Goal: Information Seeking & Learning: Learn about a topic

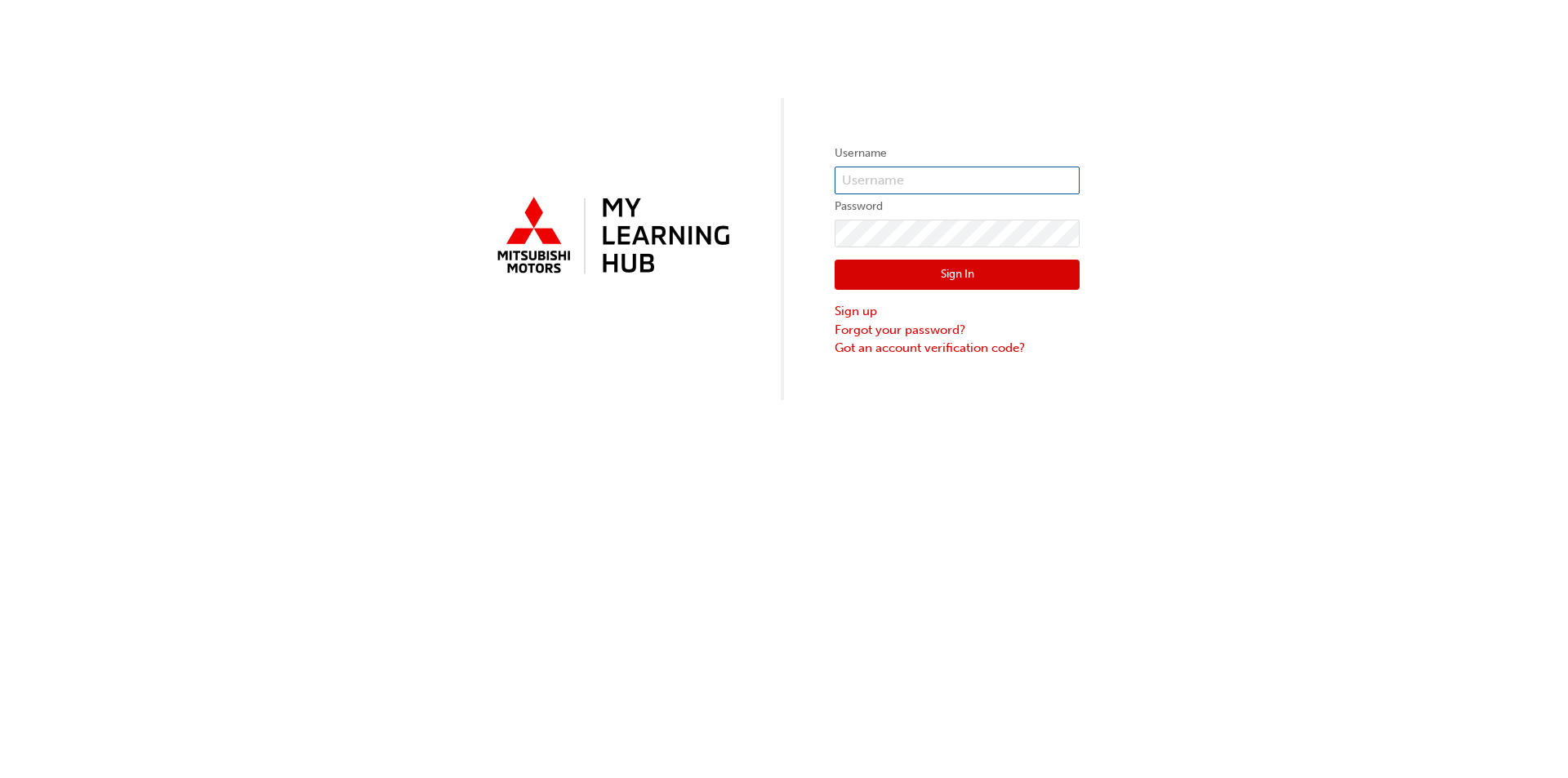
type input "0005890079"
click at [911, 266] on button "Sign In" at bounding box center [957, 275] width 245 height 31
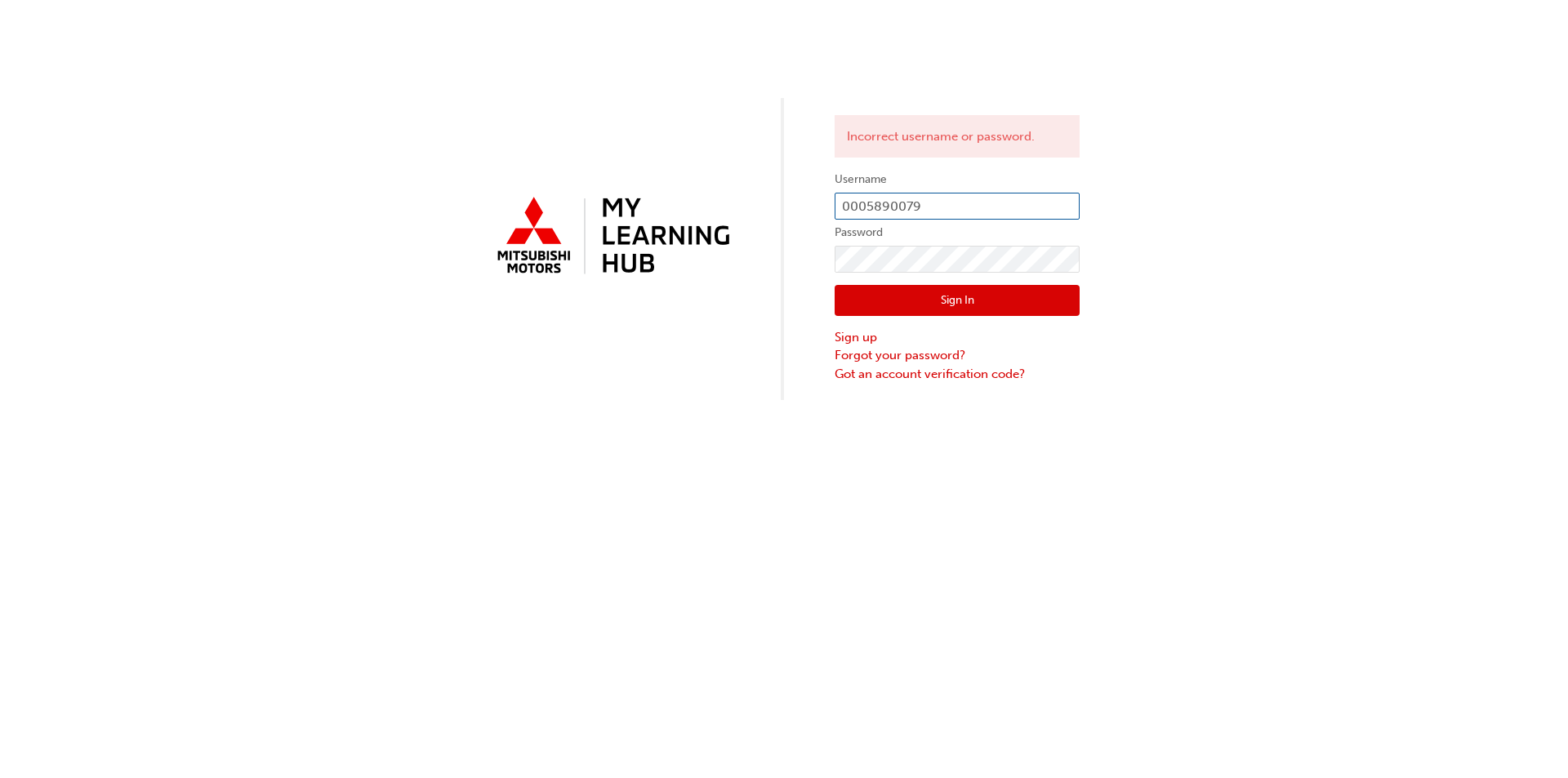
click at [990, 203] on input "0005890079" at bounding box center [957, 206] width 245 height 27
drag, startPoint x: 990, startPoint y: 203, endPoint x: 749, endPoint y: 222, distance: 241.7
click at [749, 222] on div "Incorrect username or password. Username 0005890079 Password Sign In Sign up Fo…" at bounding box center [784, 200] width 1568 height 400
type input "tony@leofrancomotors.com.au"
click at [952, 304] on button "Sign In" at bounding box center [957, 300] width 245 height 31
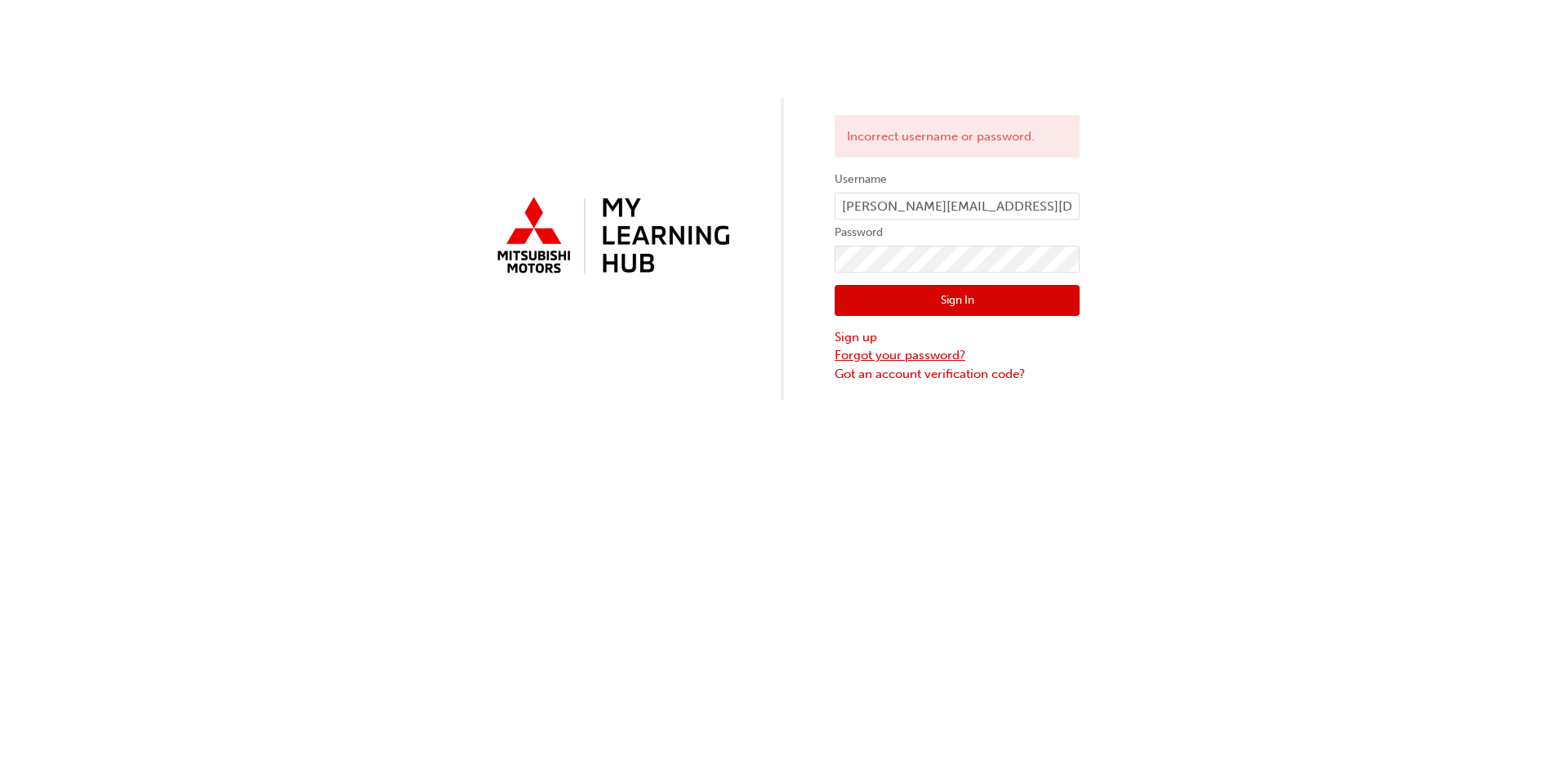
click at [951, 352] on link "Forgot your password?" at bounding box center [957, 355] width 245 height 19
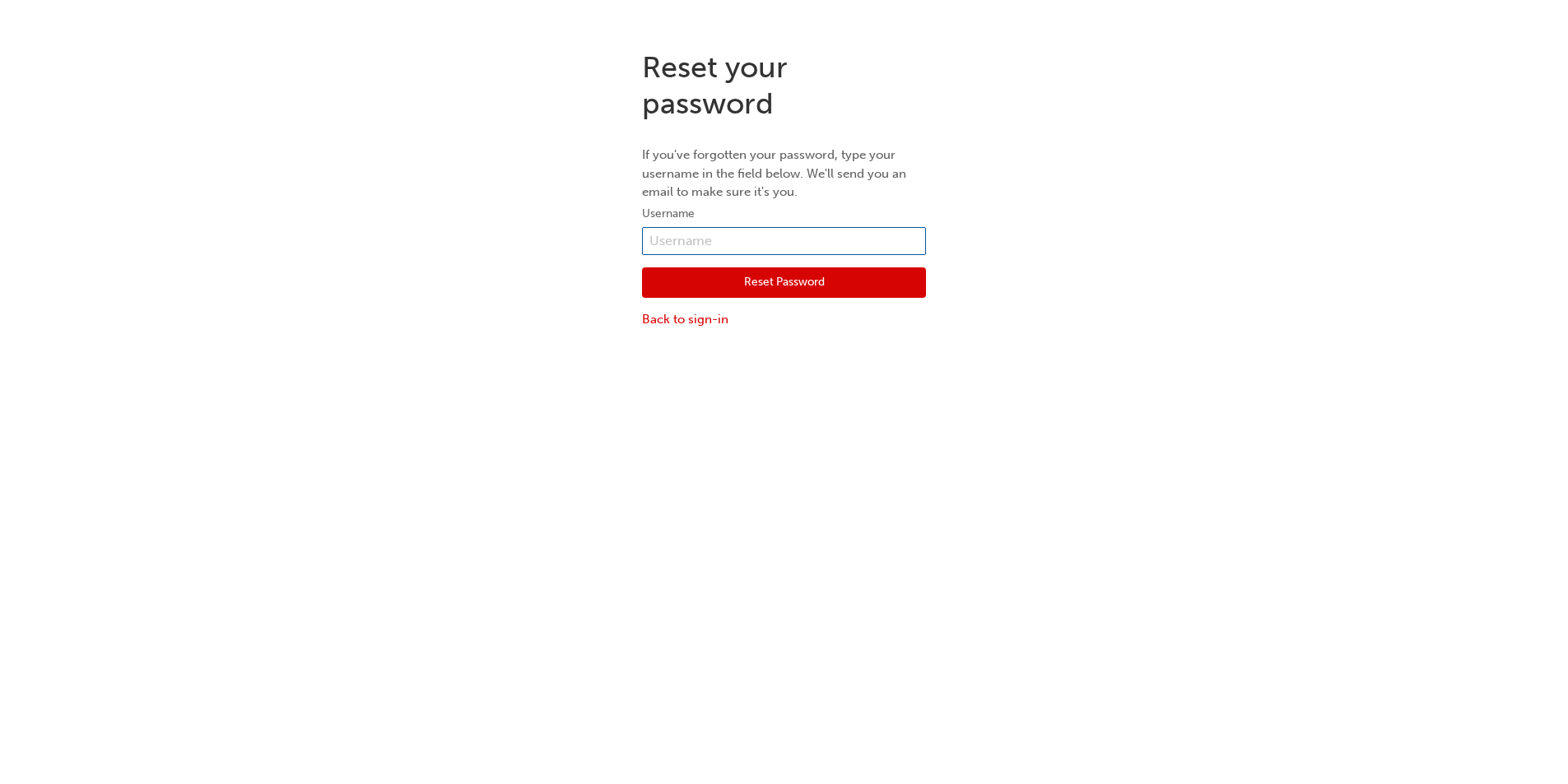
click at [826, 243] on input "text" at bounding box center [784, 240] width 284 height 28
type input "tony@leofrancomotors.com.au"
click at [797, 283] on button "Reset Password" at bounding box center [784, 282] width 284 height 31
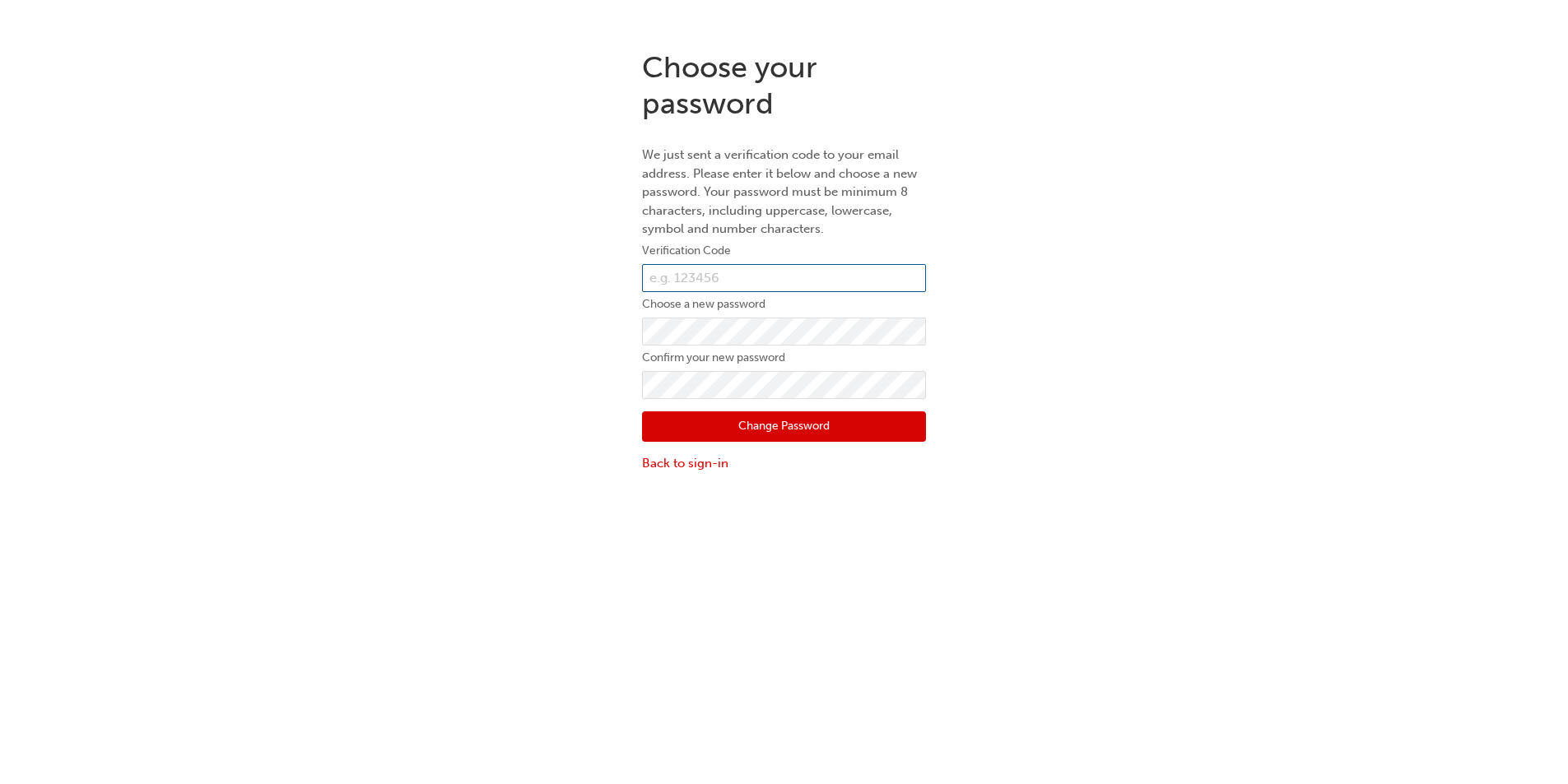
click at [811, 271] on input "text" at bounding box center [784, 278] width 284 height 28
paste input "789668"
type input "789668"
click at [663, 426] on button "Change Password" at bounding box center [784, 426] width 284 height 31
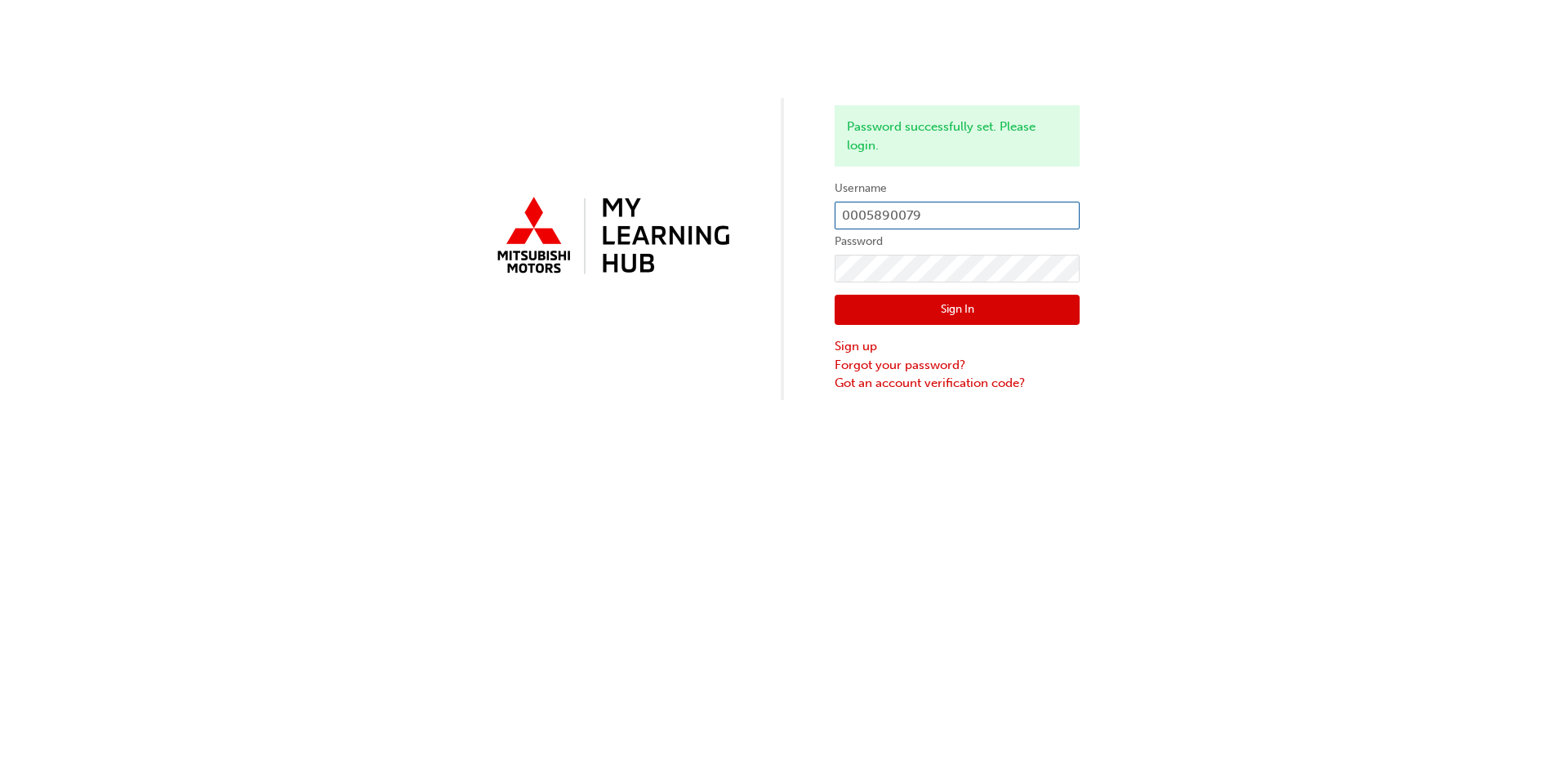
type input "tony@leofrancomotors.com.au"
click at [929, 307] on button "Sign In" at bounding box center [957, 310] width 245 height 31
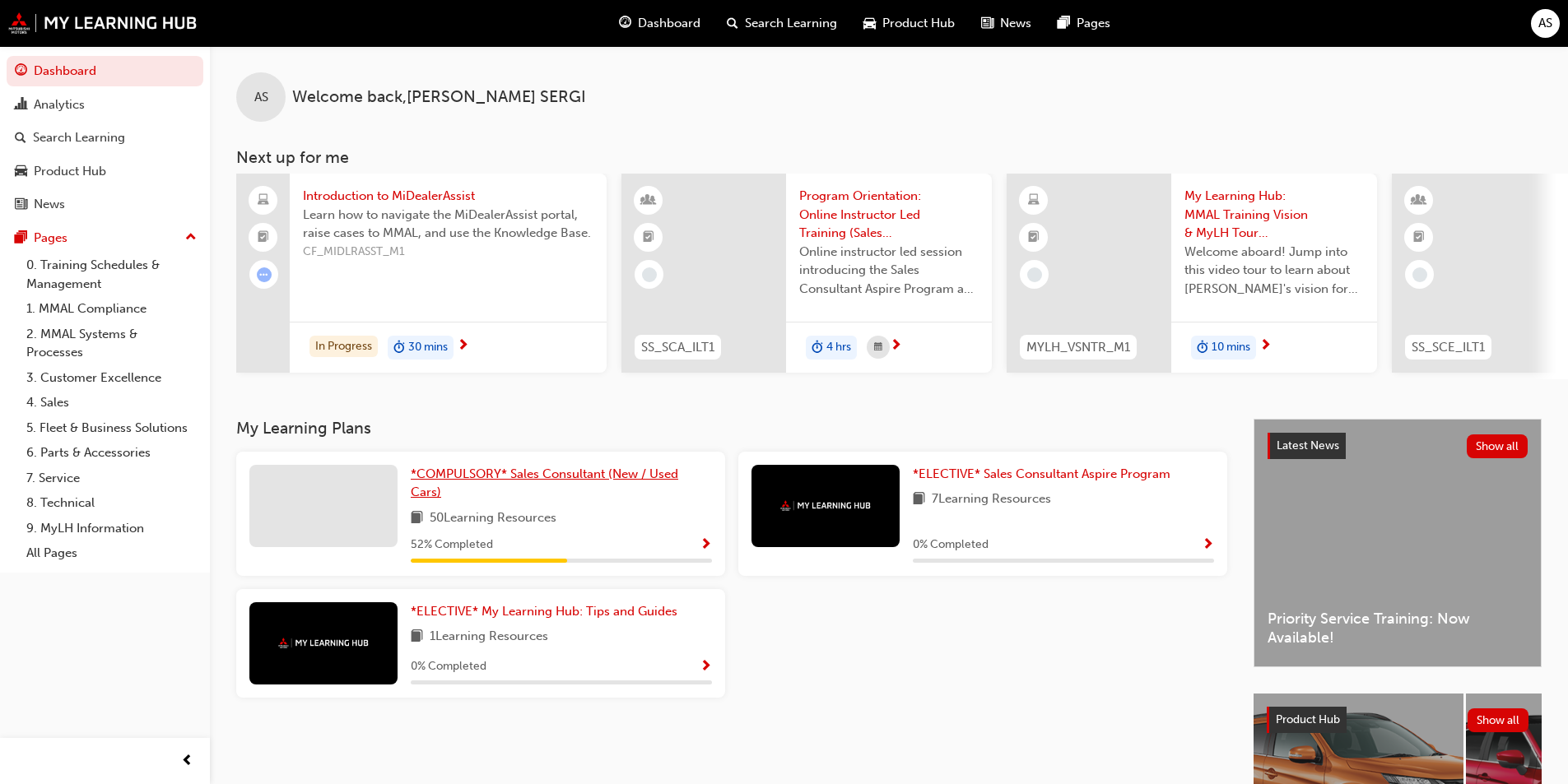
click at [458, 491] on link "*COMPULSORY* Sales Consultant (New / Used Cars)" at bounding box center [561, 483] width 301 height 37
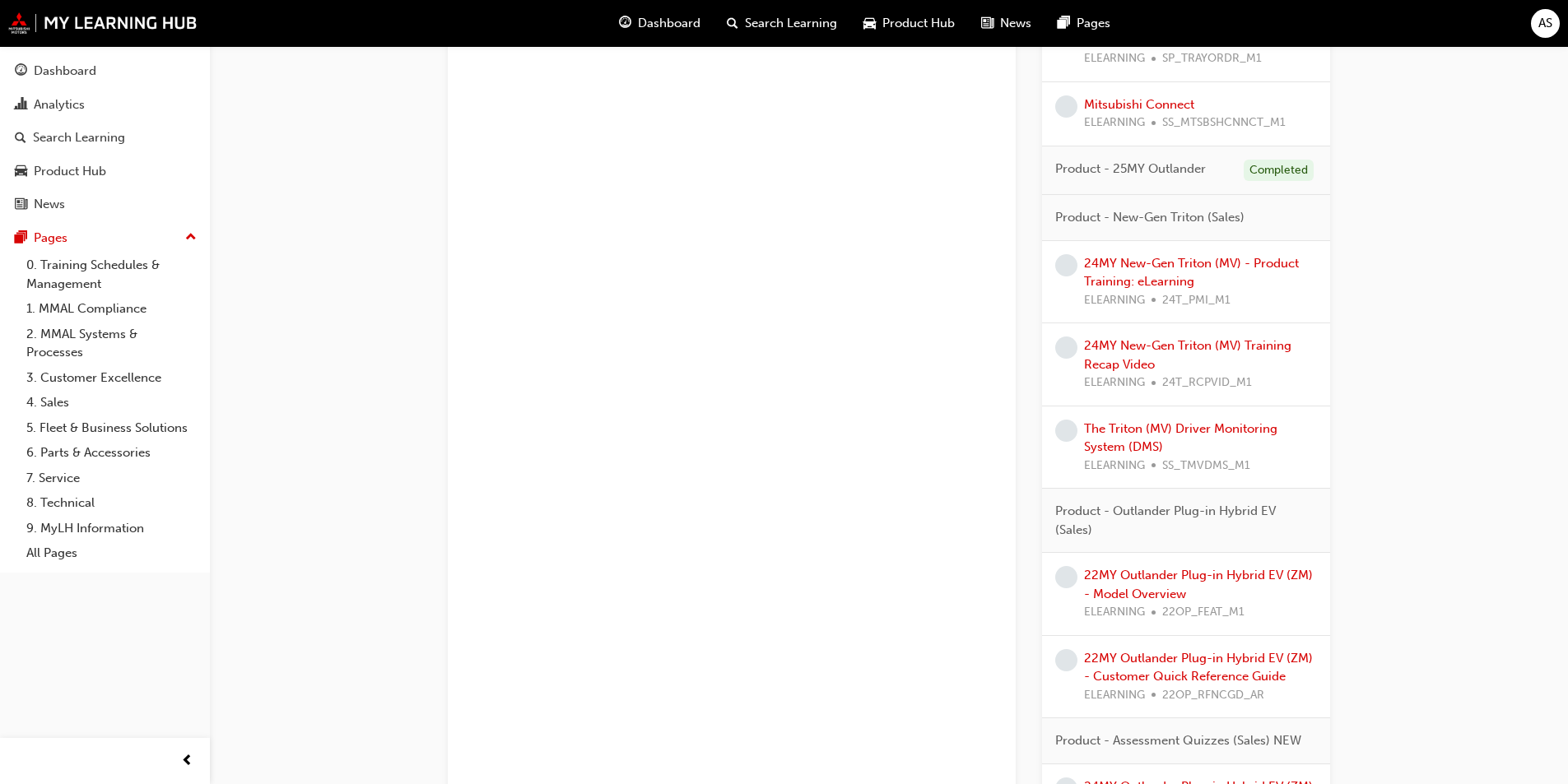
scroll to position [2304, 0]
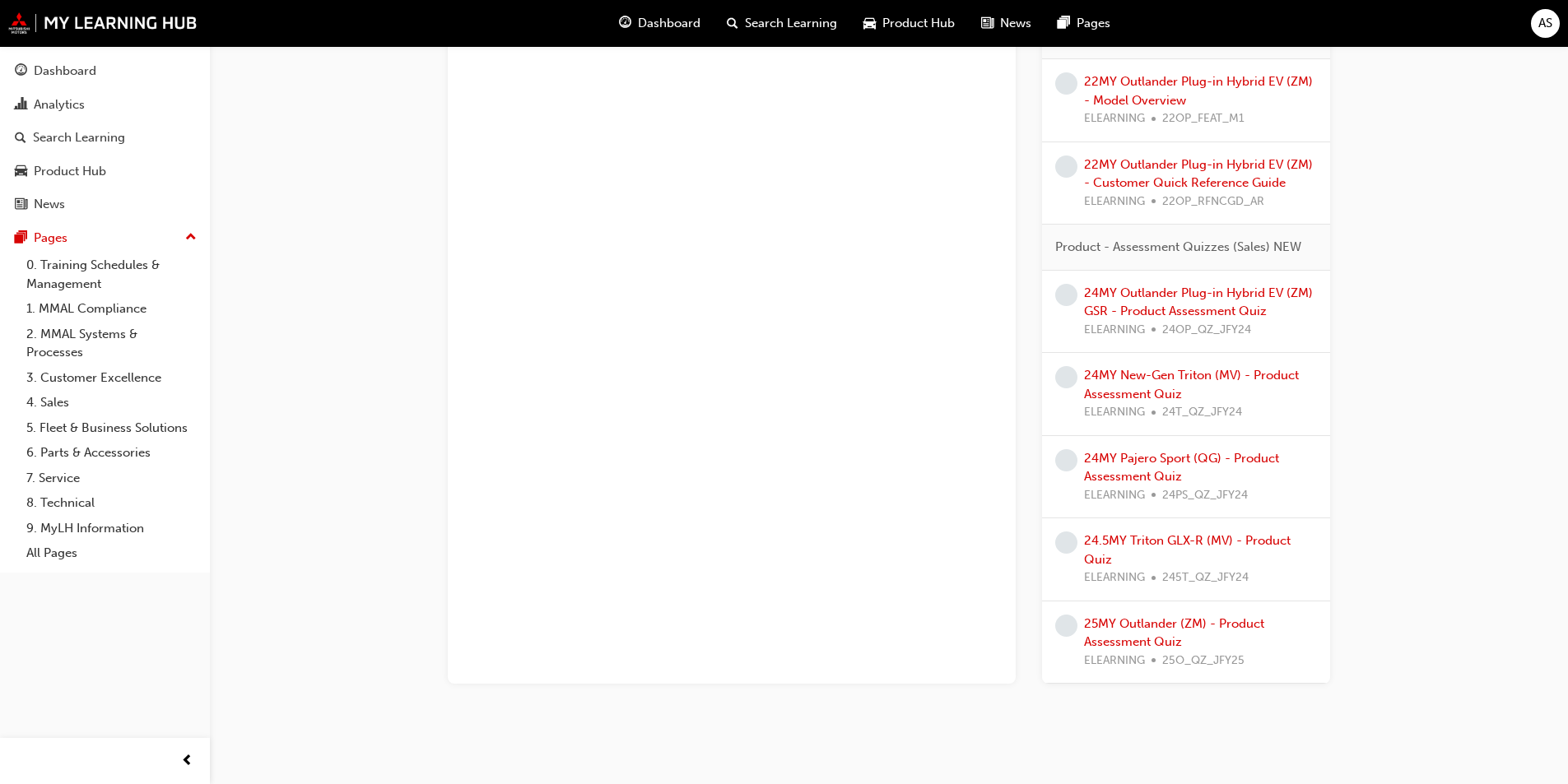
click at [1147, 631] on div "25MY Outlander (ZM) - Product Assessment Quiz ELEARNING 25O_QZ_JFY25" at bounding box center [1201, 643] width 233 height 56
click at [1154, 620] on link "25MY Outlander (ZM) - Product Assessment Quiz" at bounding box center [1174, 634] width 180 height 34
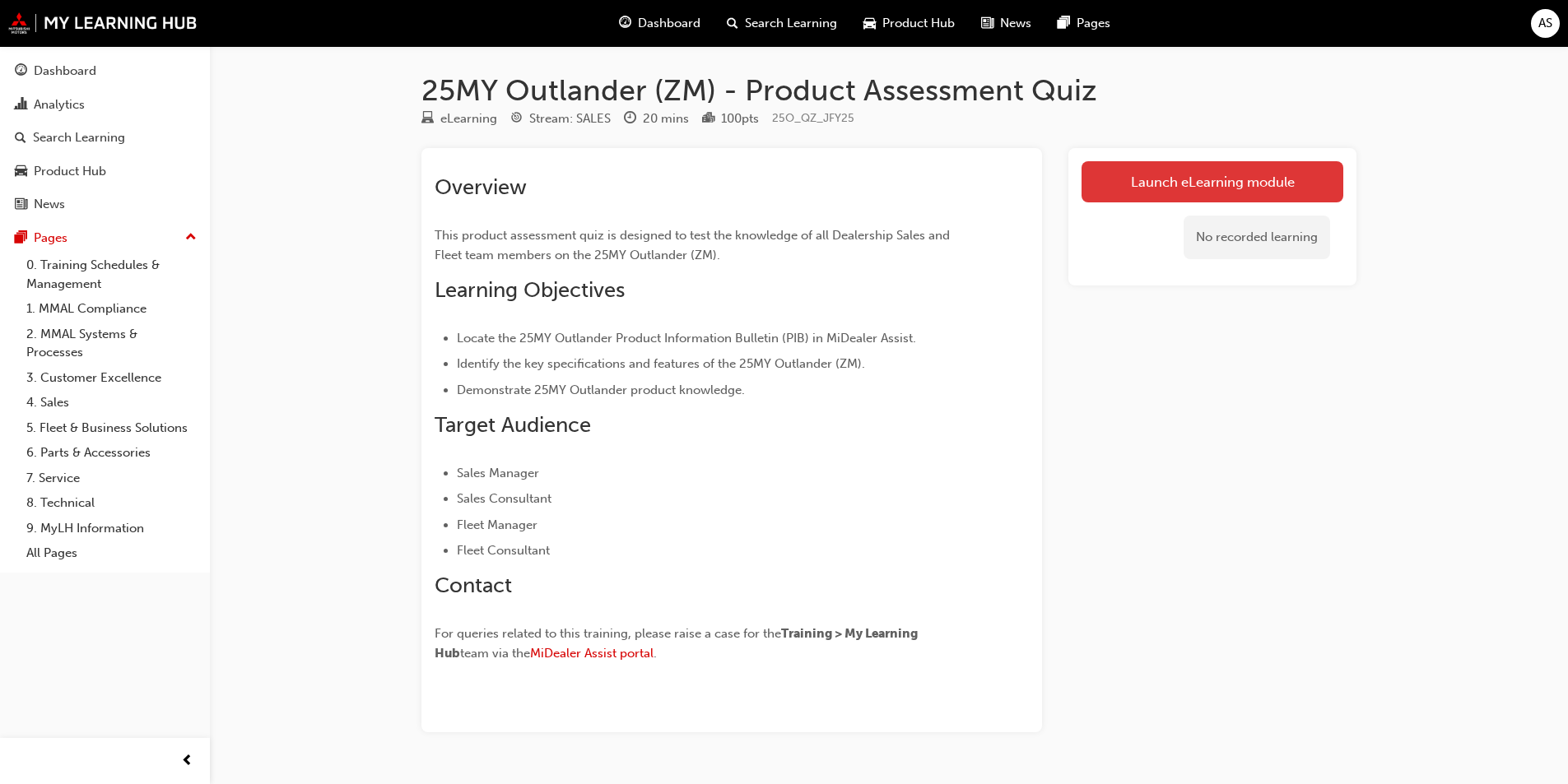
click at [1101, 176] on link "Launch eLearning module" at bounding box center [1213, 182] width 262 height 41
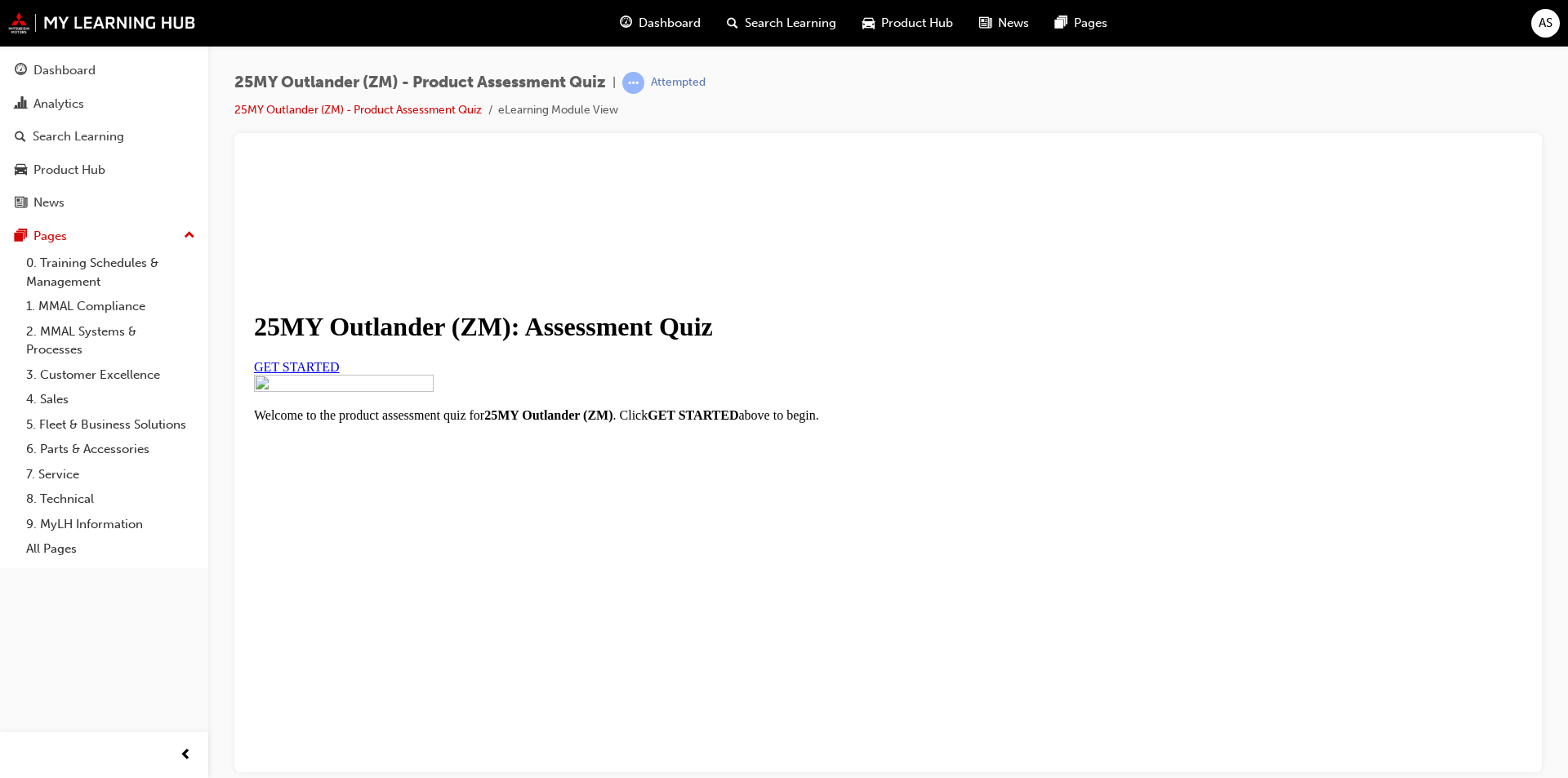
scroll to position [157, 0]
click at [340, 359] on span "GET STARTED" at bounding box center [297, 366] width 86 height 14
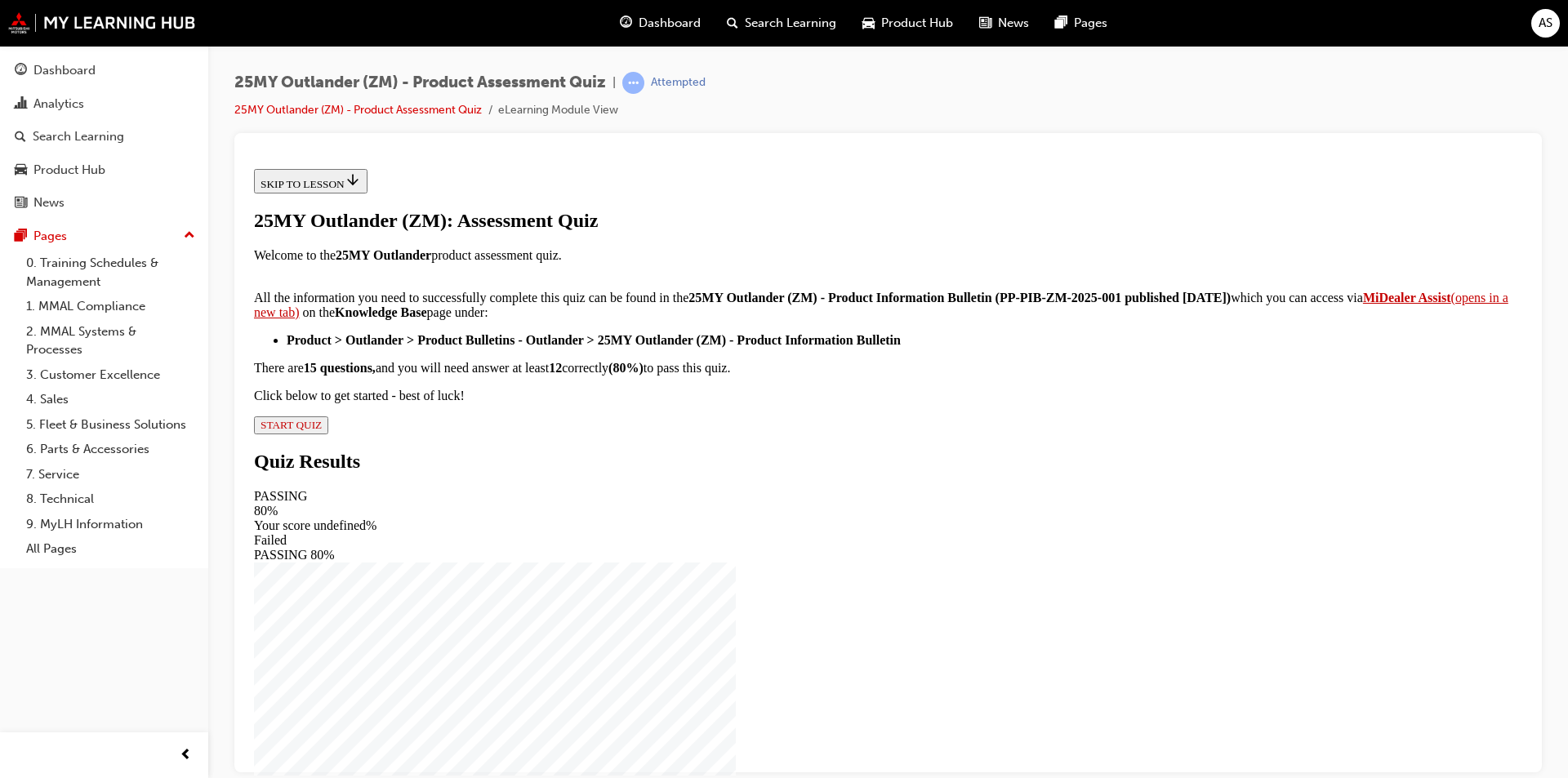
scroll to position [238, 0]
click at [322, 430] on span "START QUIZ" at bounding box center [291, 424] width 61 height 12
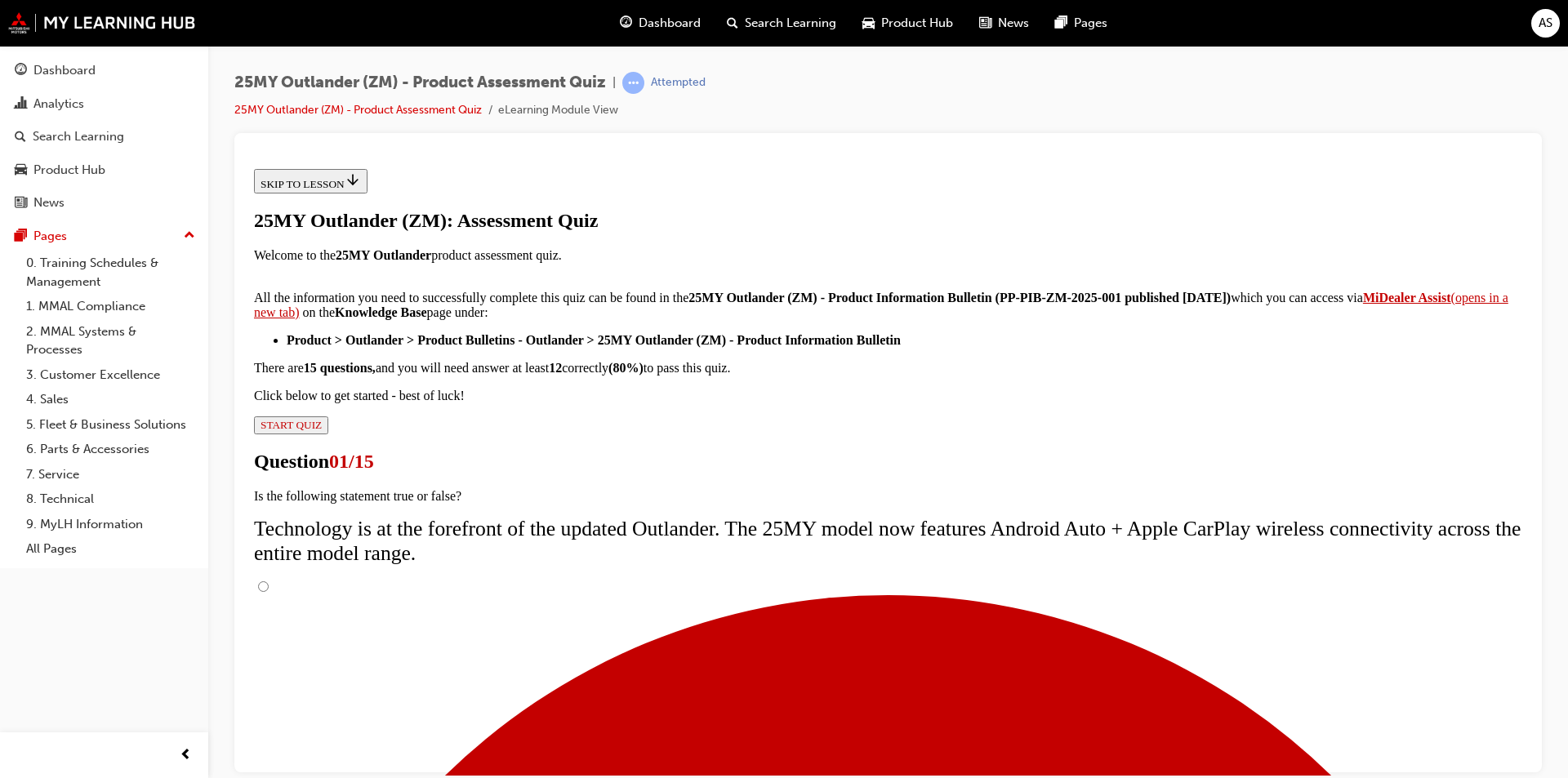
click at [269, 580] on input "True" at bounding box center [263, 585] width 11 height 11
radio input "true"
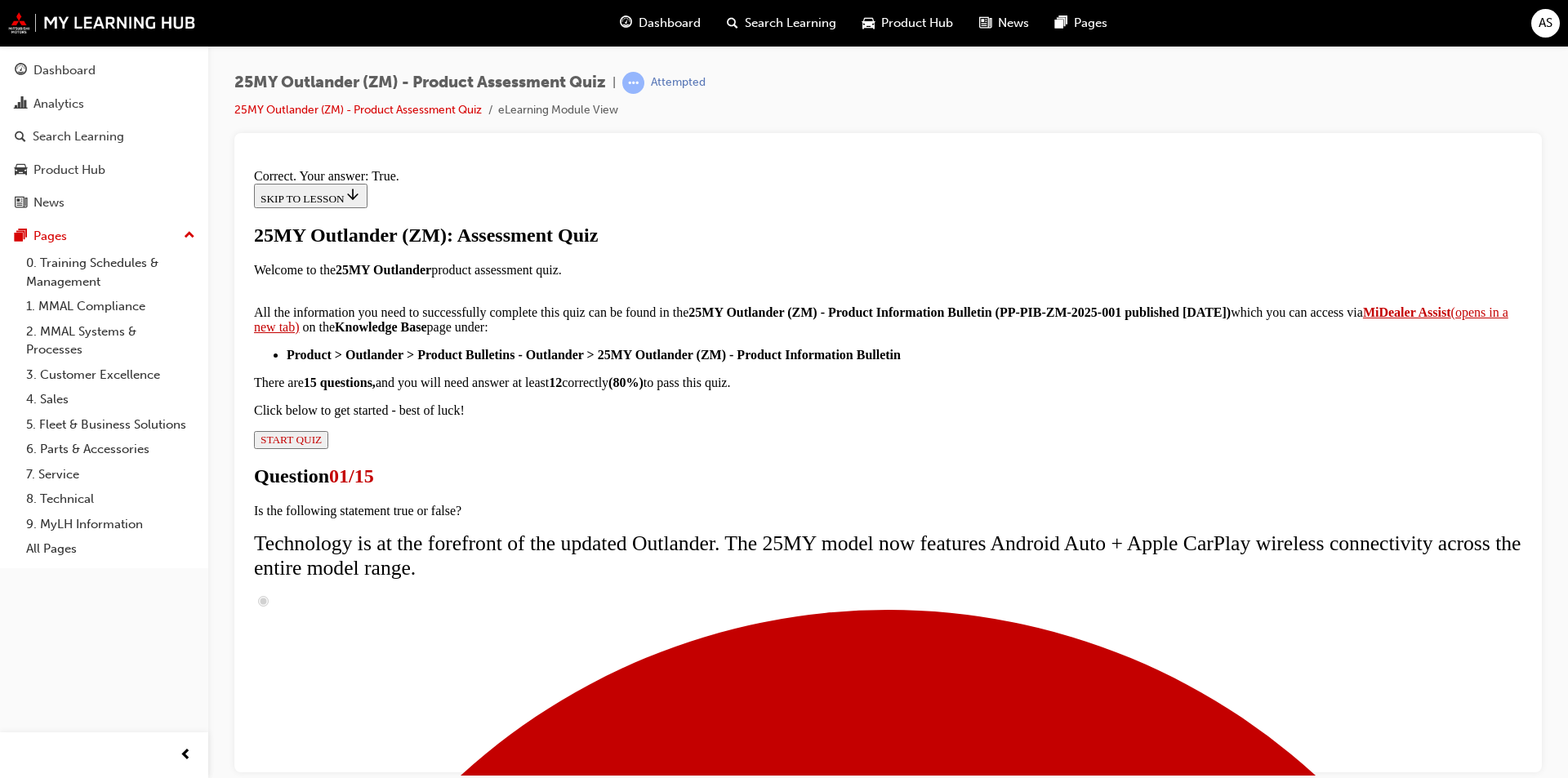
scroll to position [163, 0]
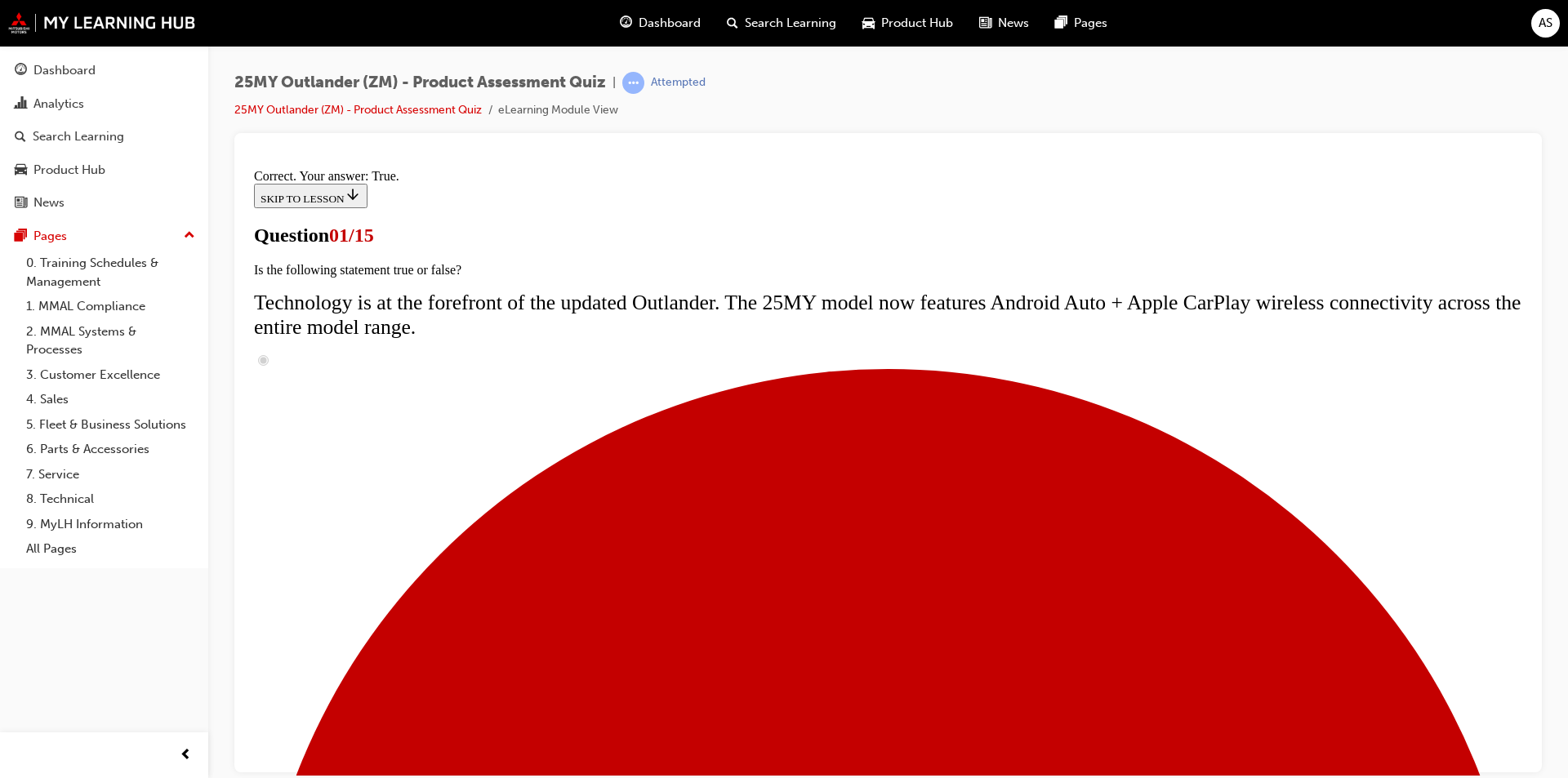
scroll to position [196, 0]
radio input "true"
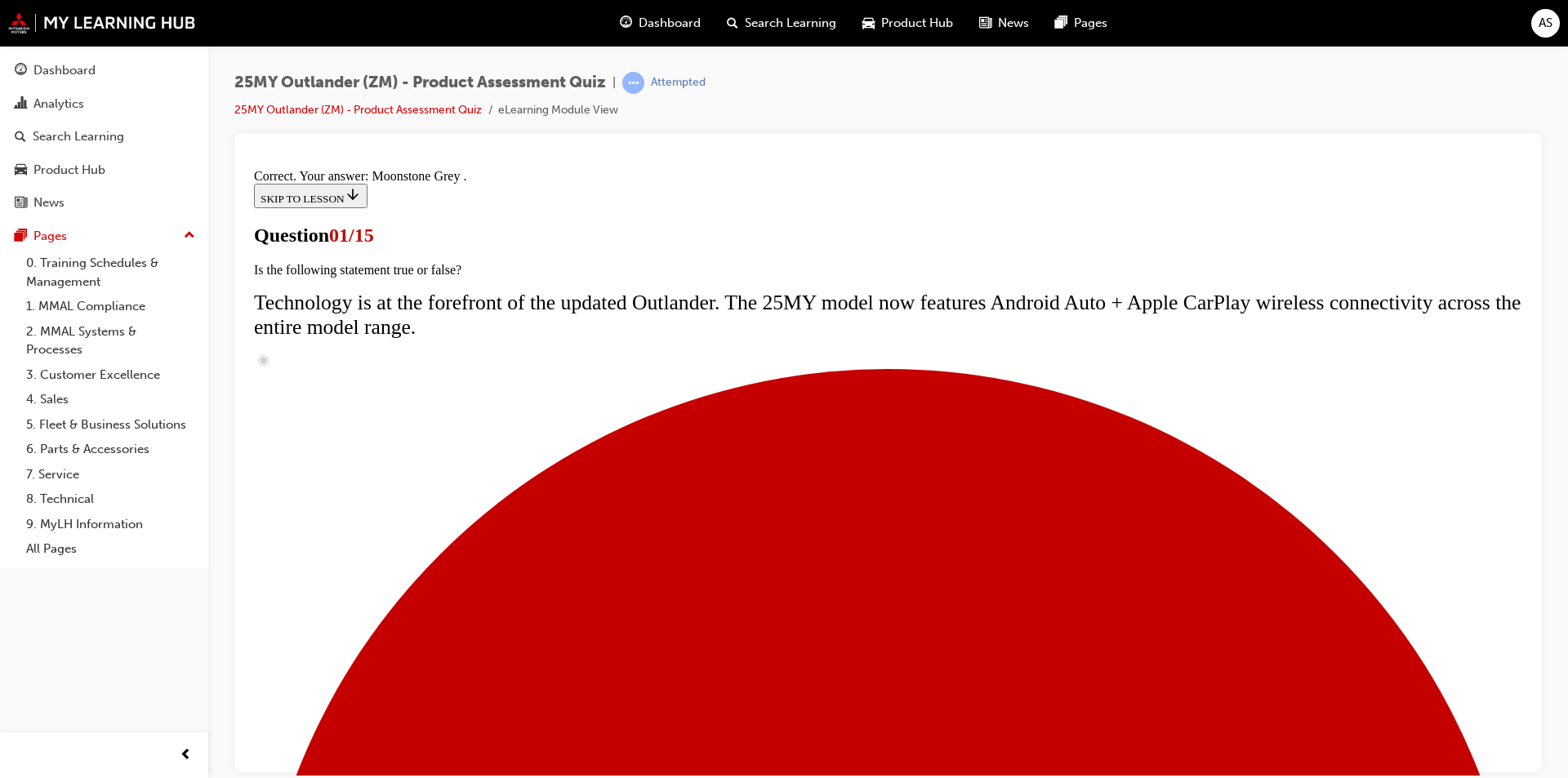
scroll to position [369, 0]
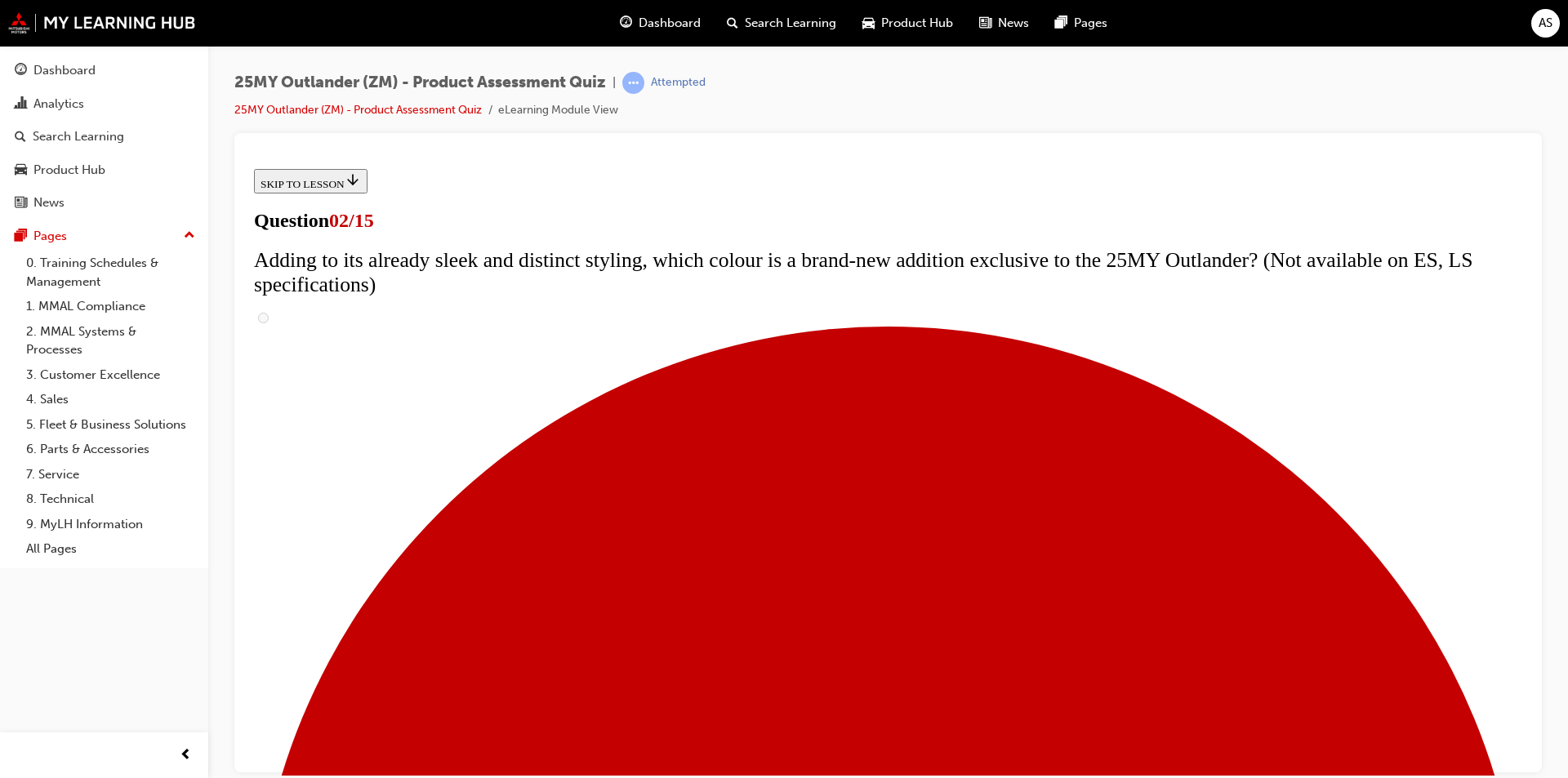
scroll to position [245, 0]
checkbox input "true"
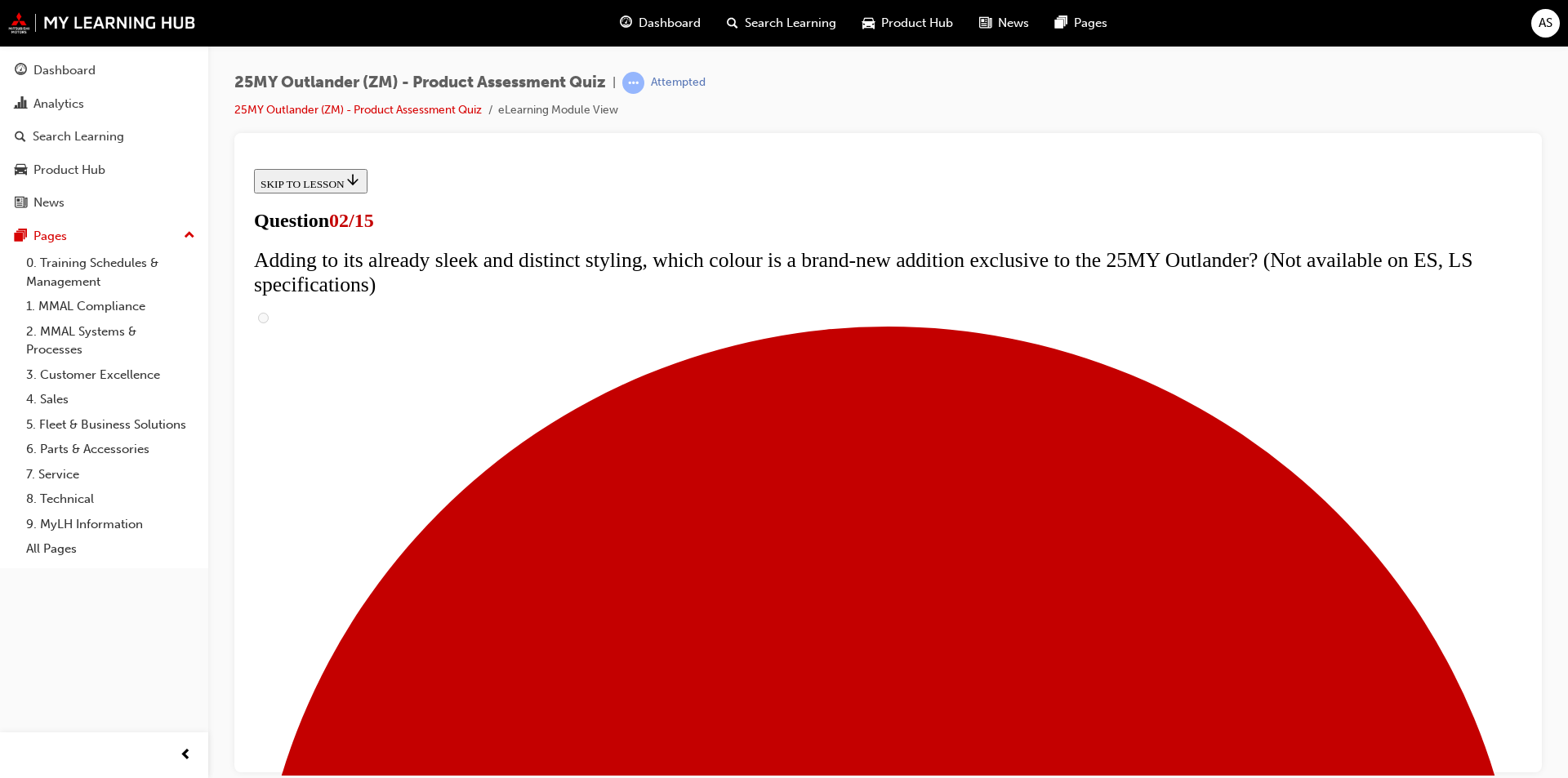
checkbox input "true"
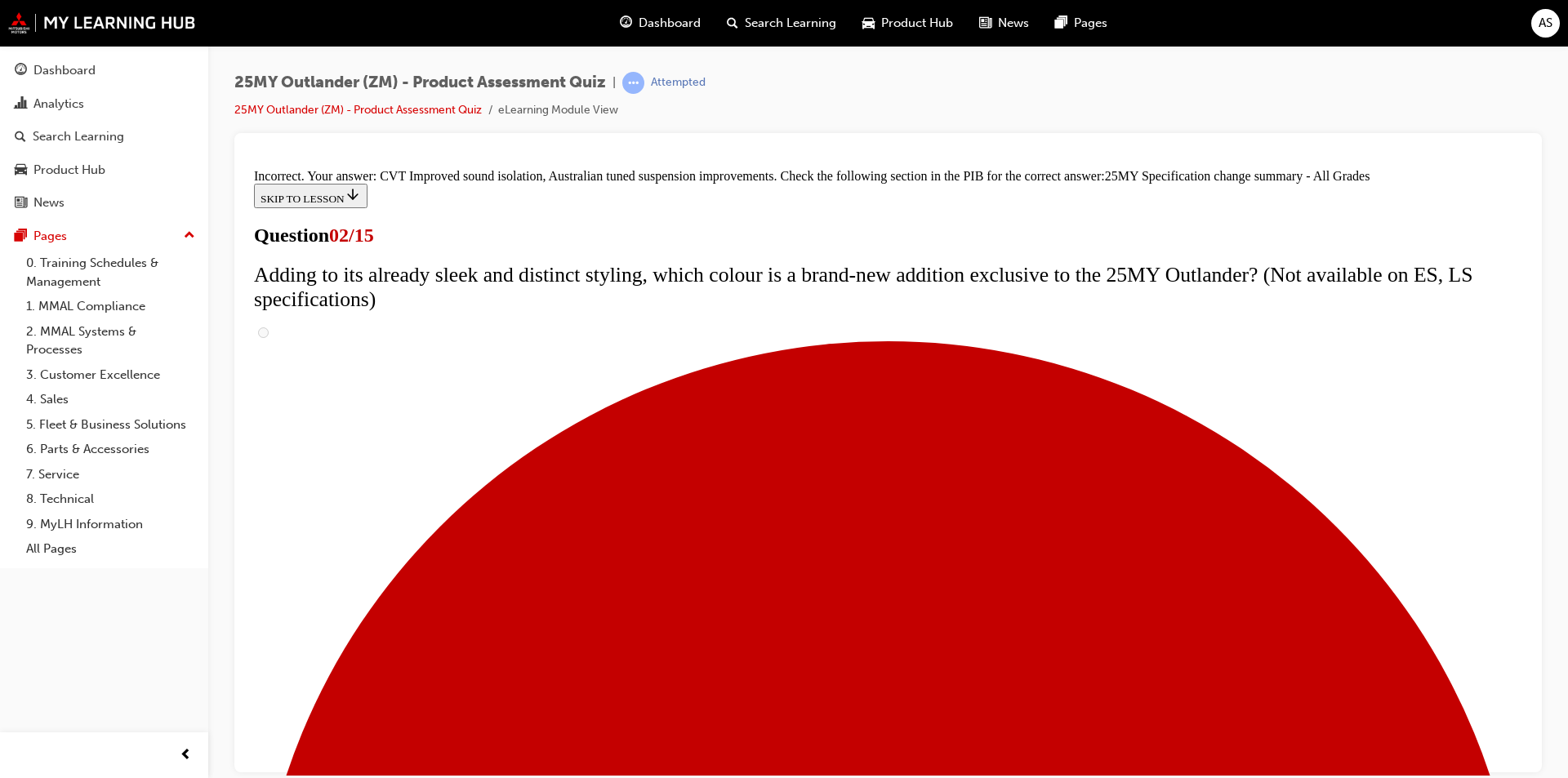
scroll to position [280, 0]
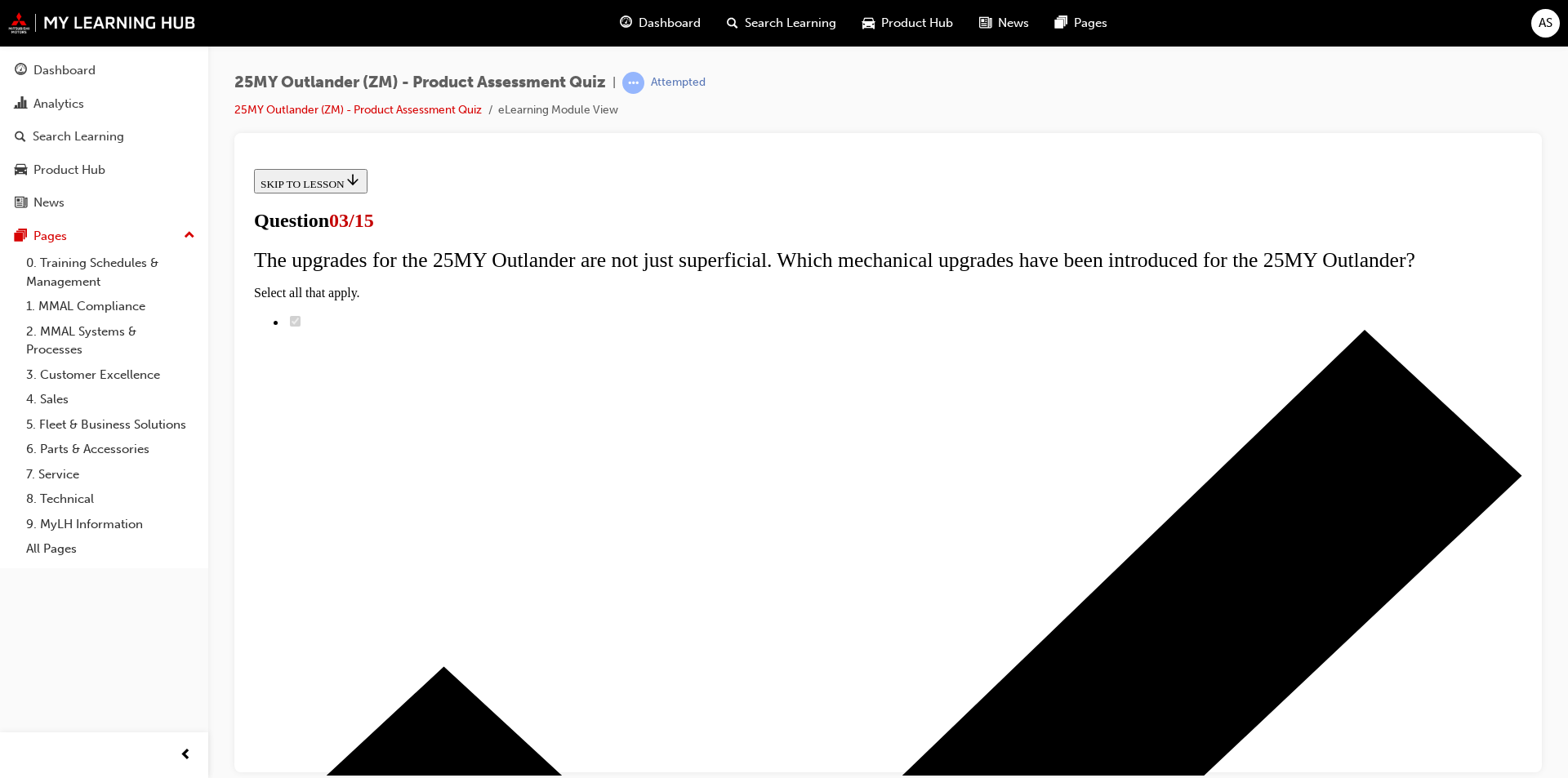
radio input "true"
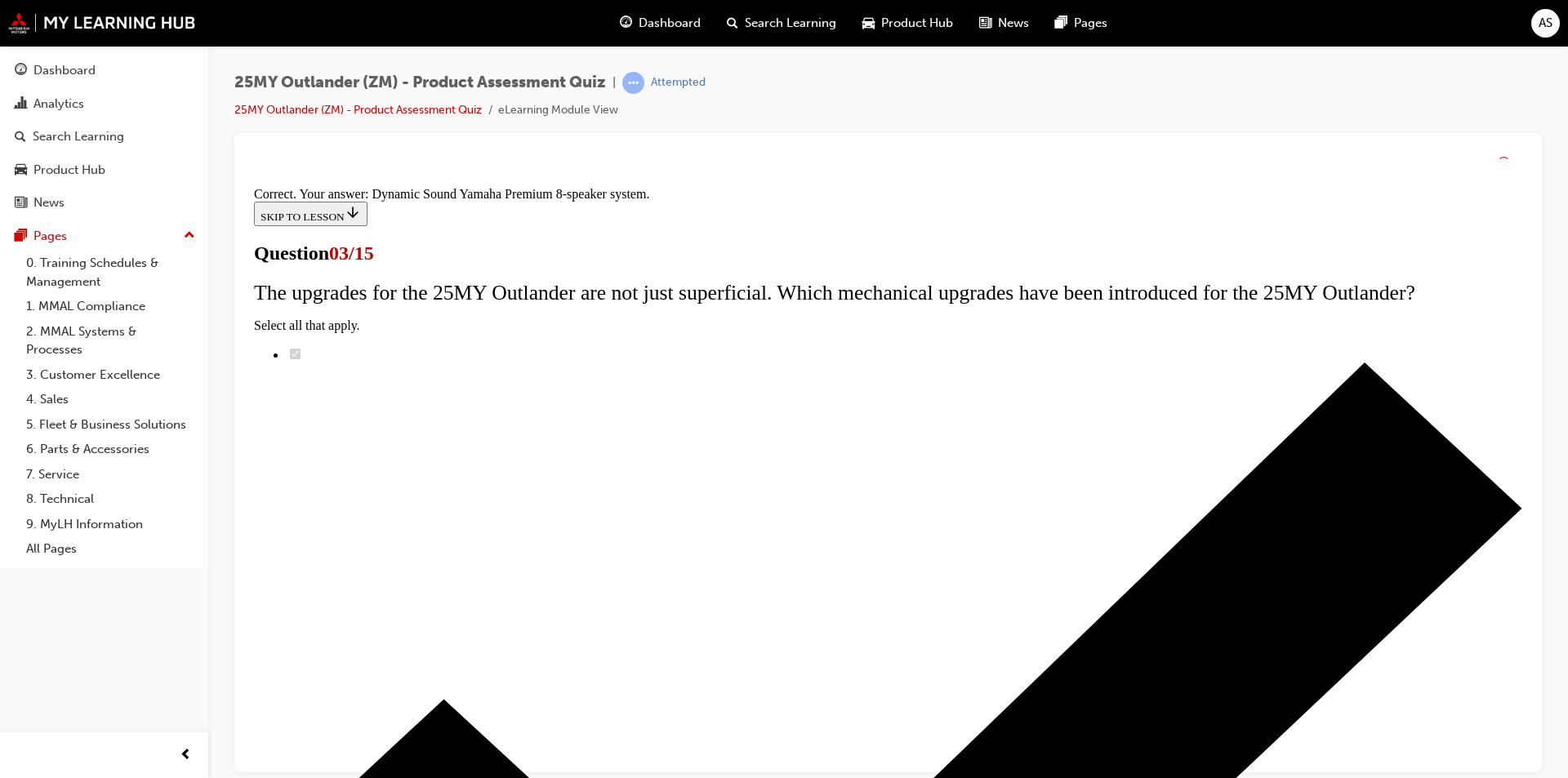
scroll to position [238, 0]
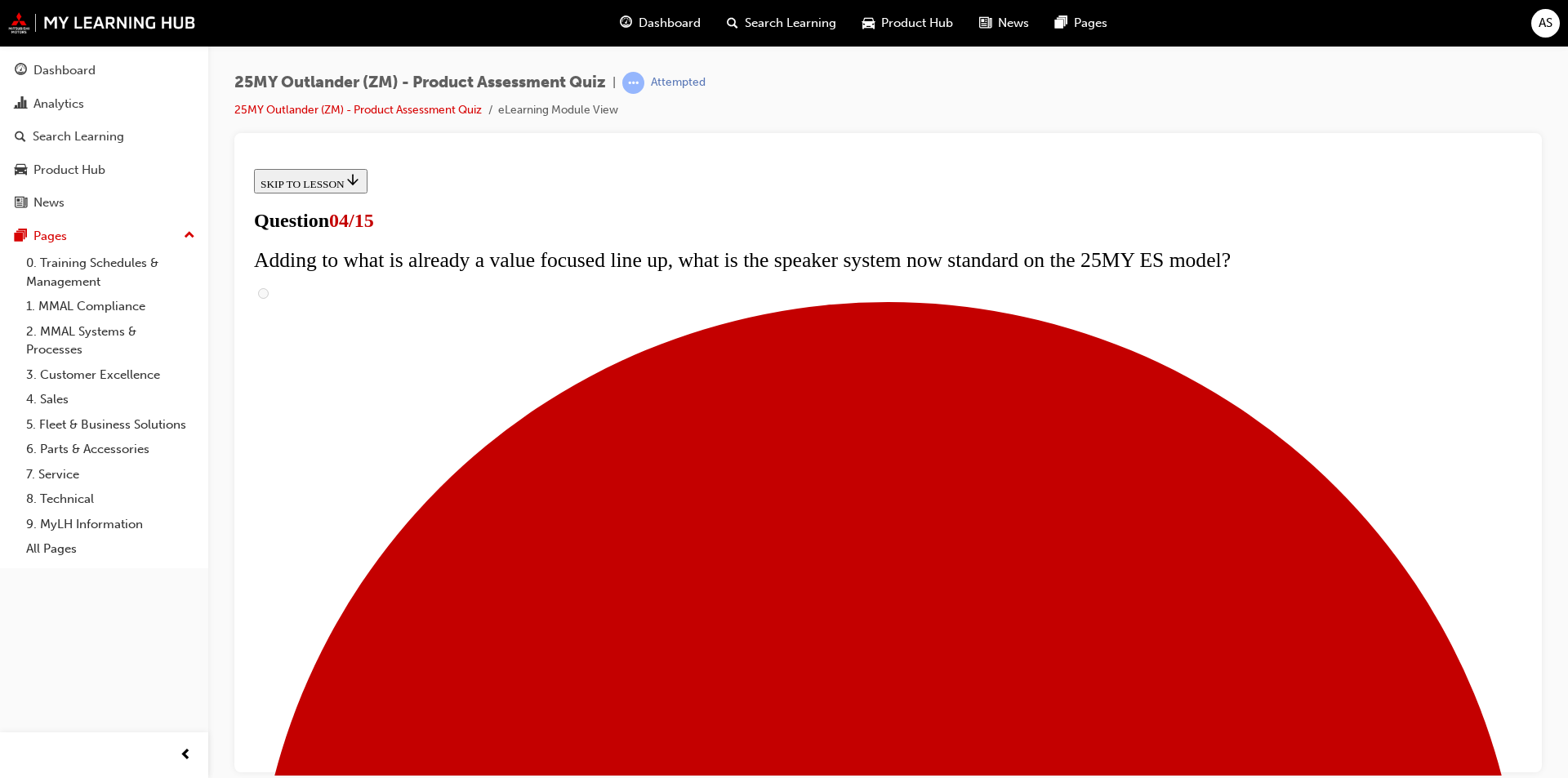
scroll to position [81, 0]
checkbox input "true"
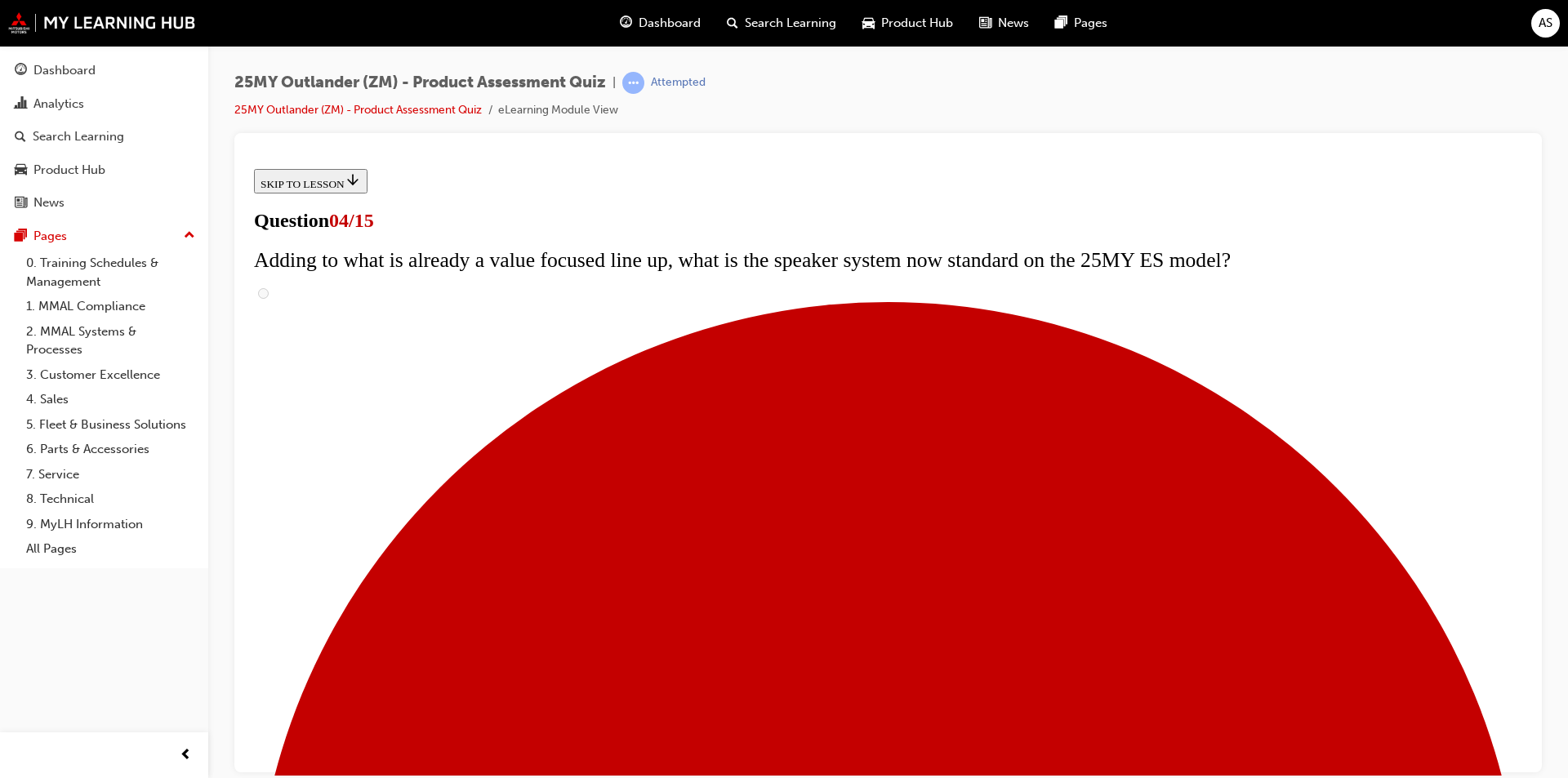
checkbox input "true"
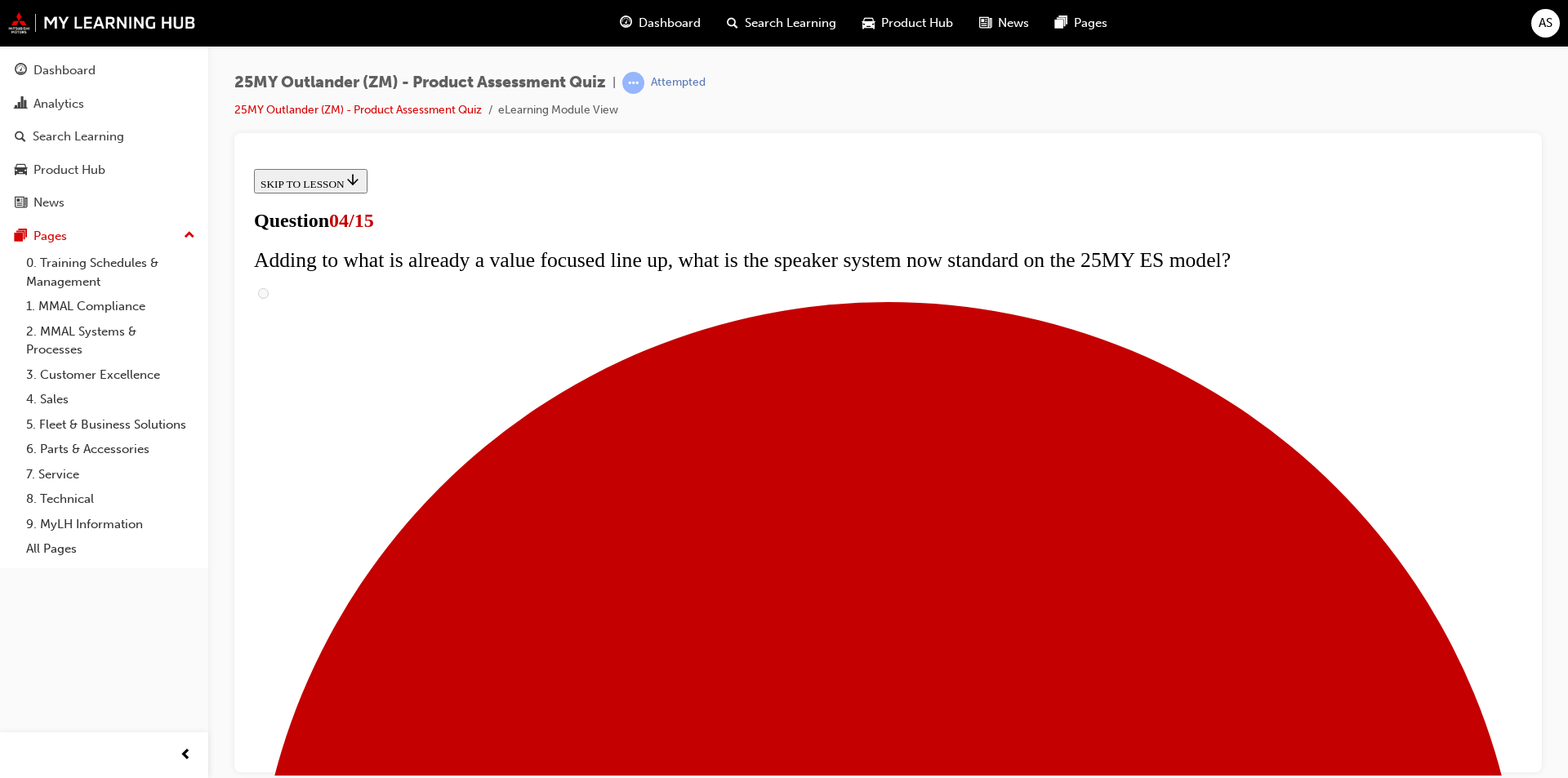
checkbox input "true"
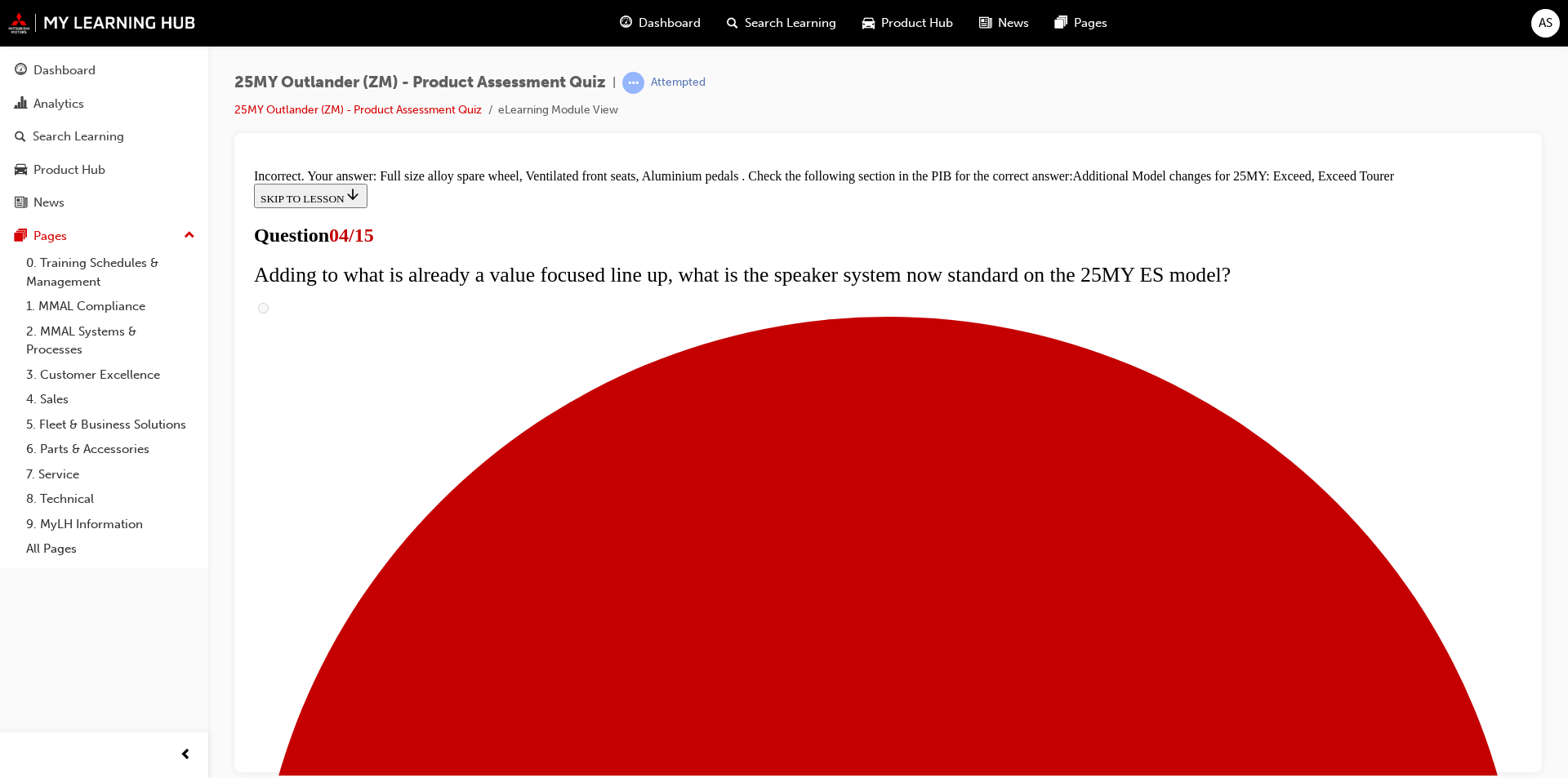
scroll to position [509, 0]
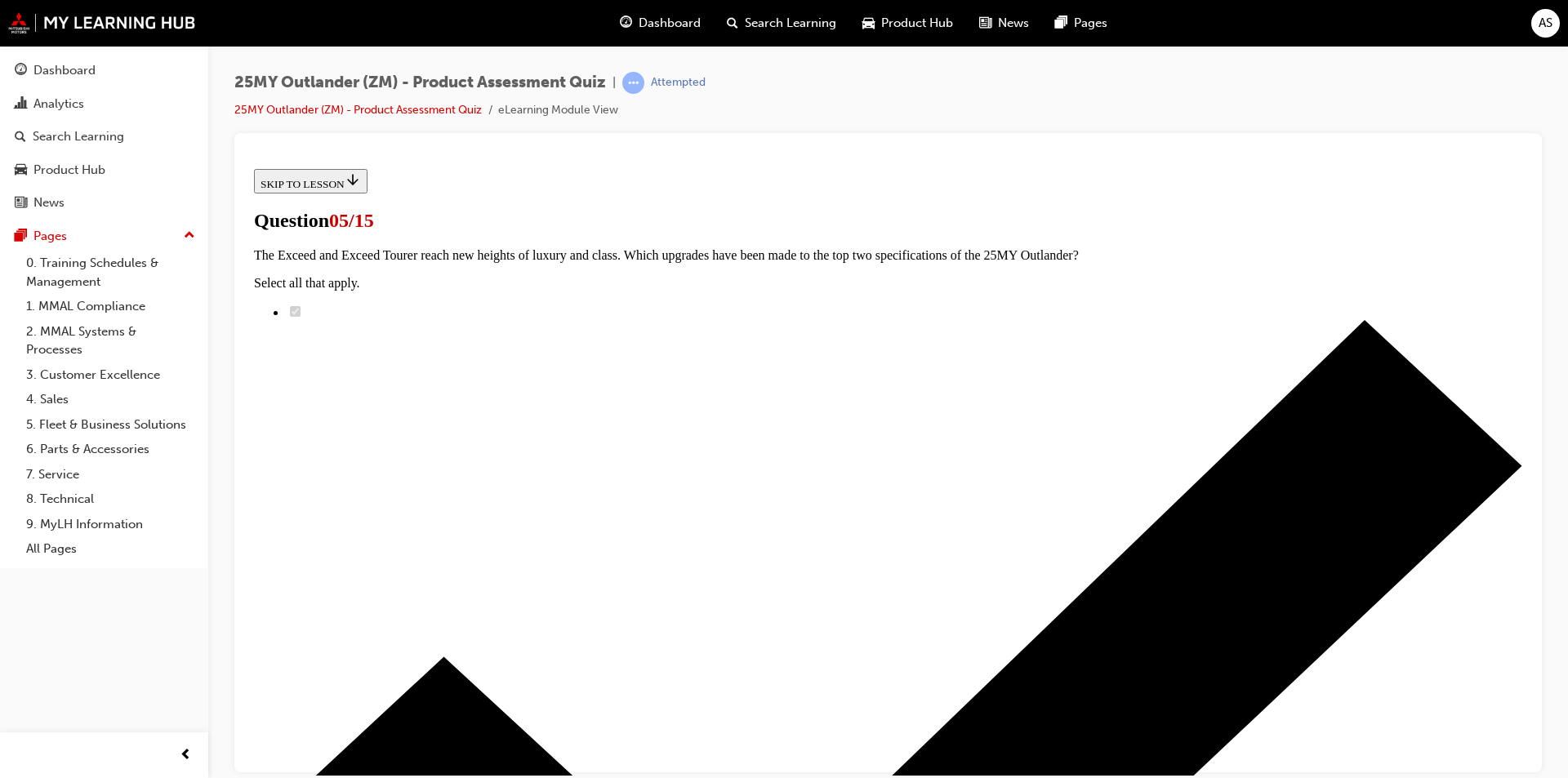
scroll to position [163, 0]
radio input "true"
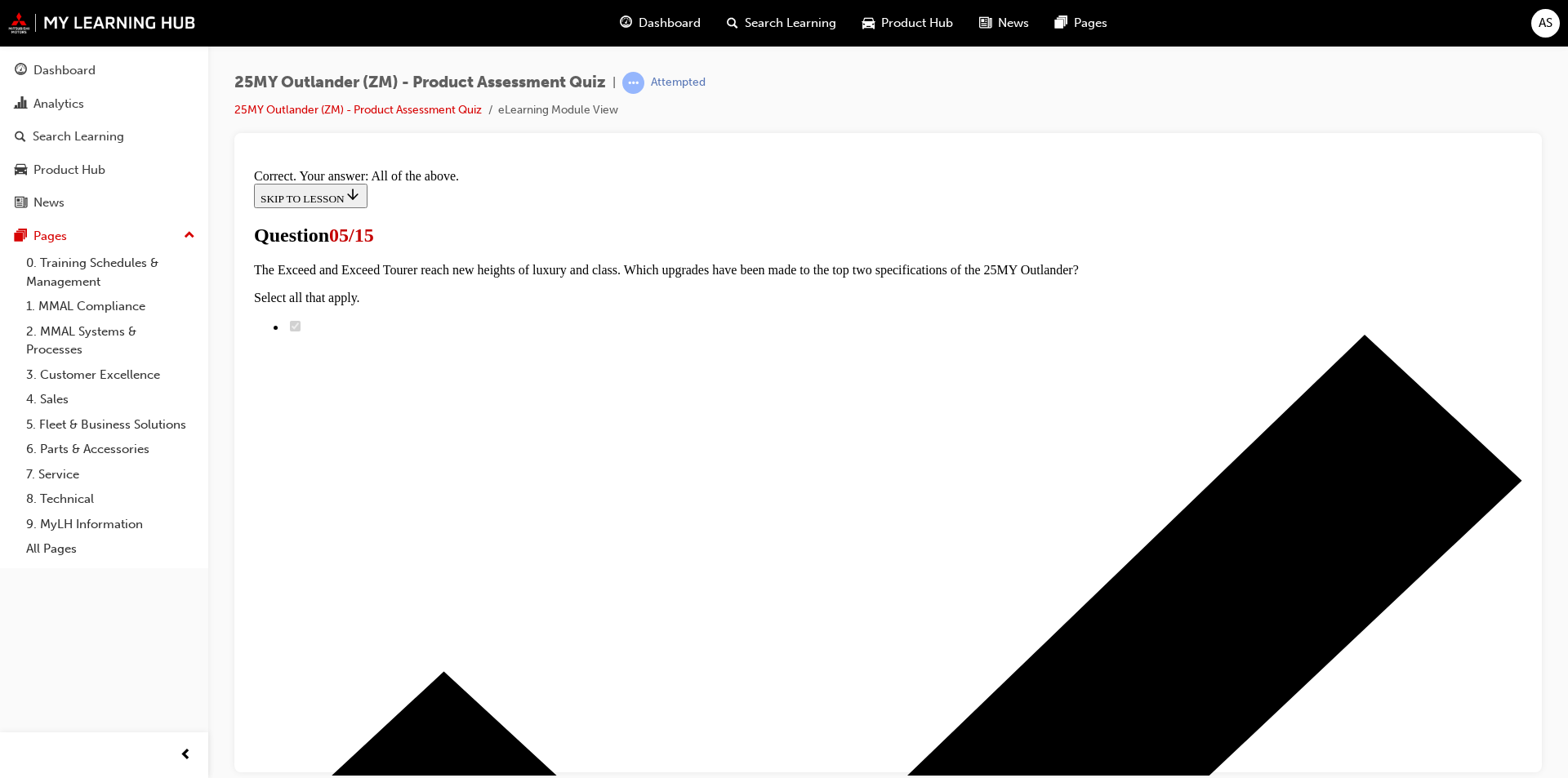
scroll to position [369, 0]
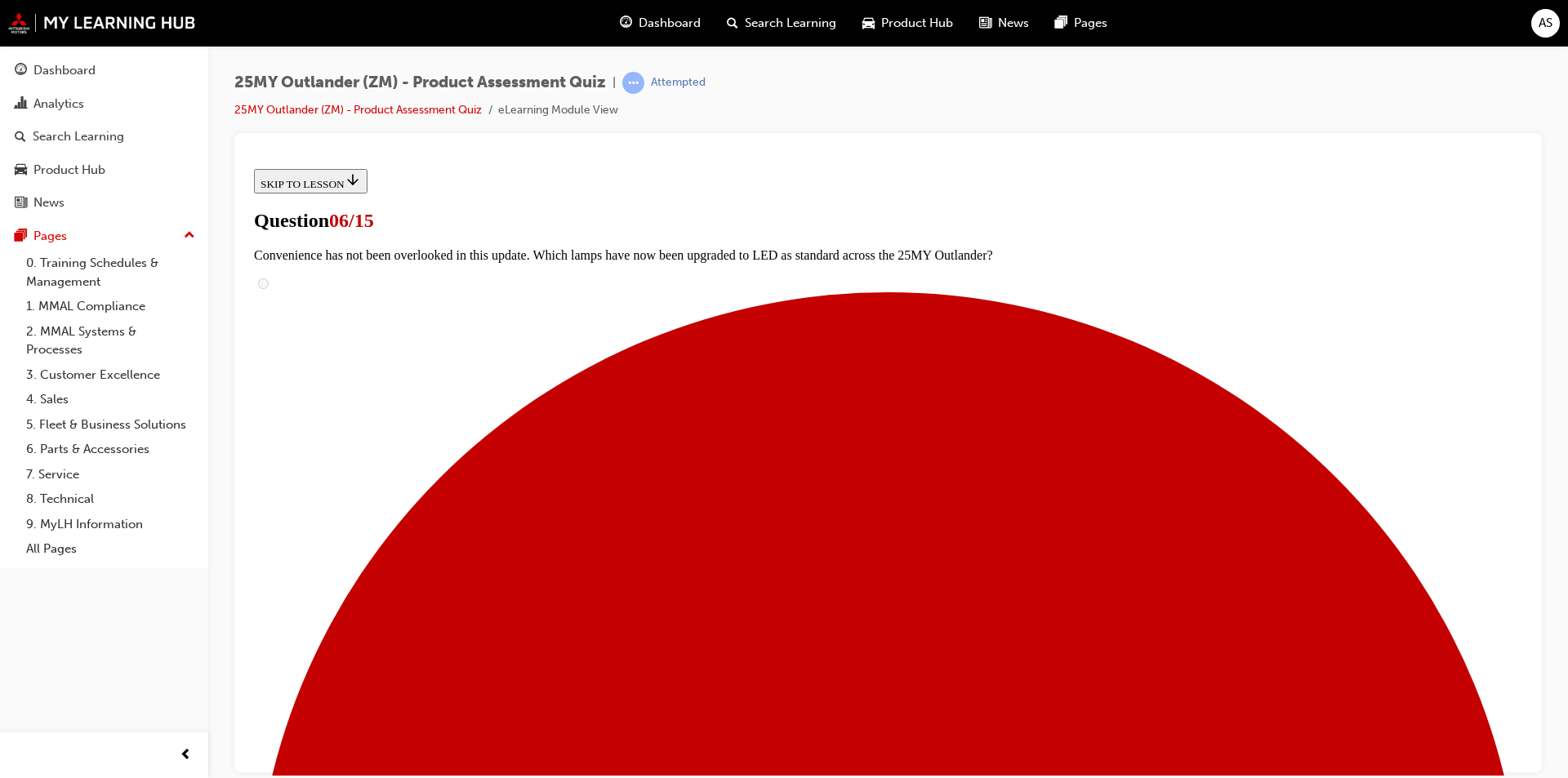
scroll to position [408, 0]
radio input "true"
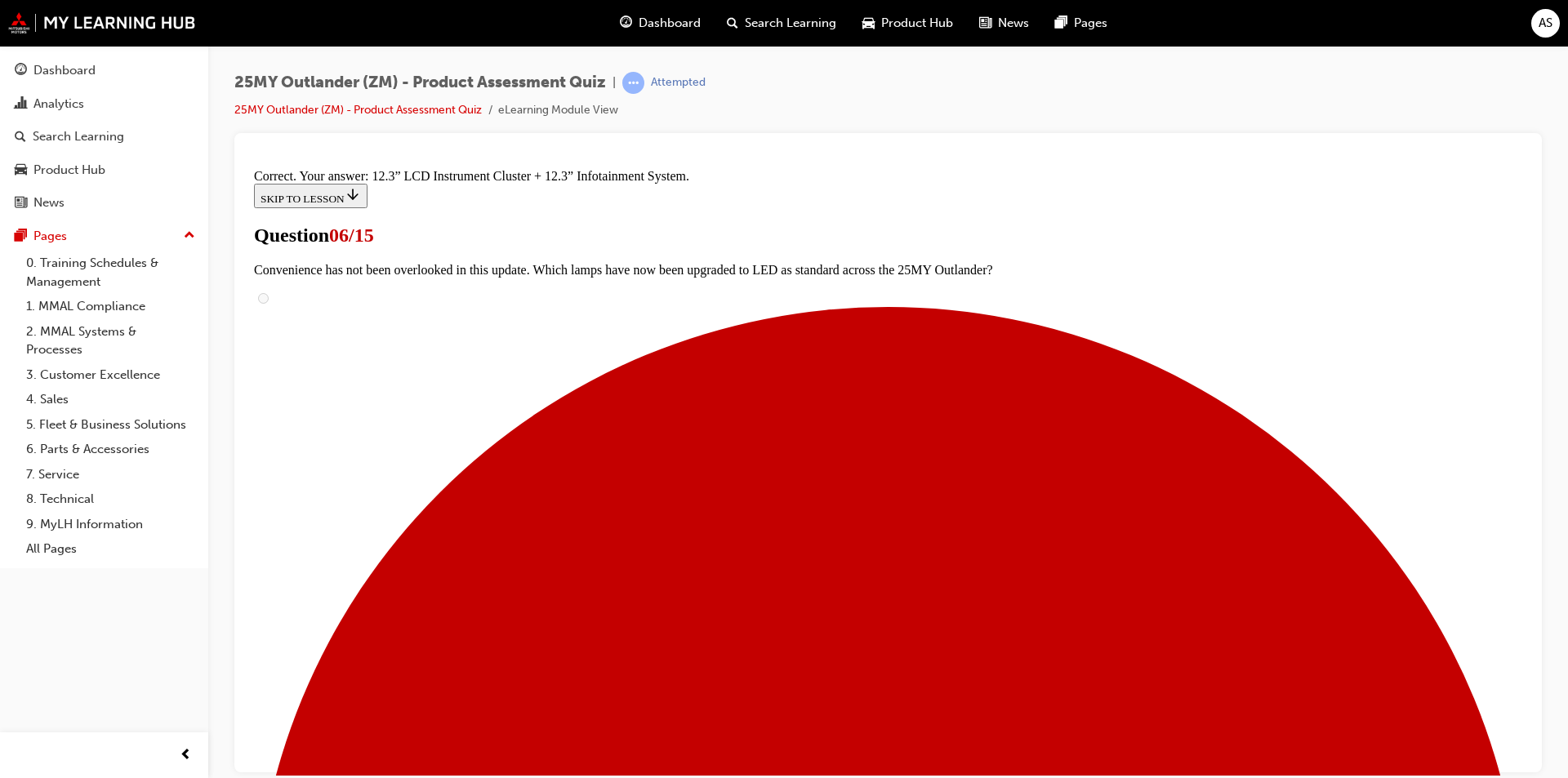
scroll to position [524, 0]
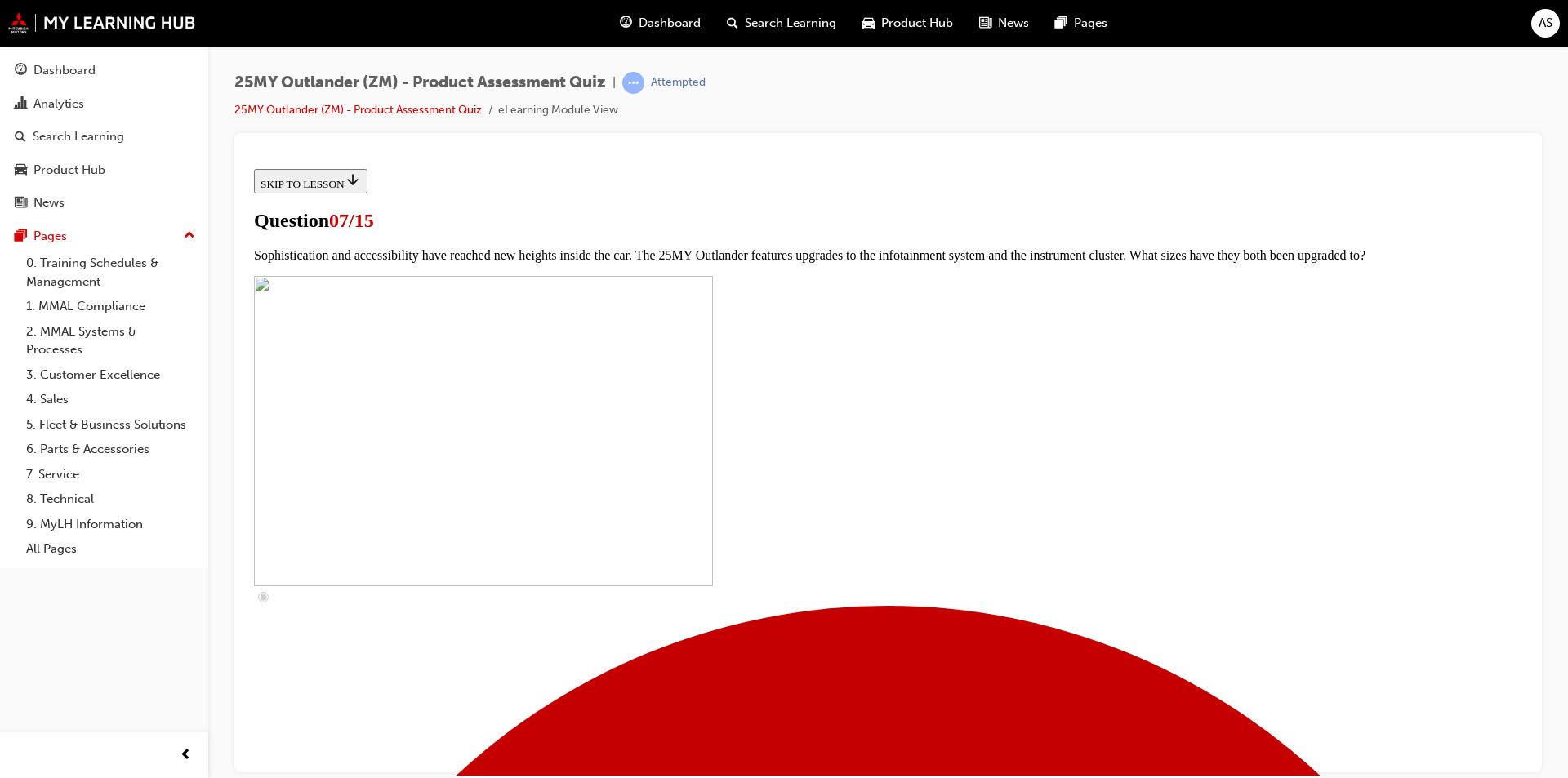
scroll to position [571, 0]
checkbox input "true"
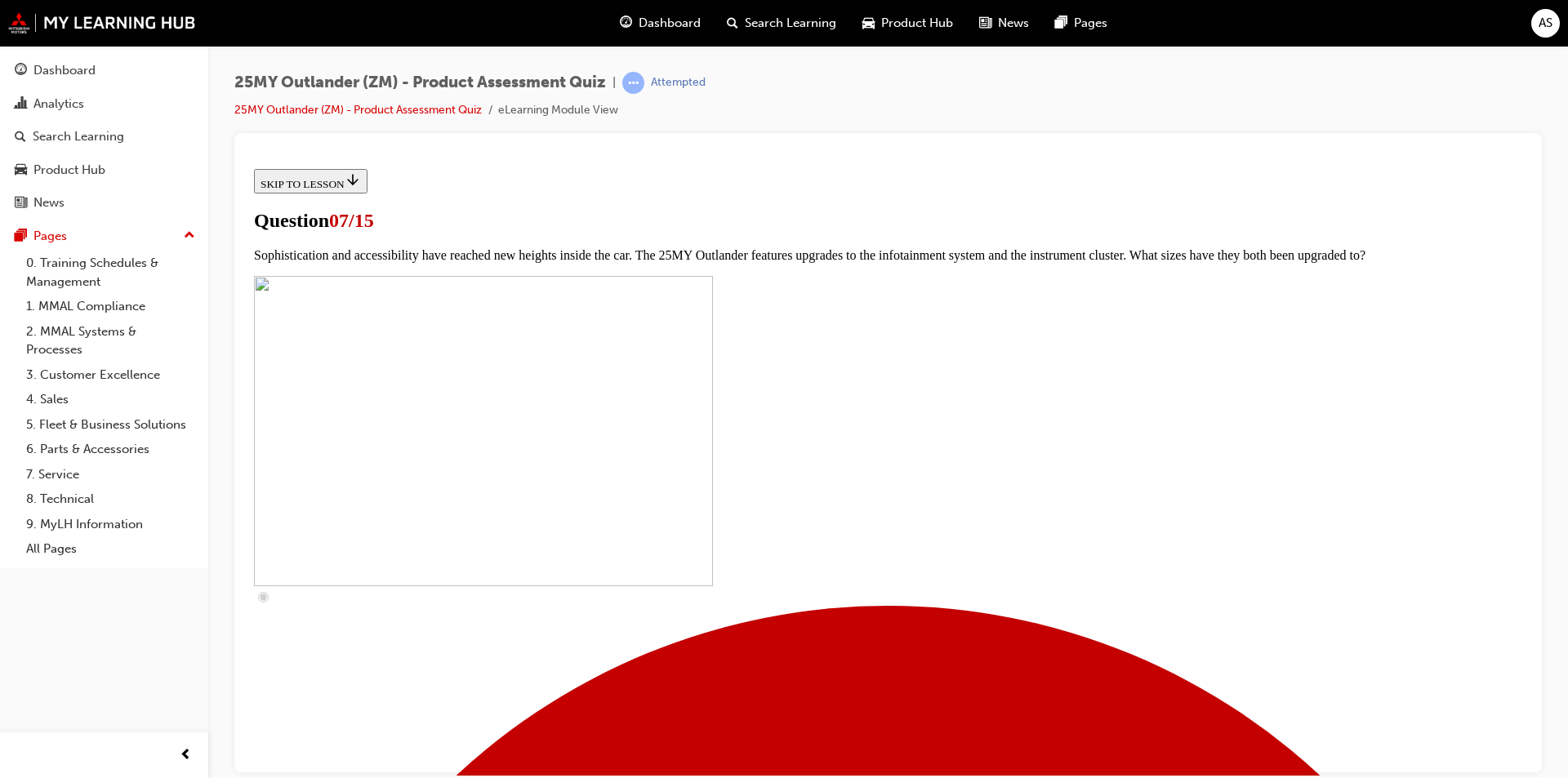
checkbox input "true"
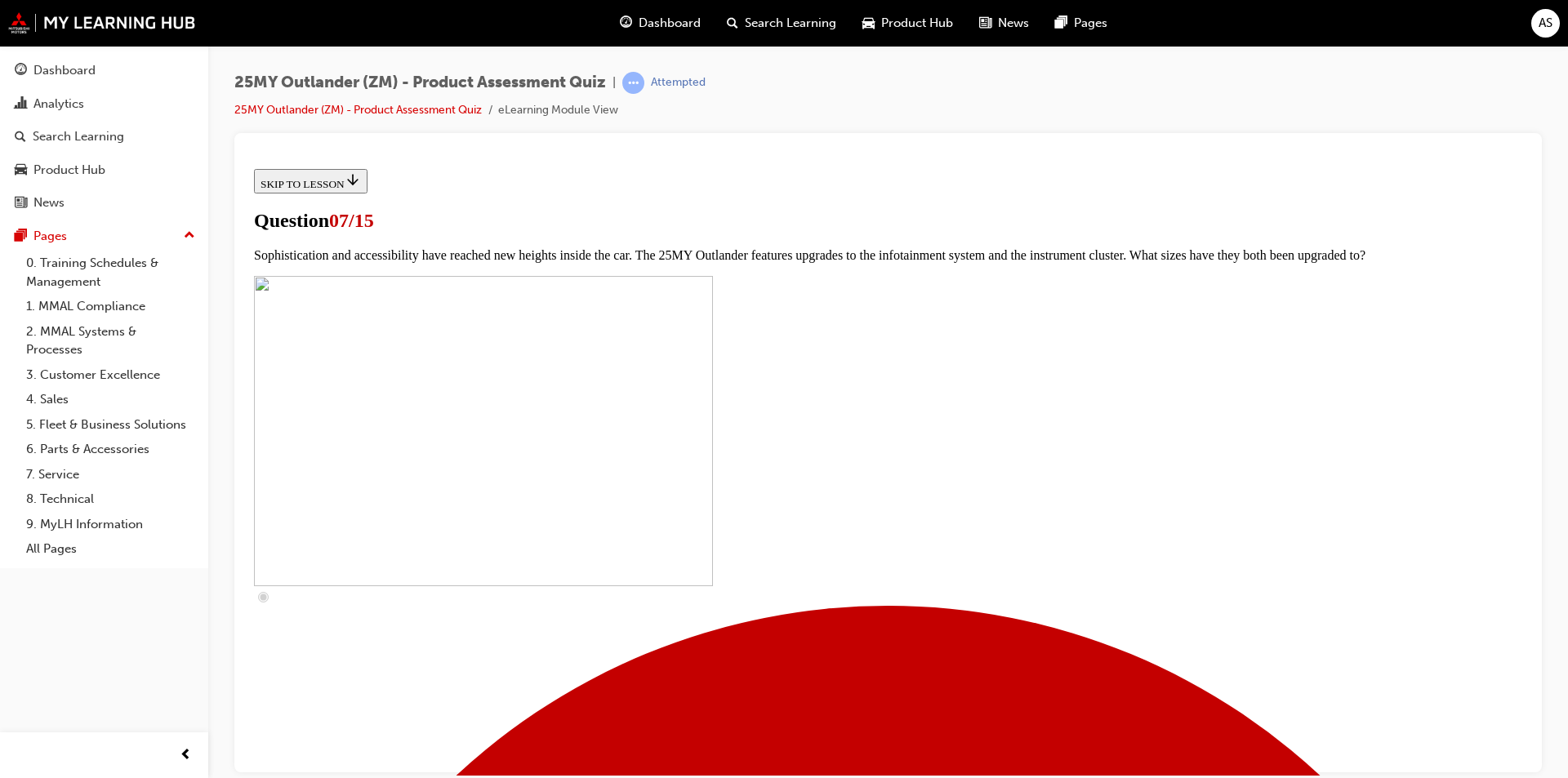
checkbox input "true"
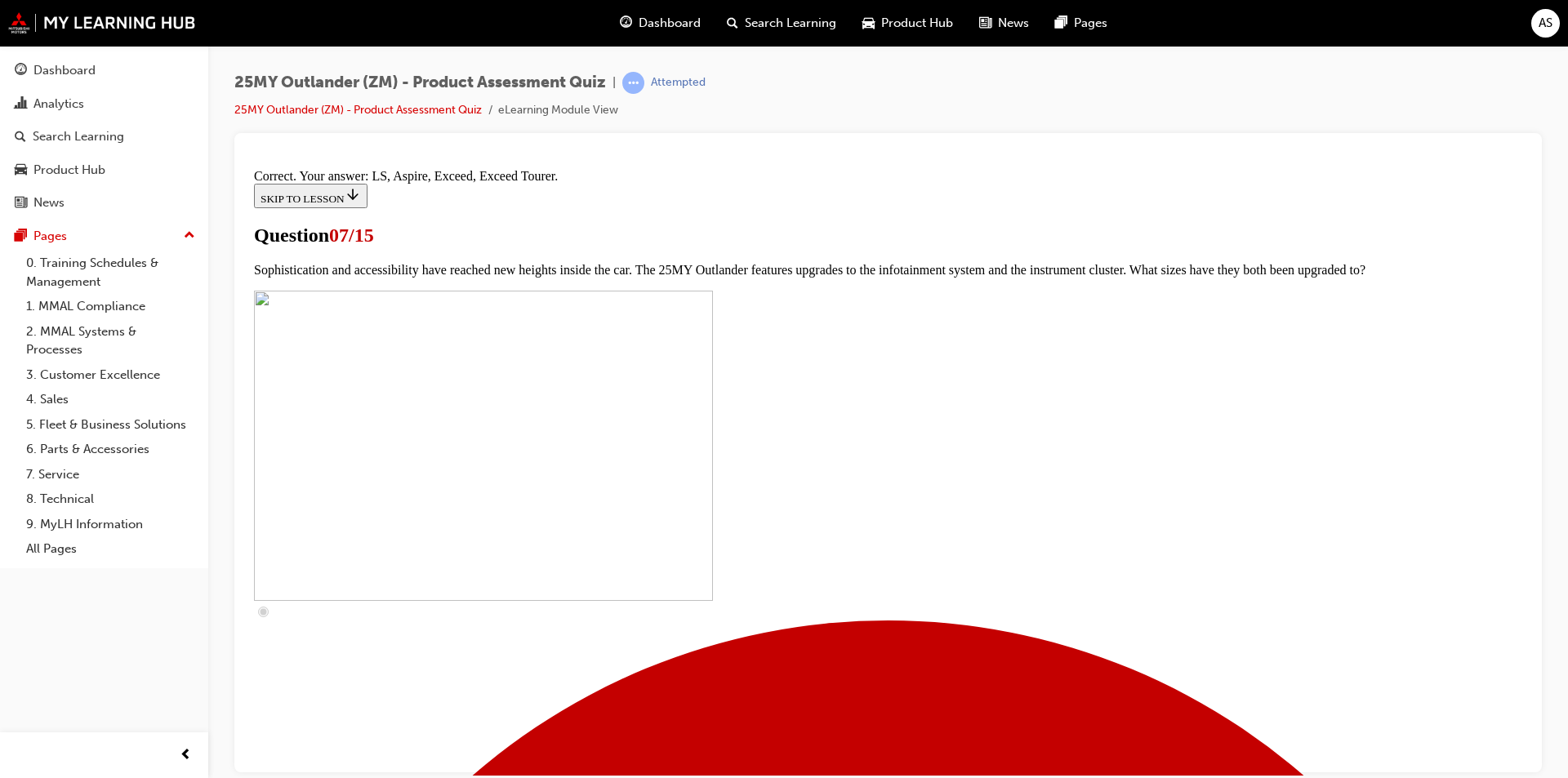
scroll to position [709, 0]
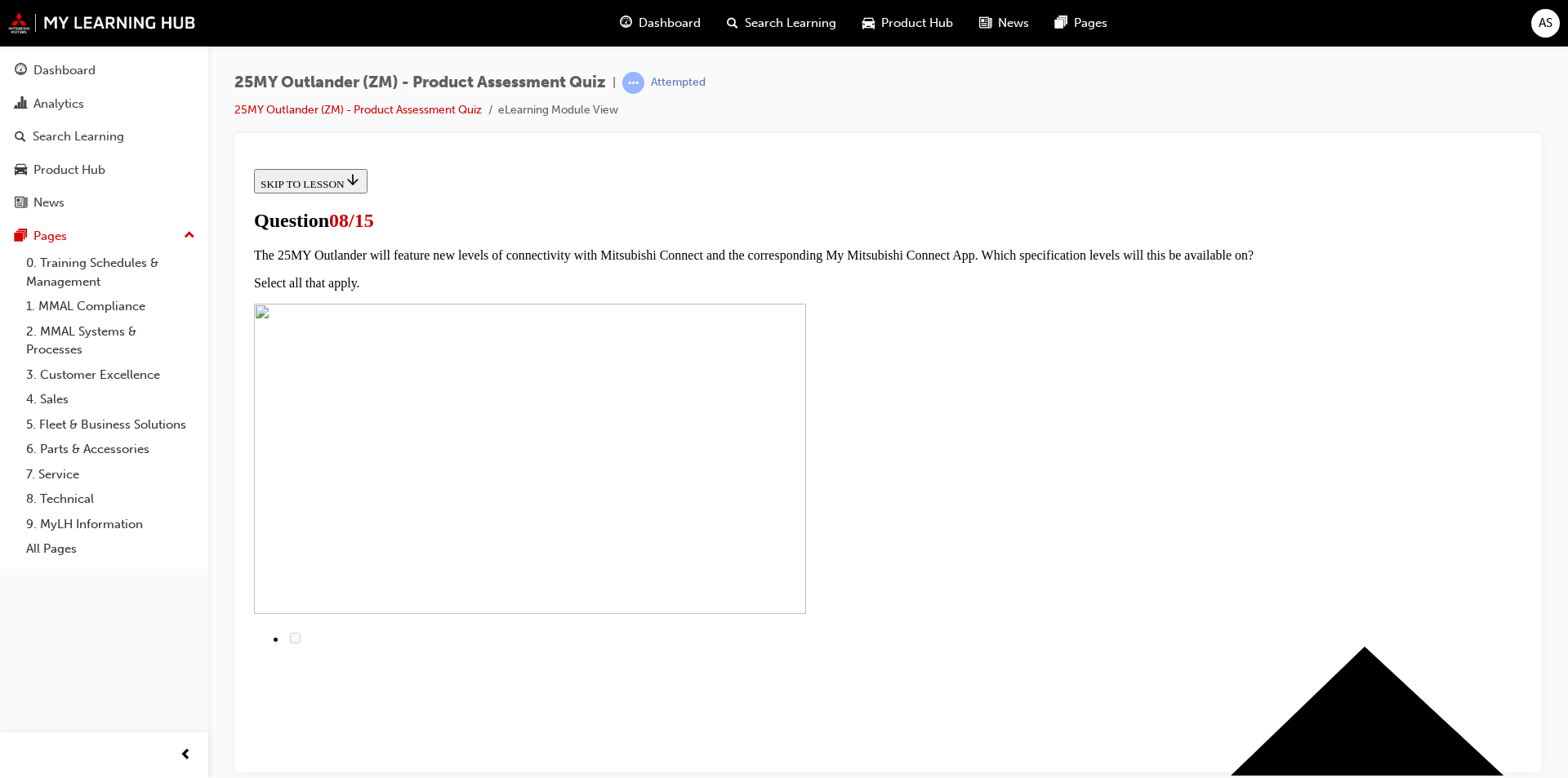
radio input "true"
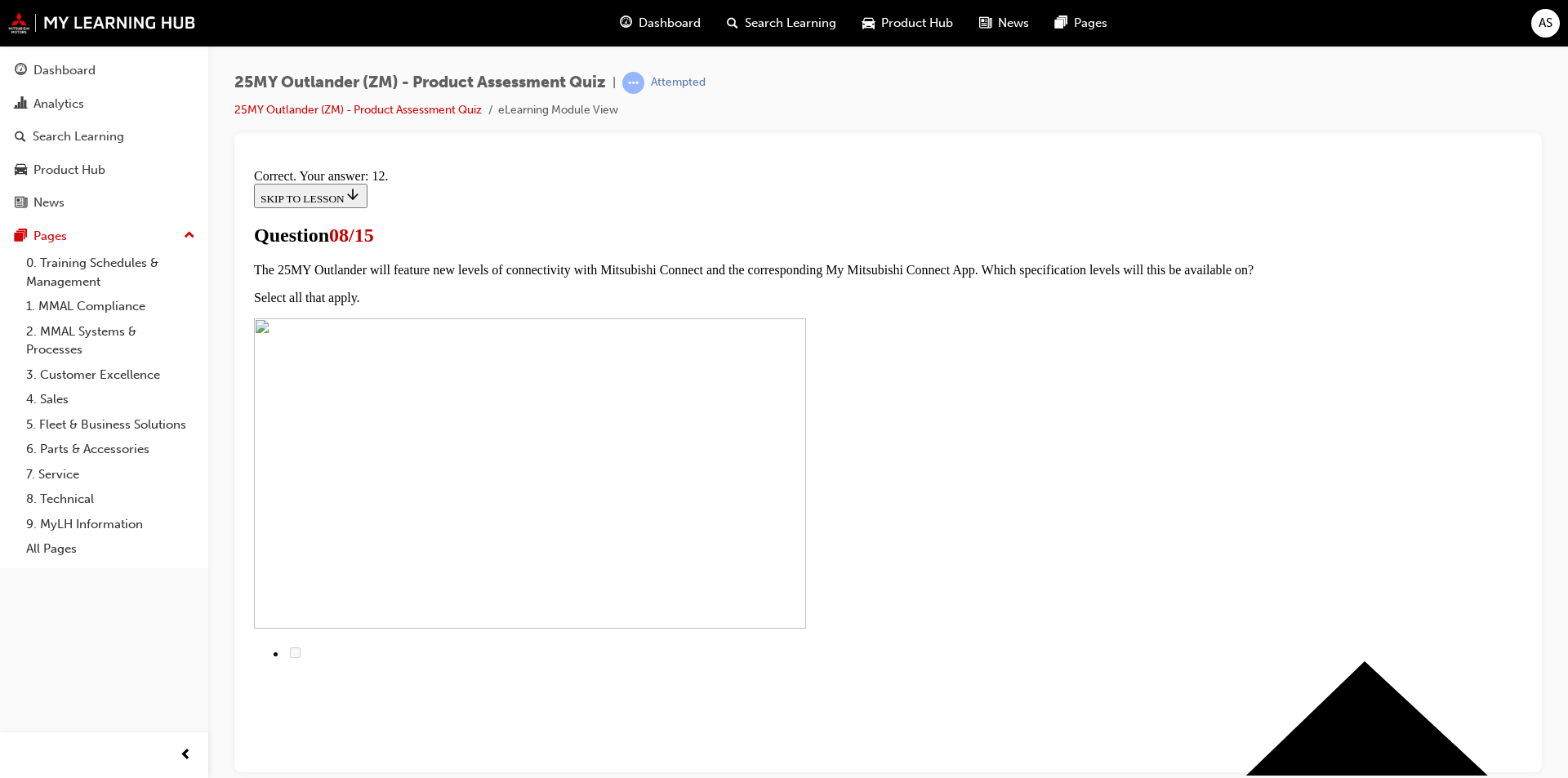
scroll to position [238, 0]
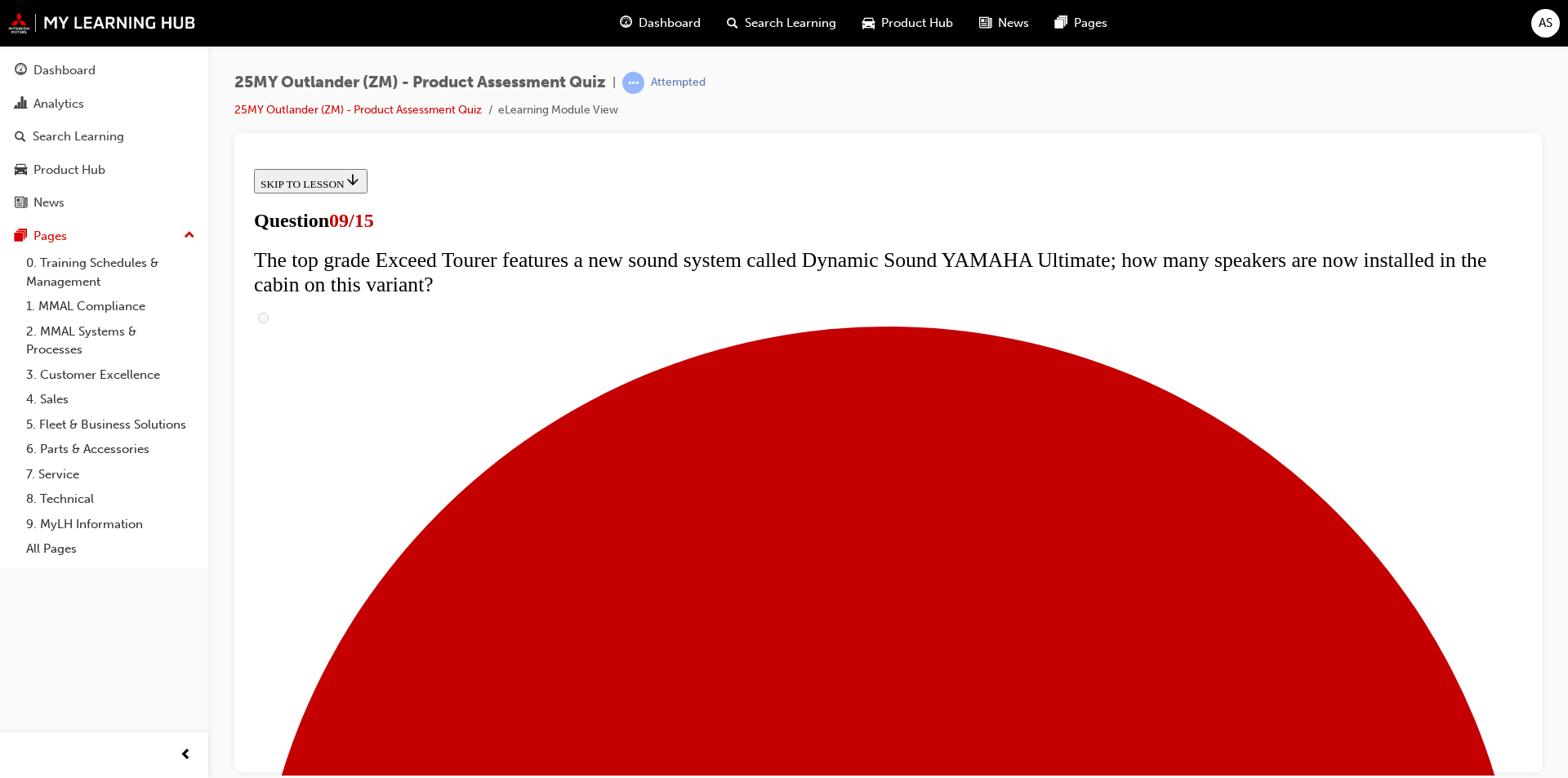
scroll to position [735, 0]
radio input "true"
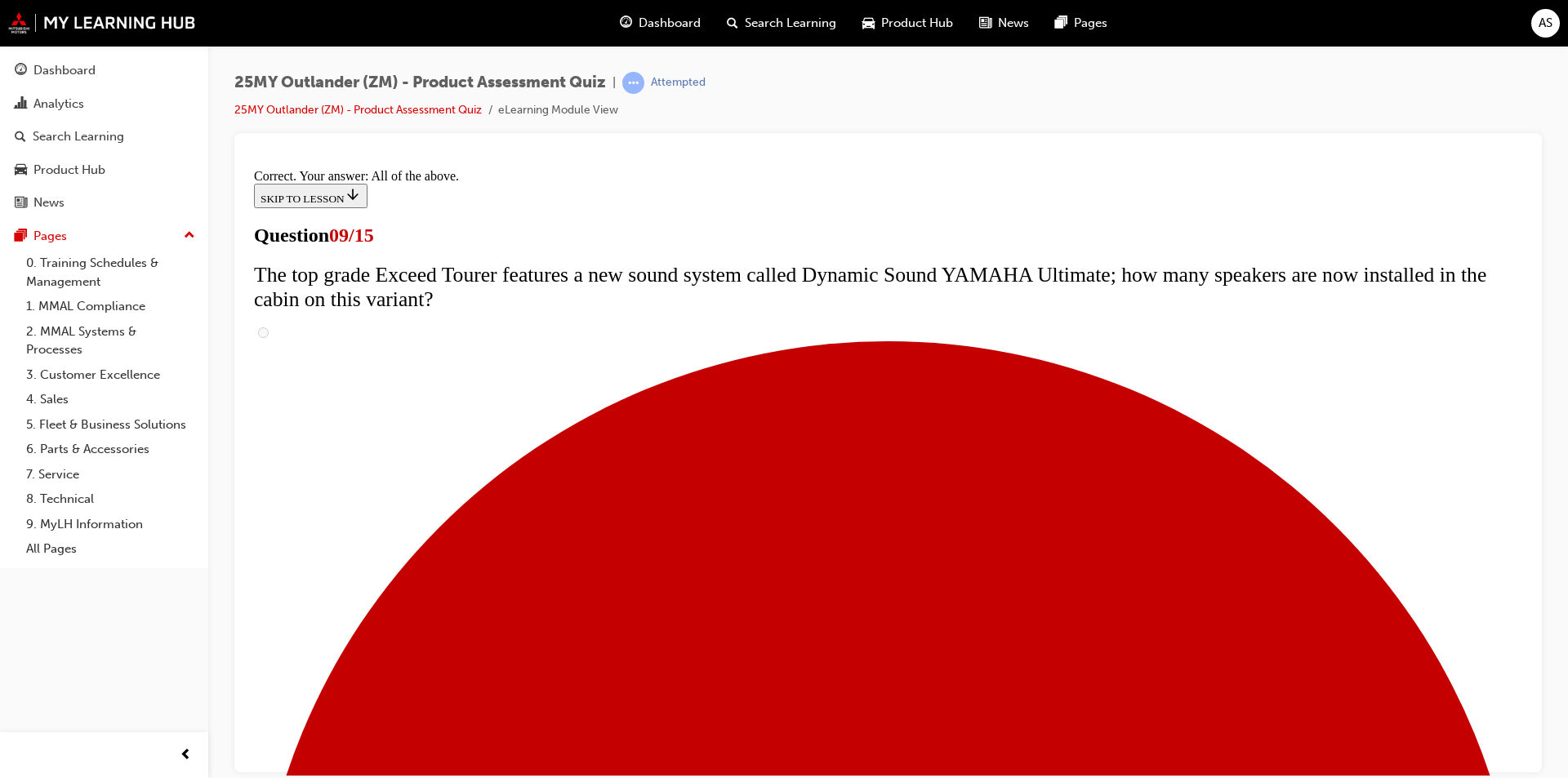
scroll to position [822, 0]
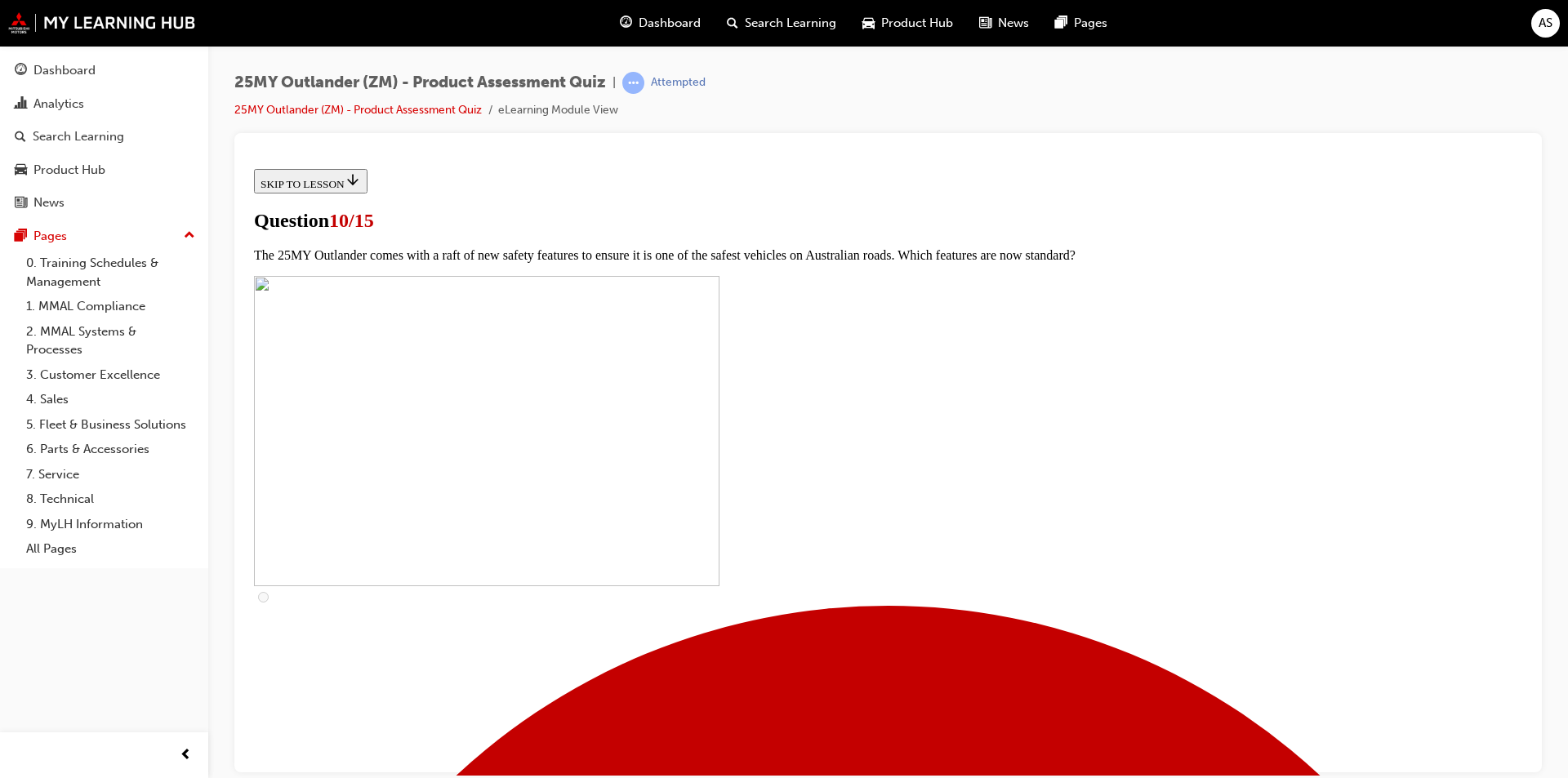
scroll to position [490, 0]
checkbox input "true"
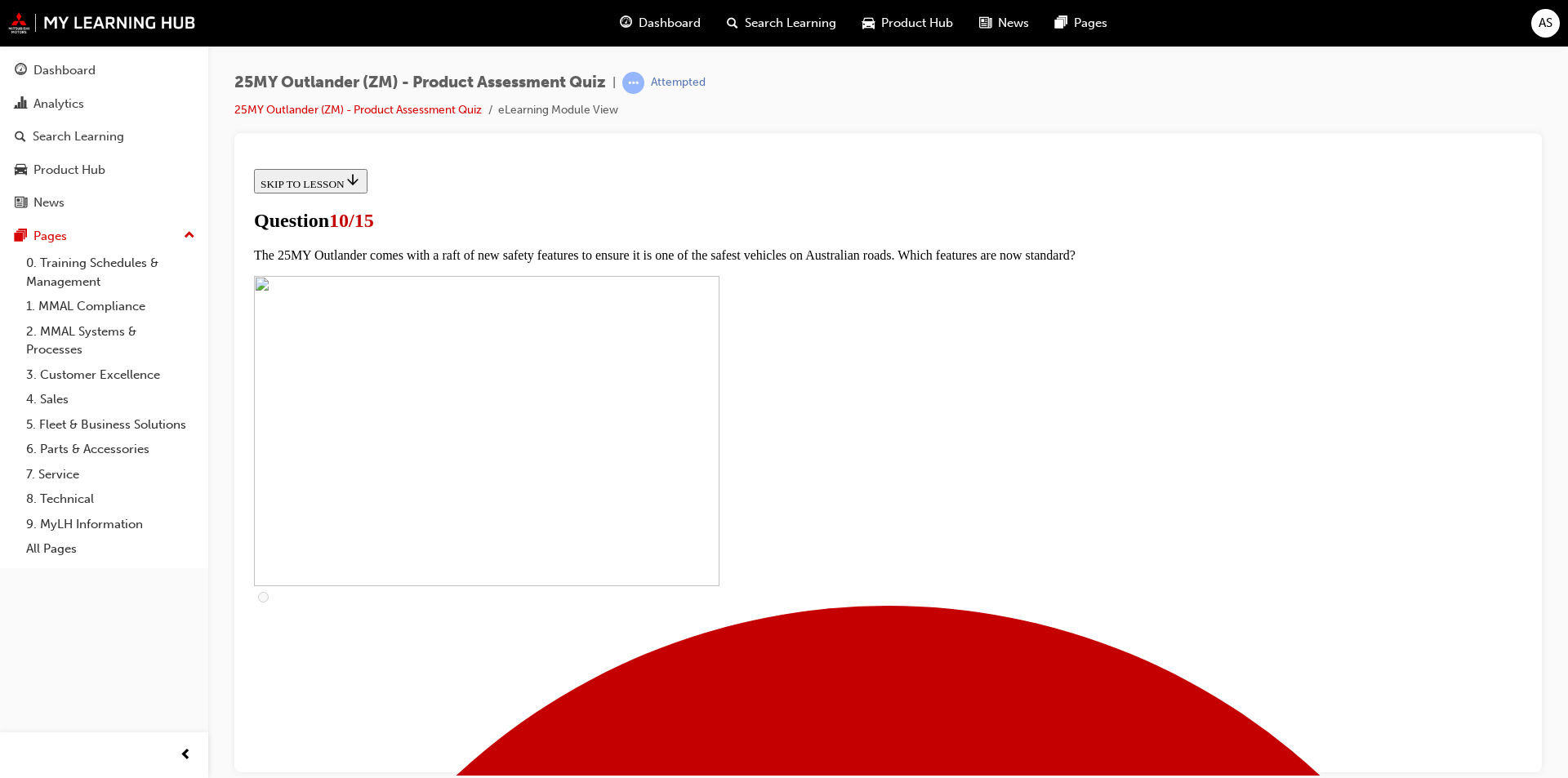
checkbox input "true"
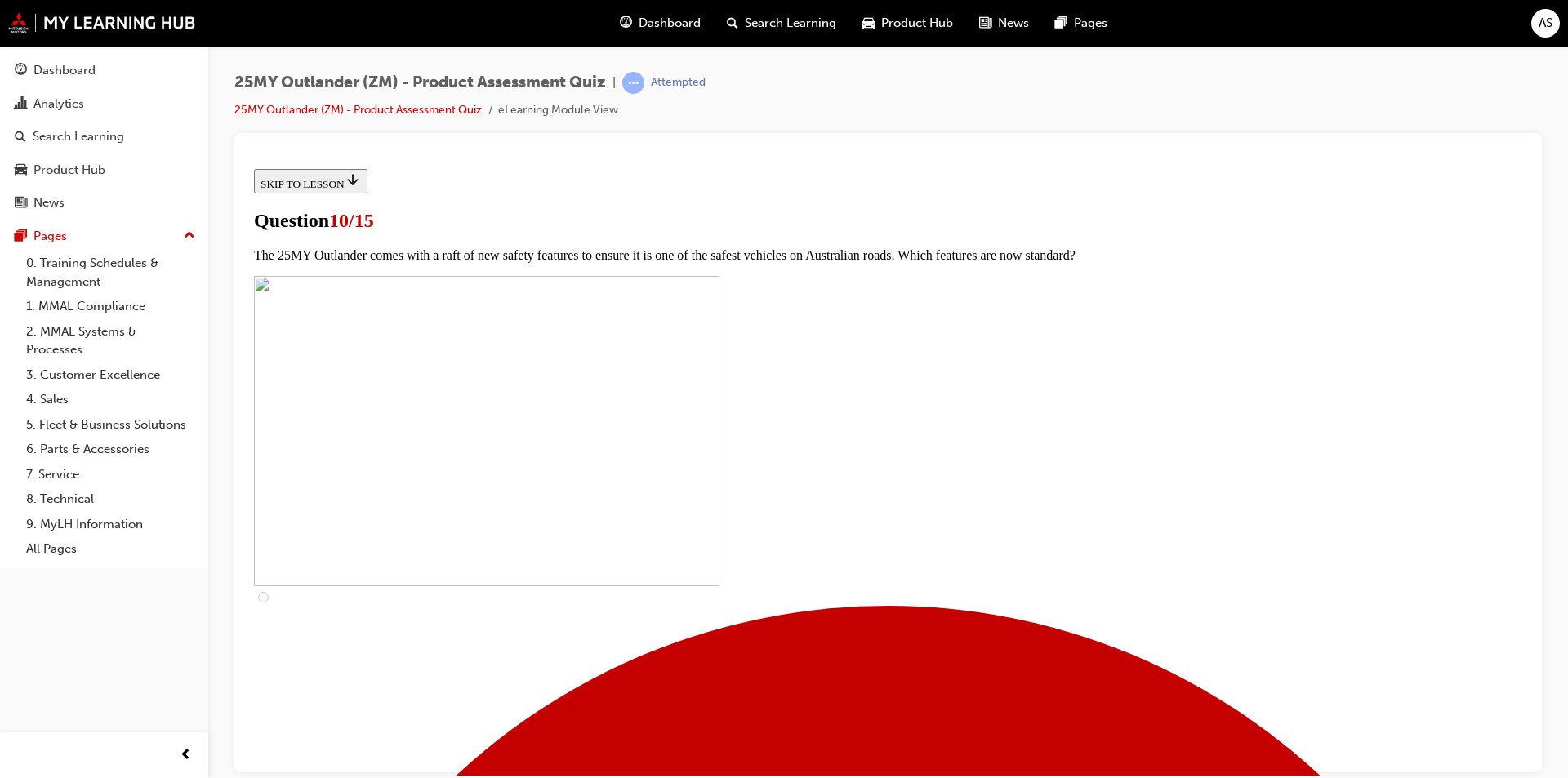
checkbox input "true"
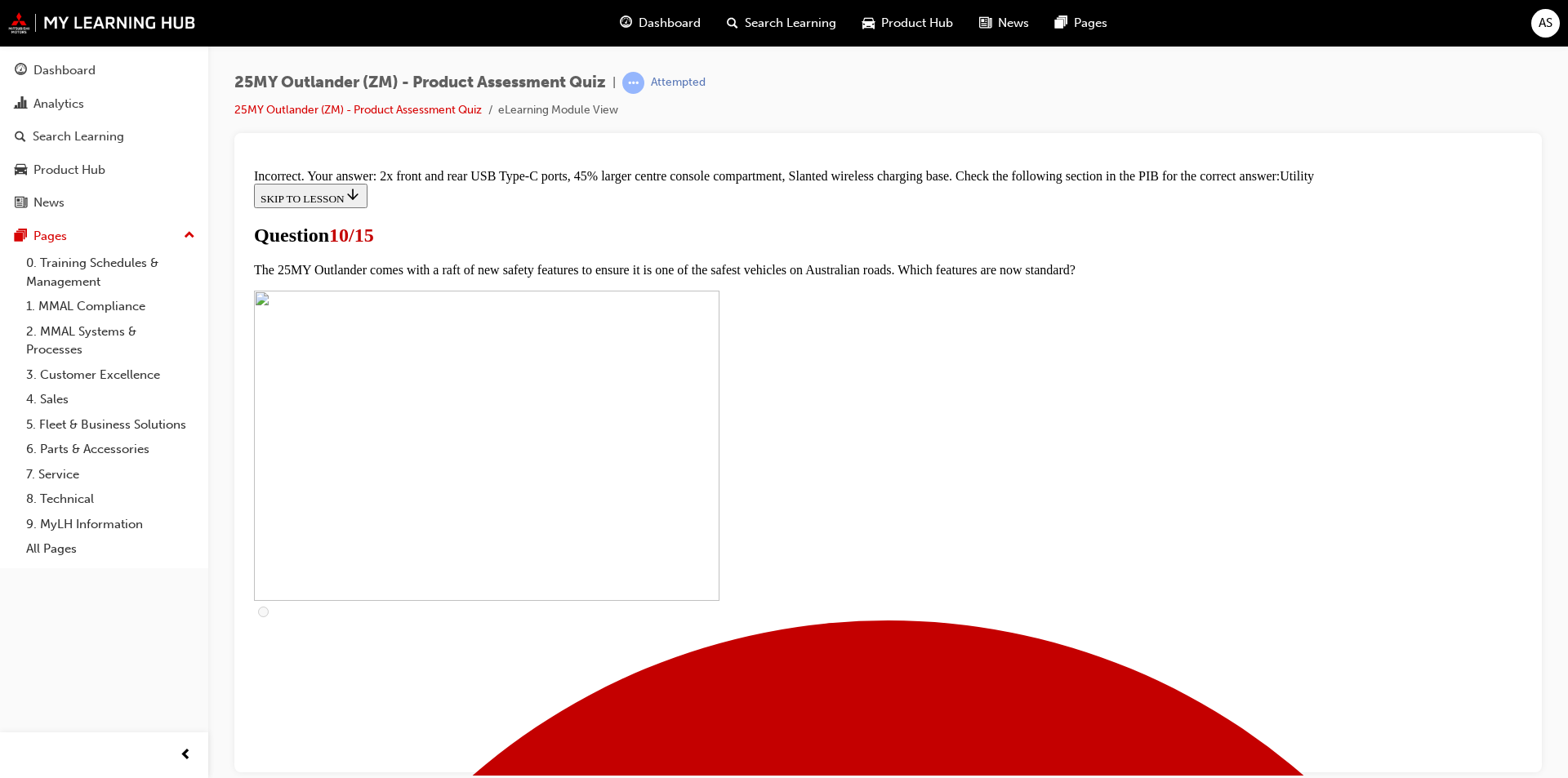
scroll to position [688, 0]
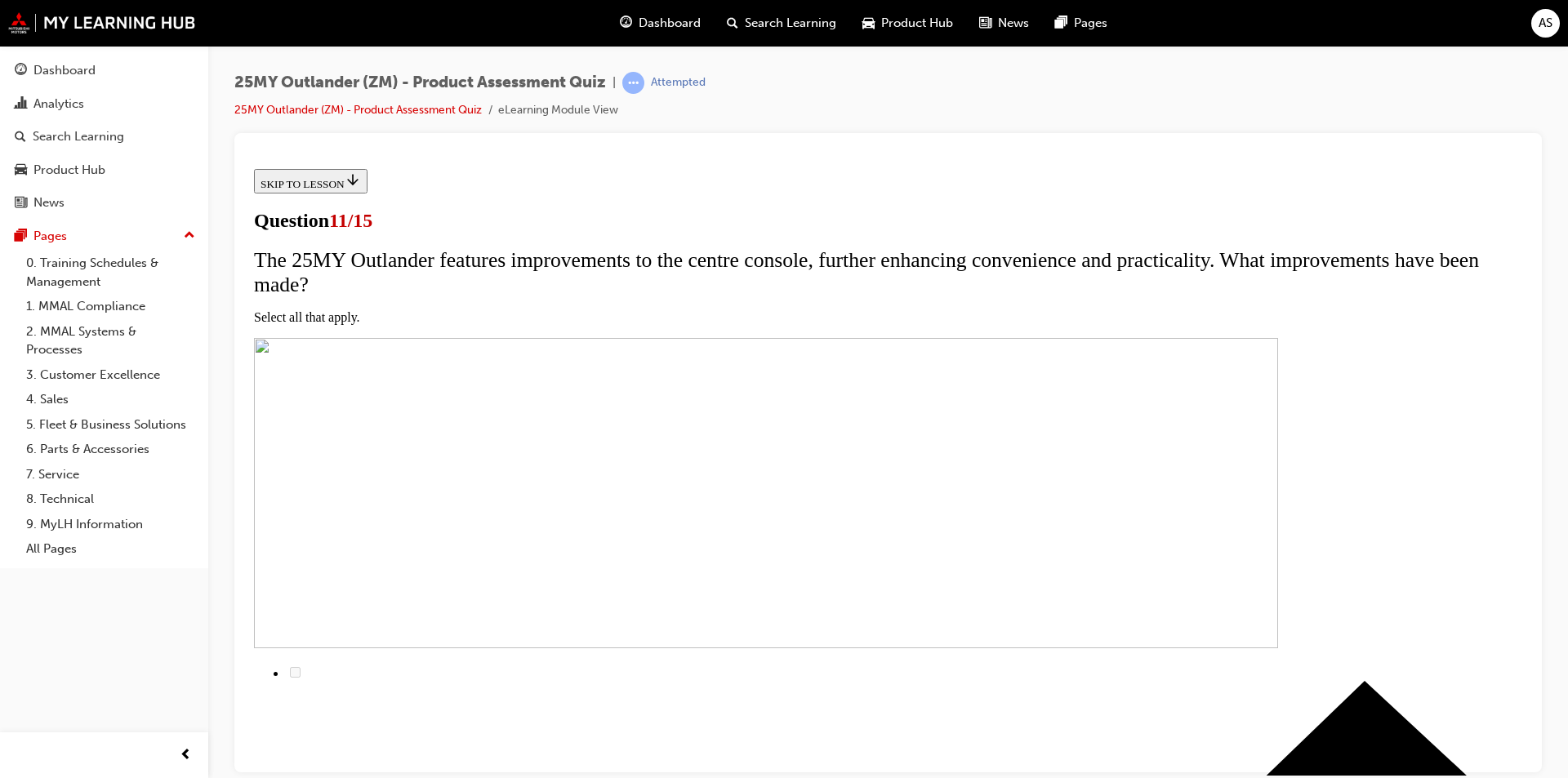
scroll to position [163, 0]
checkbox input "true"
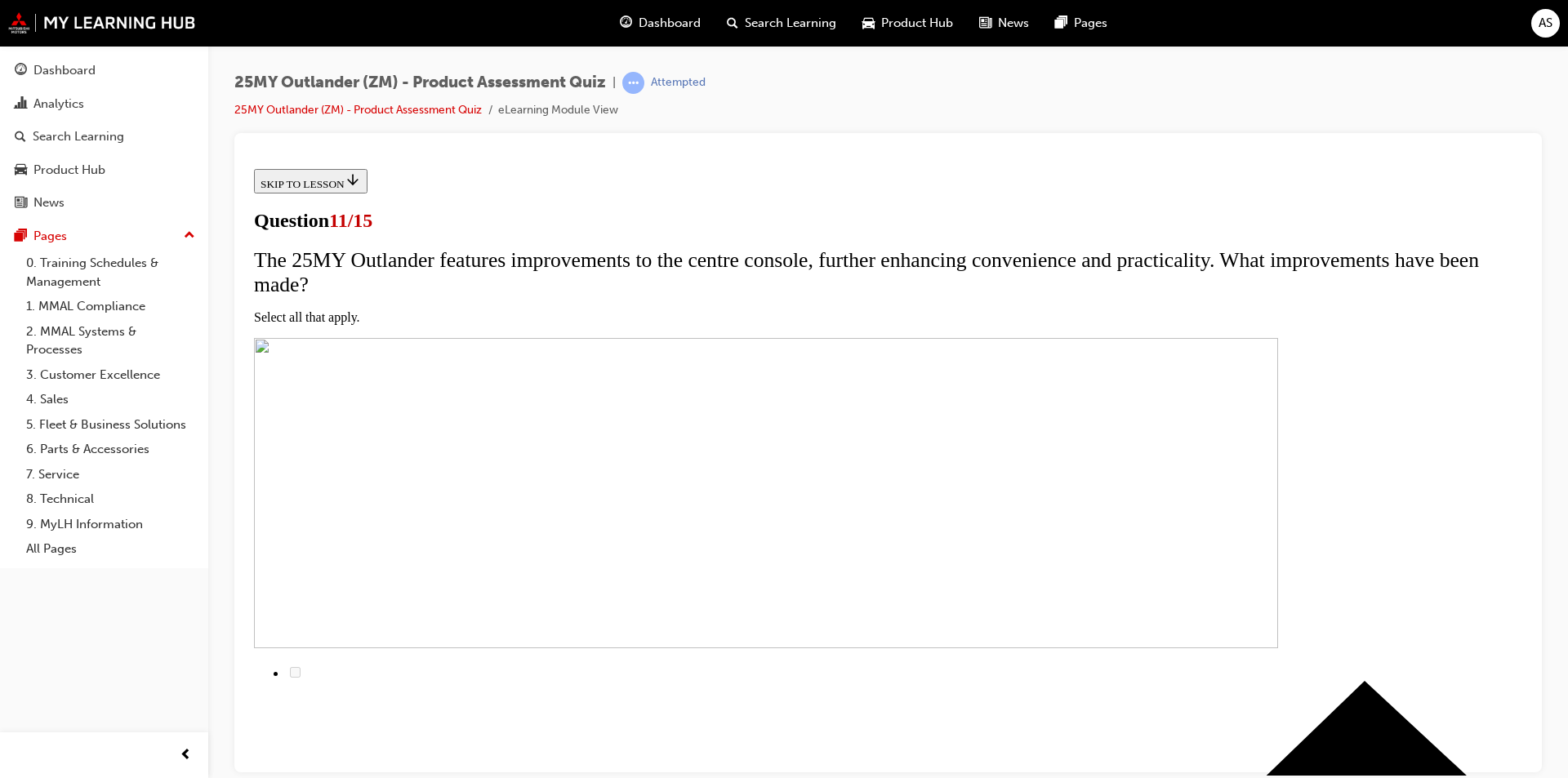
checkbox input "true"
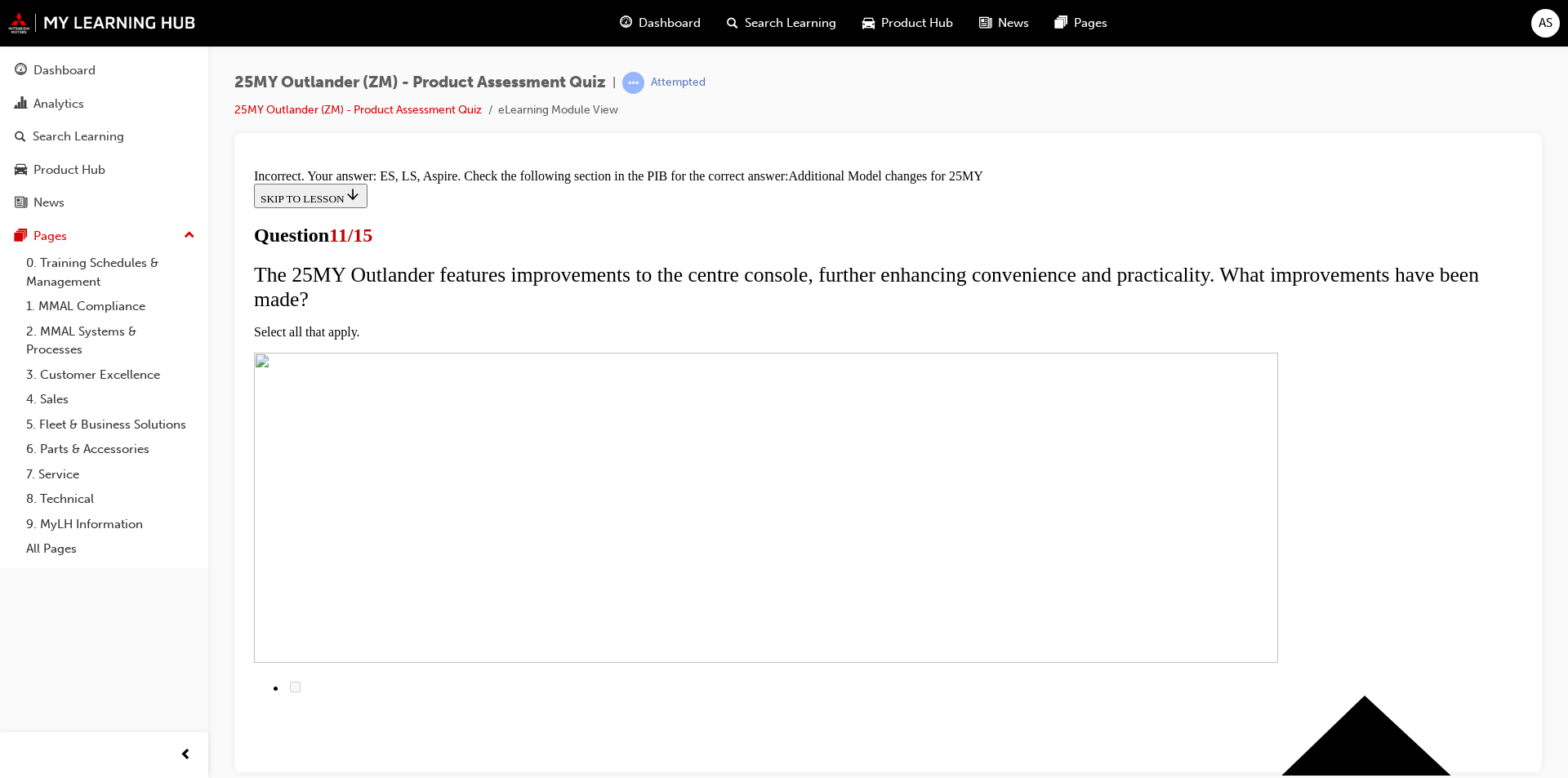
scroll to position [460, 0]
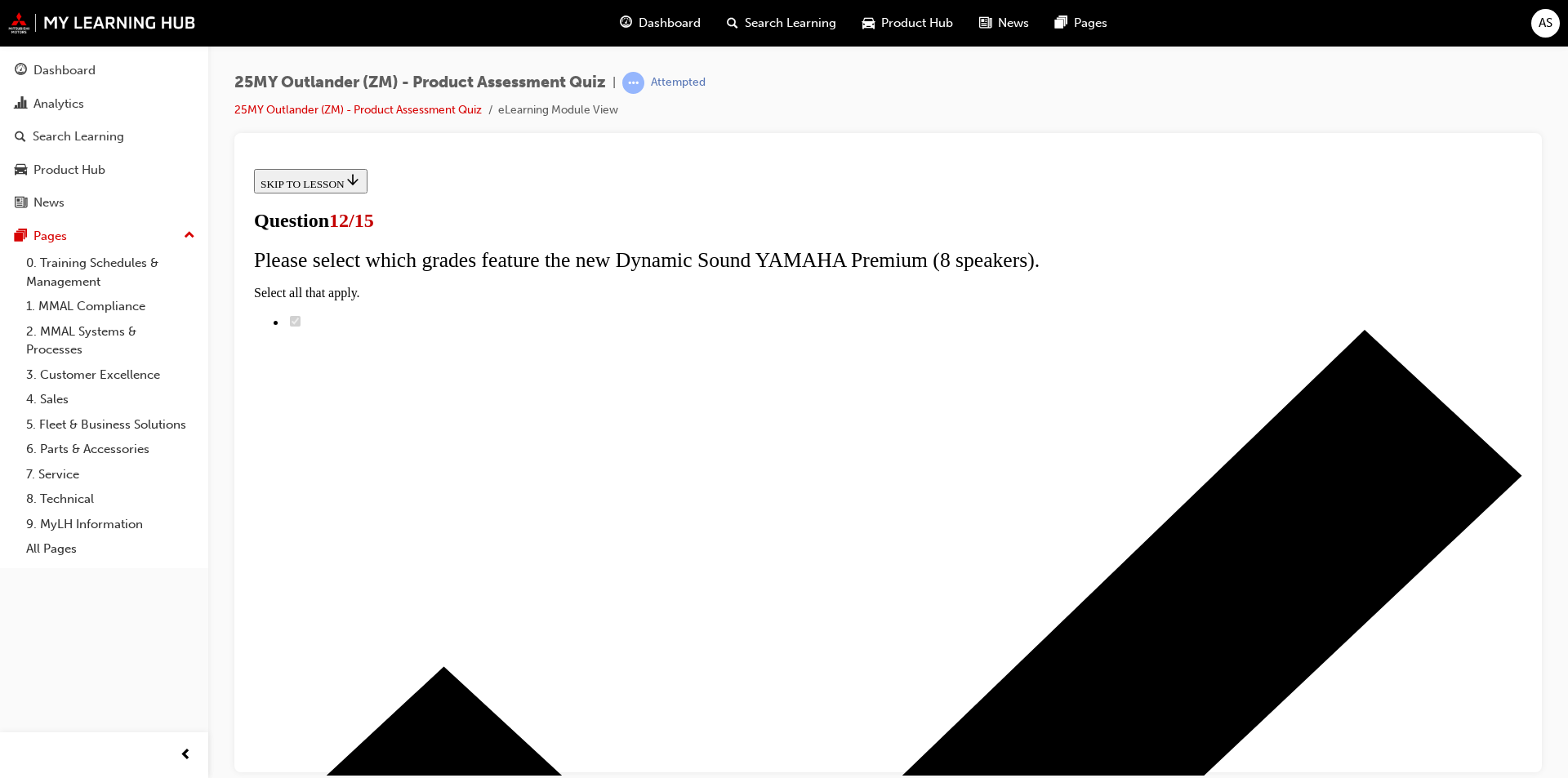
scroll to position [112, 0]
radio input "true"
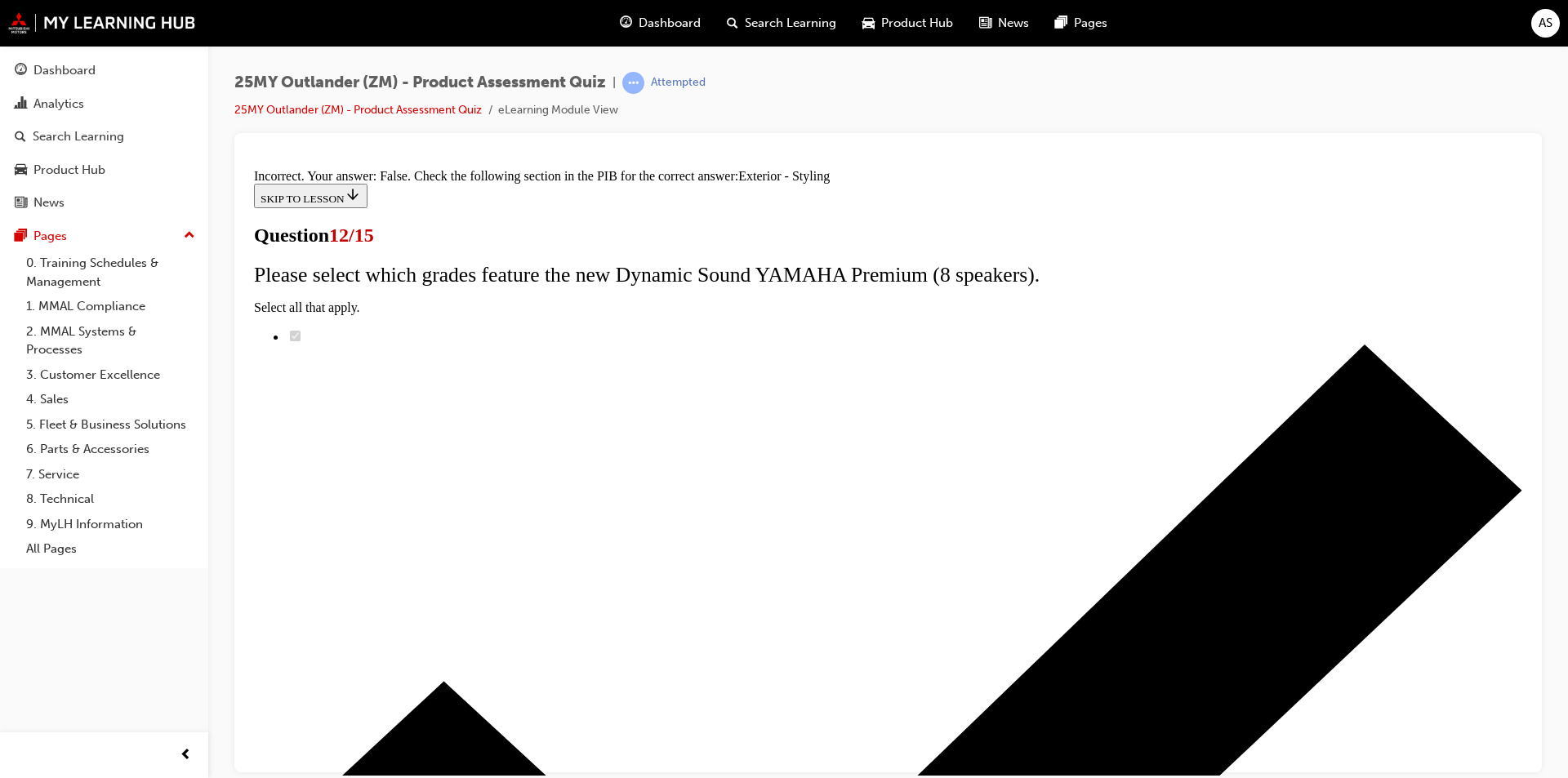
scroll to position [264, 0]
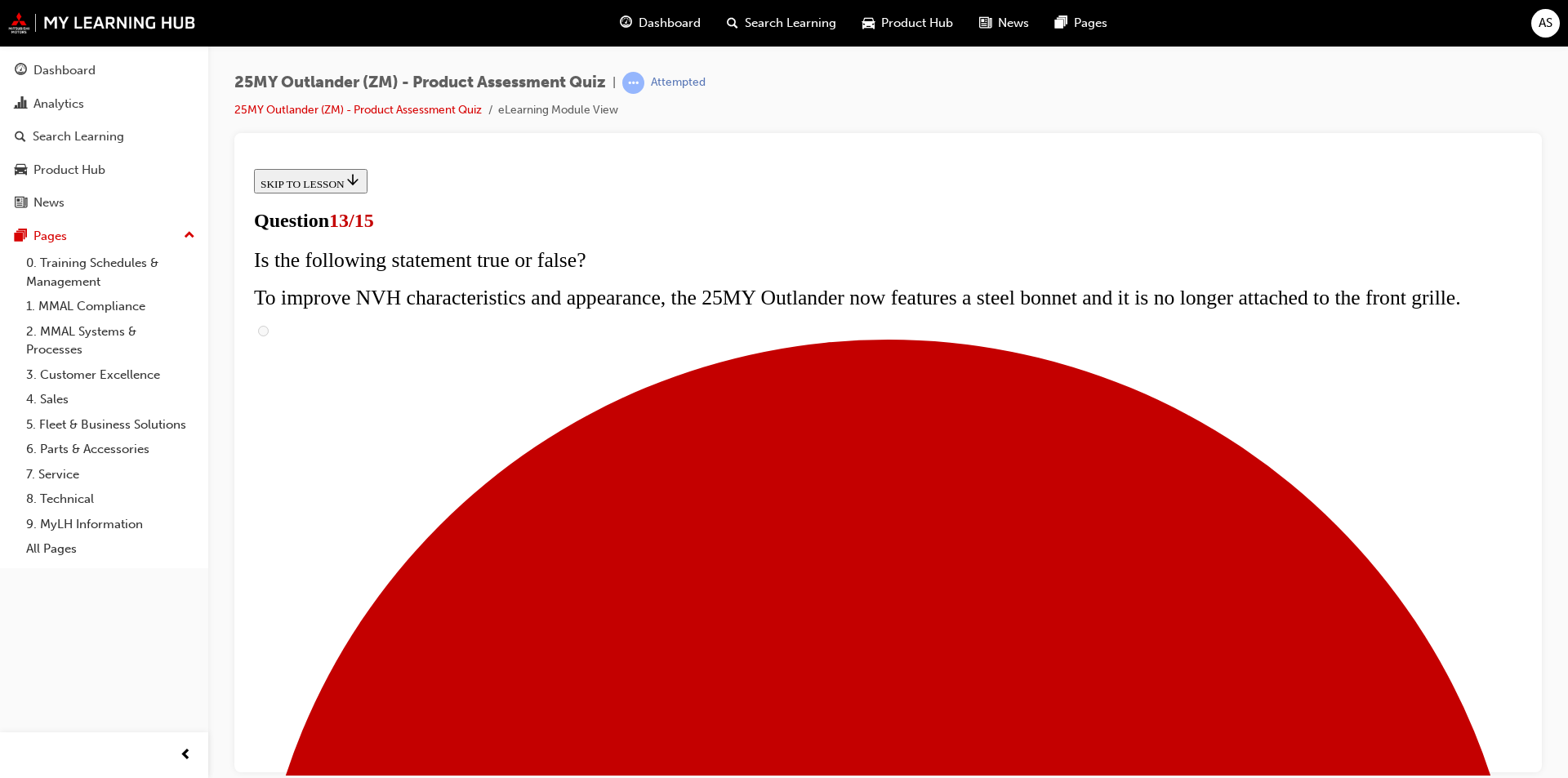
scroll to position [245, 0]
radio input "true"
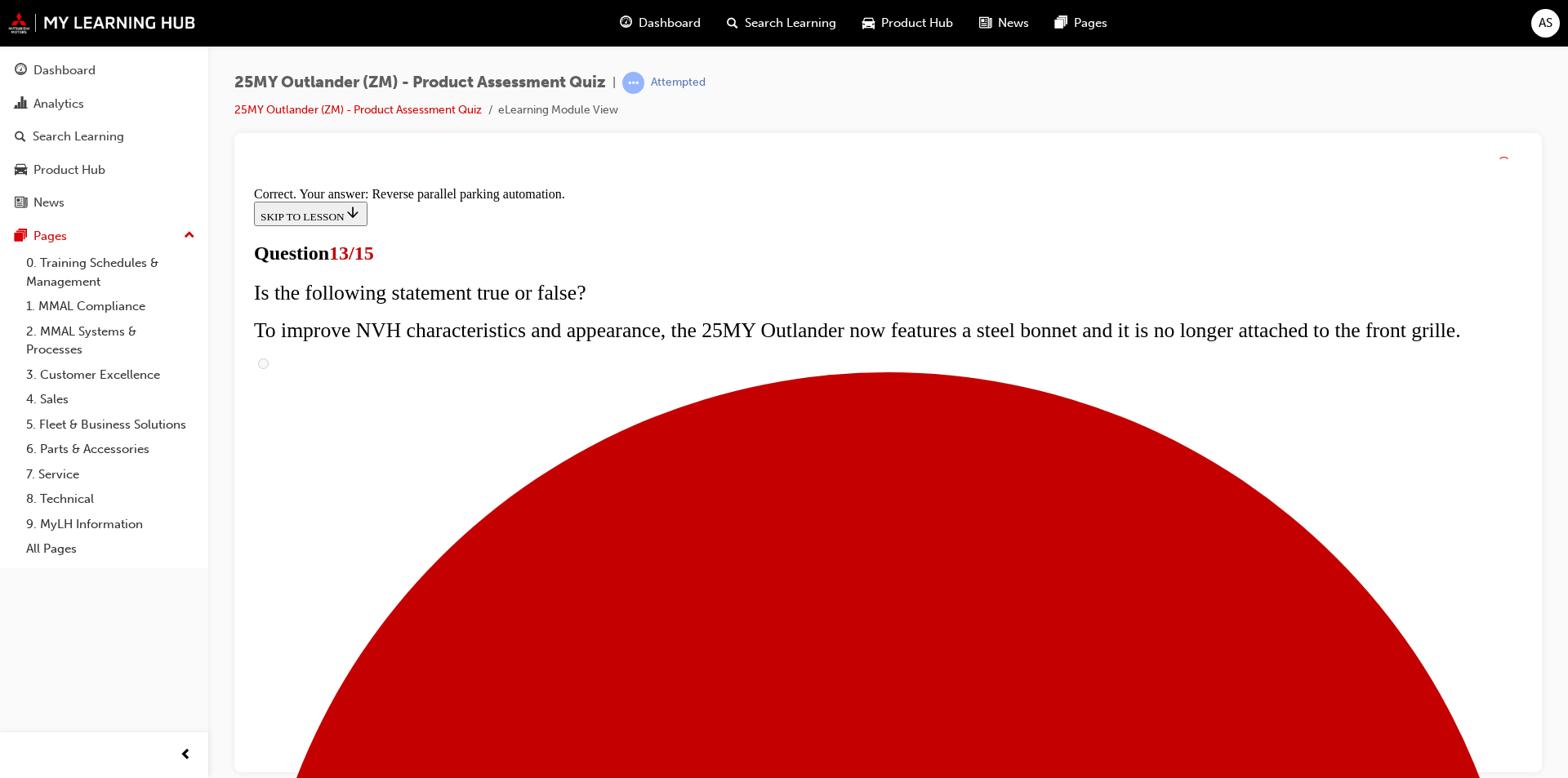
scroll to position [397, 0]
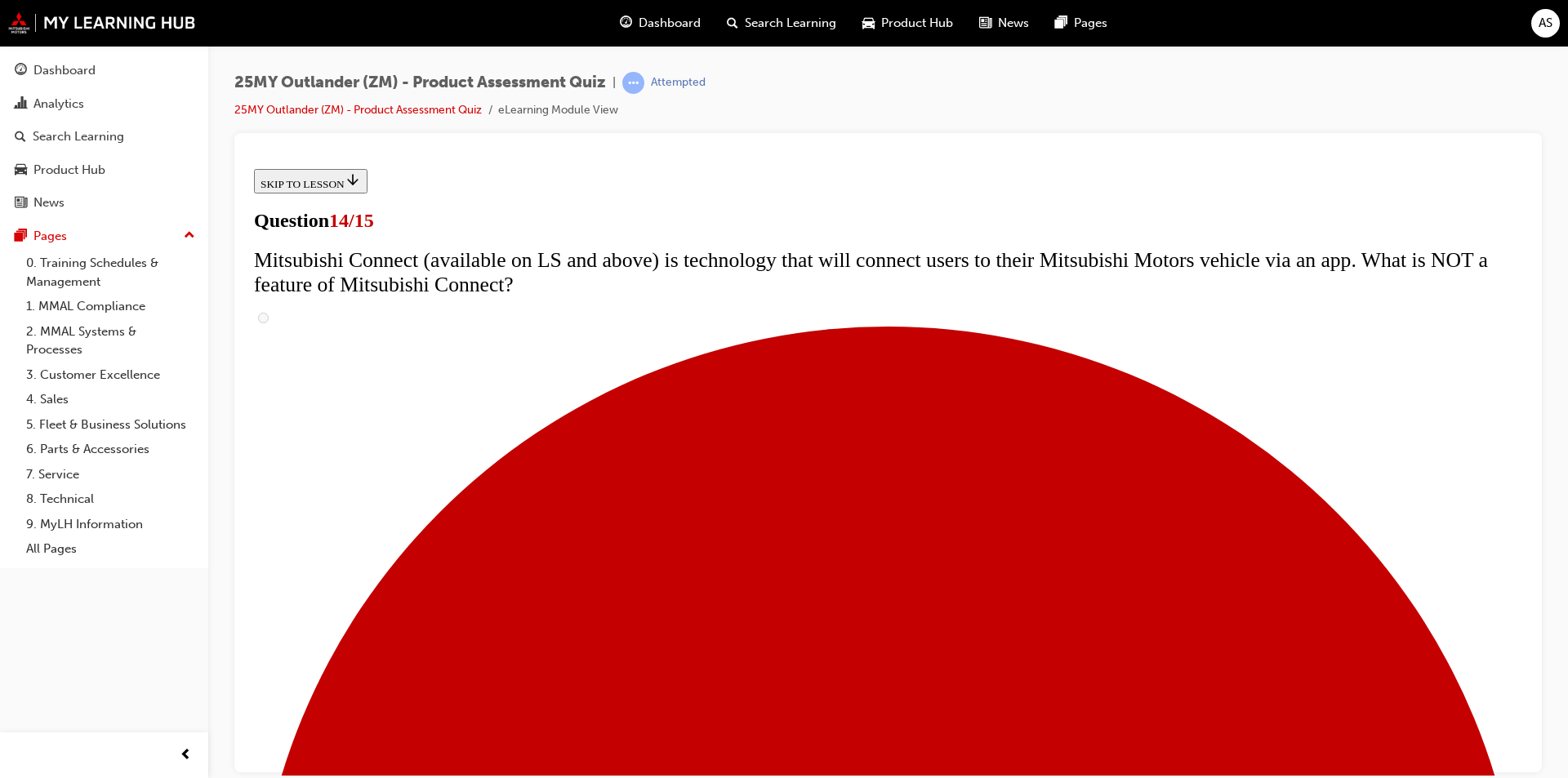
scroll to position [602, 0]
radio input "true"
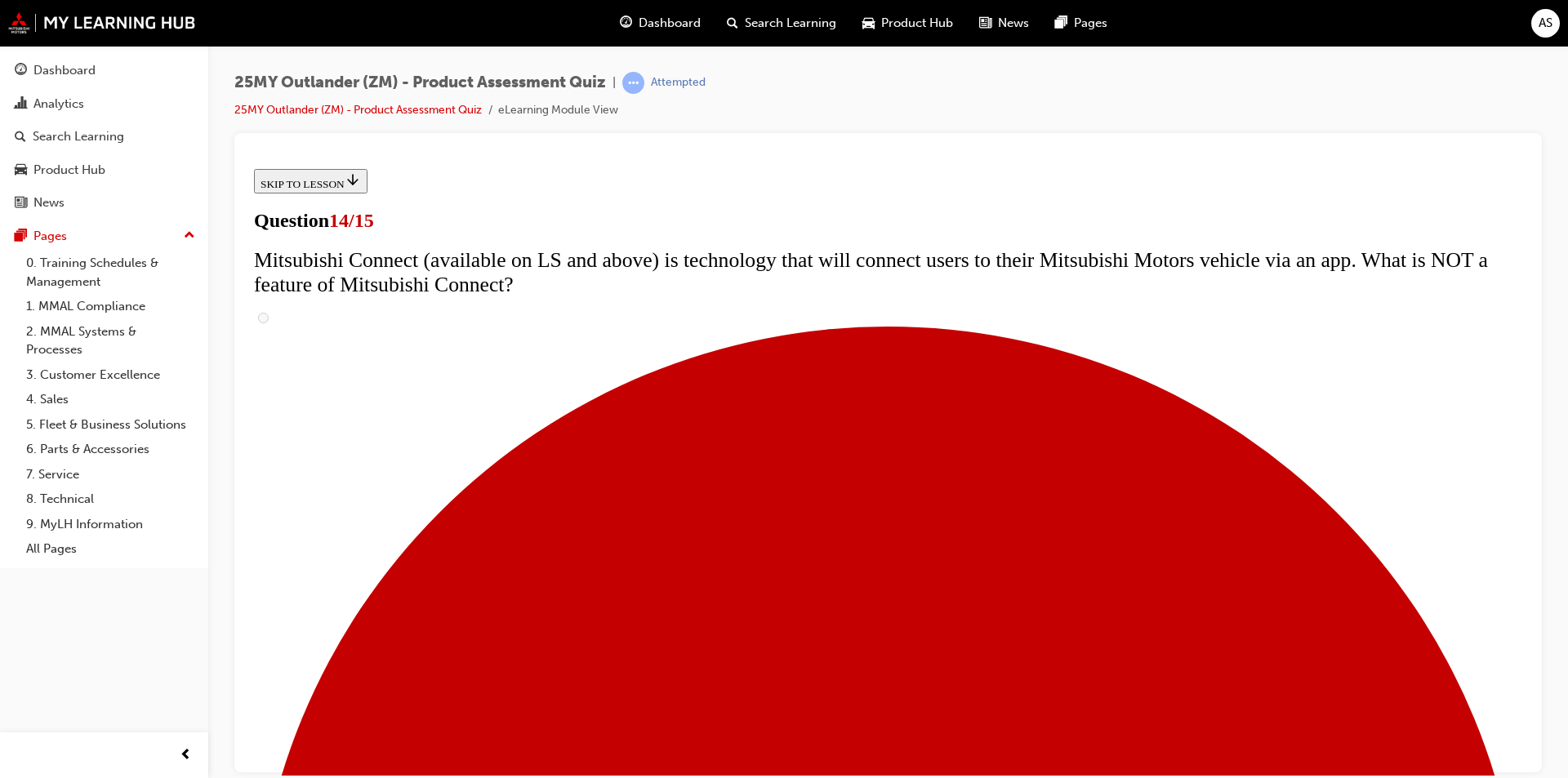
radio input "true"
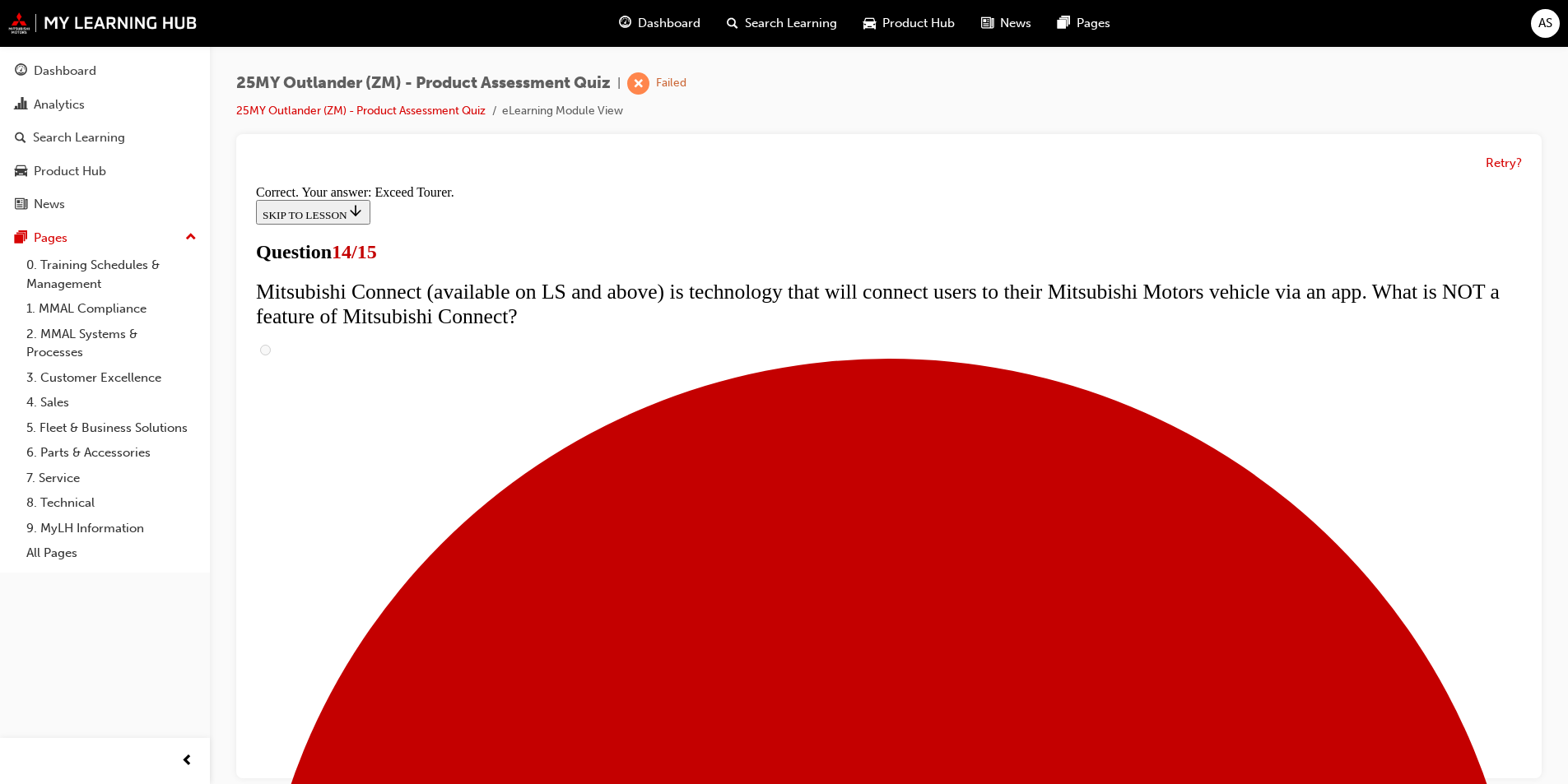
scroll to position [659, 0]
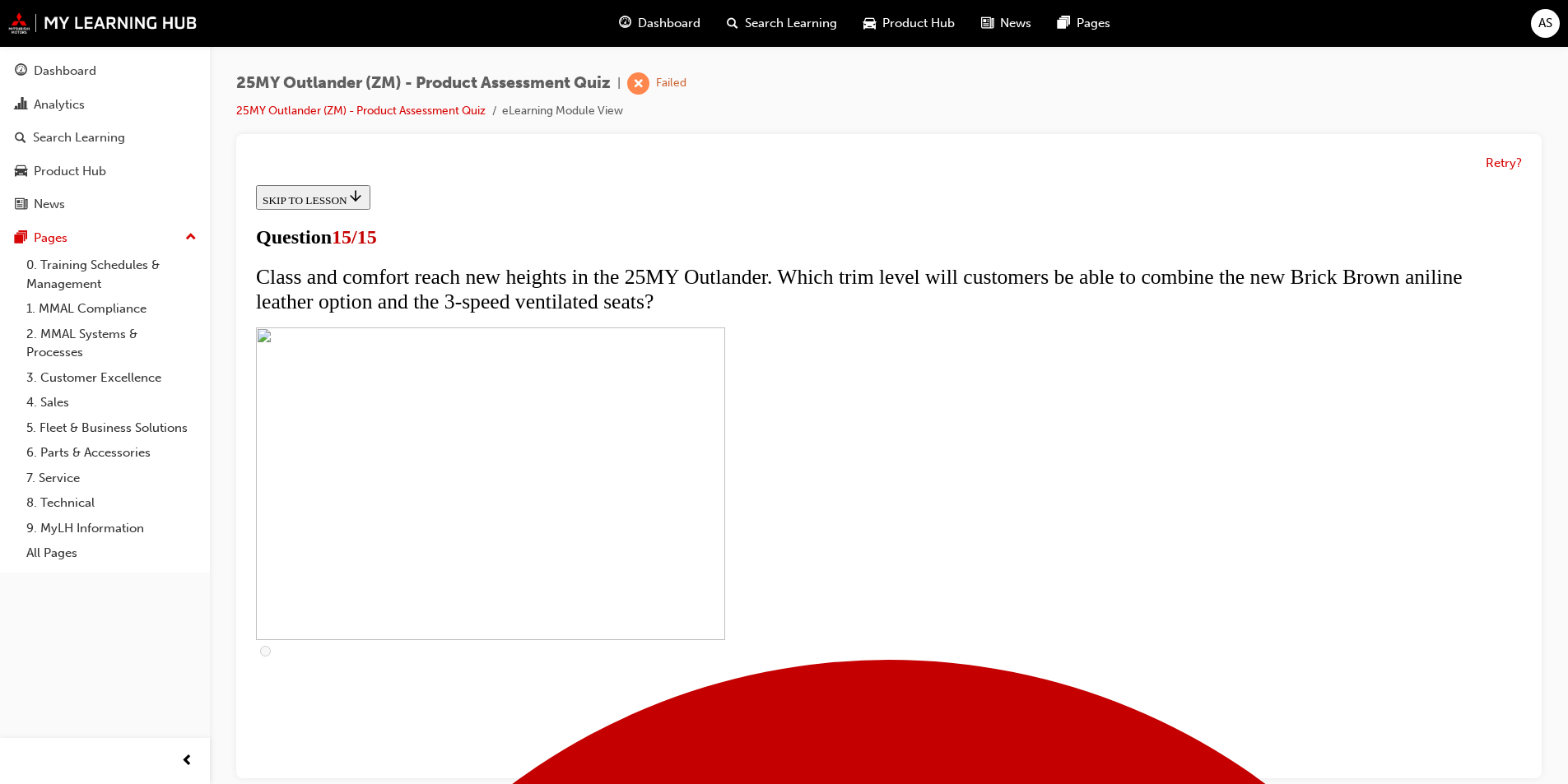
scroll to position [242, 0]
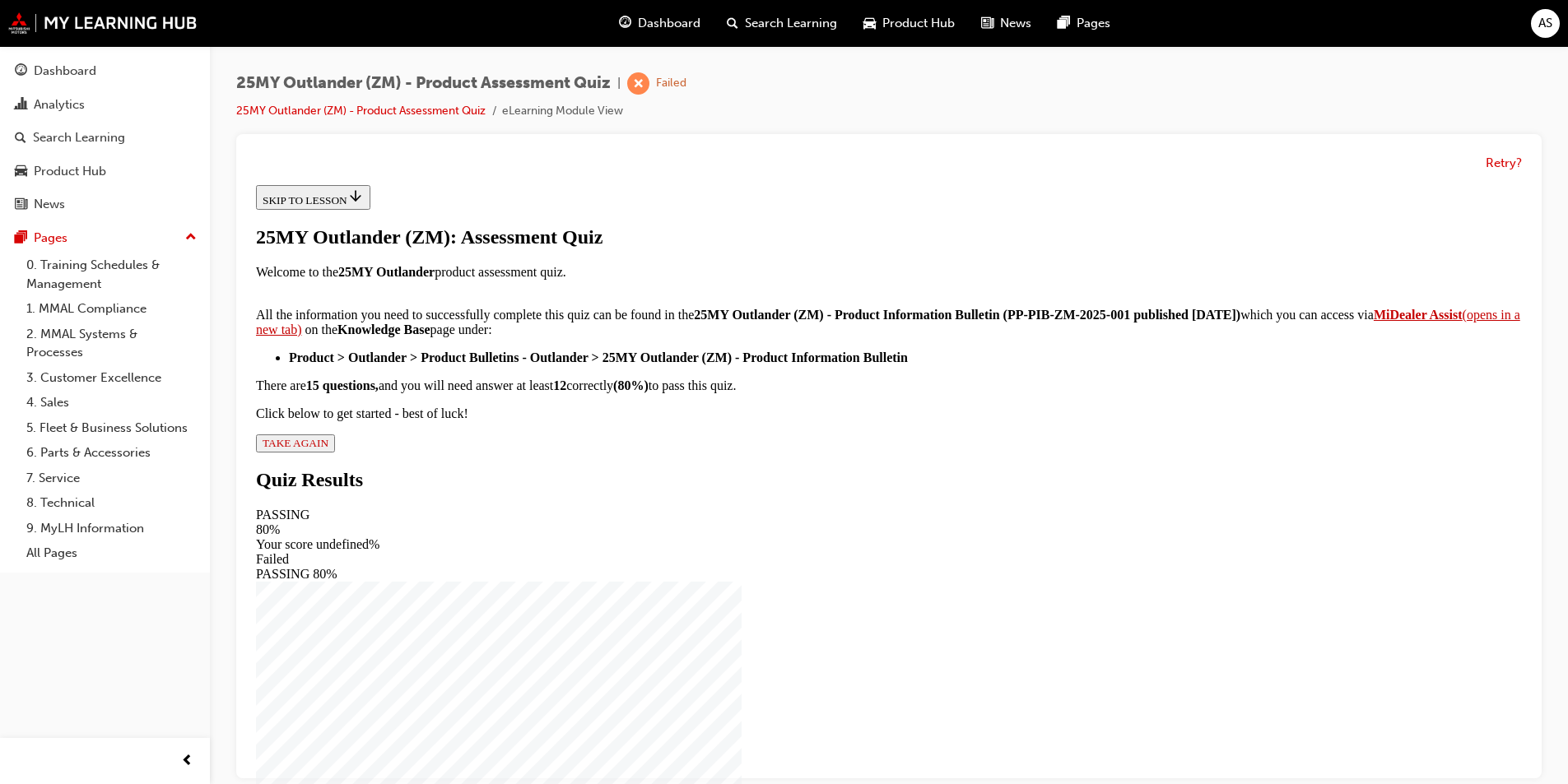
scroll to position [239, 0]
click at [329, 449] on span "TAKE AGAIN" at bounding box center [296, 443] width 66 height 12
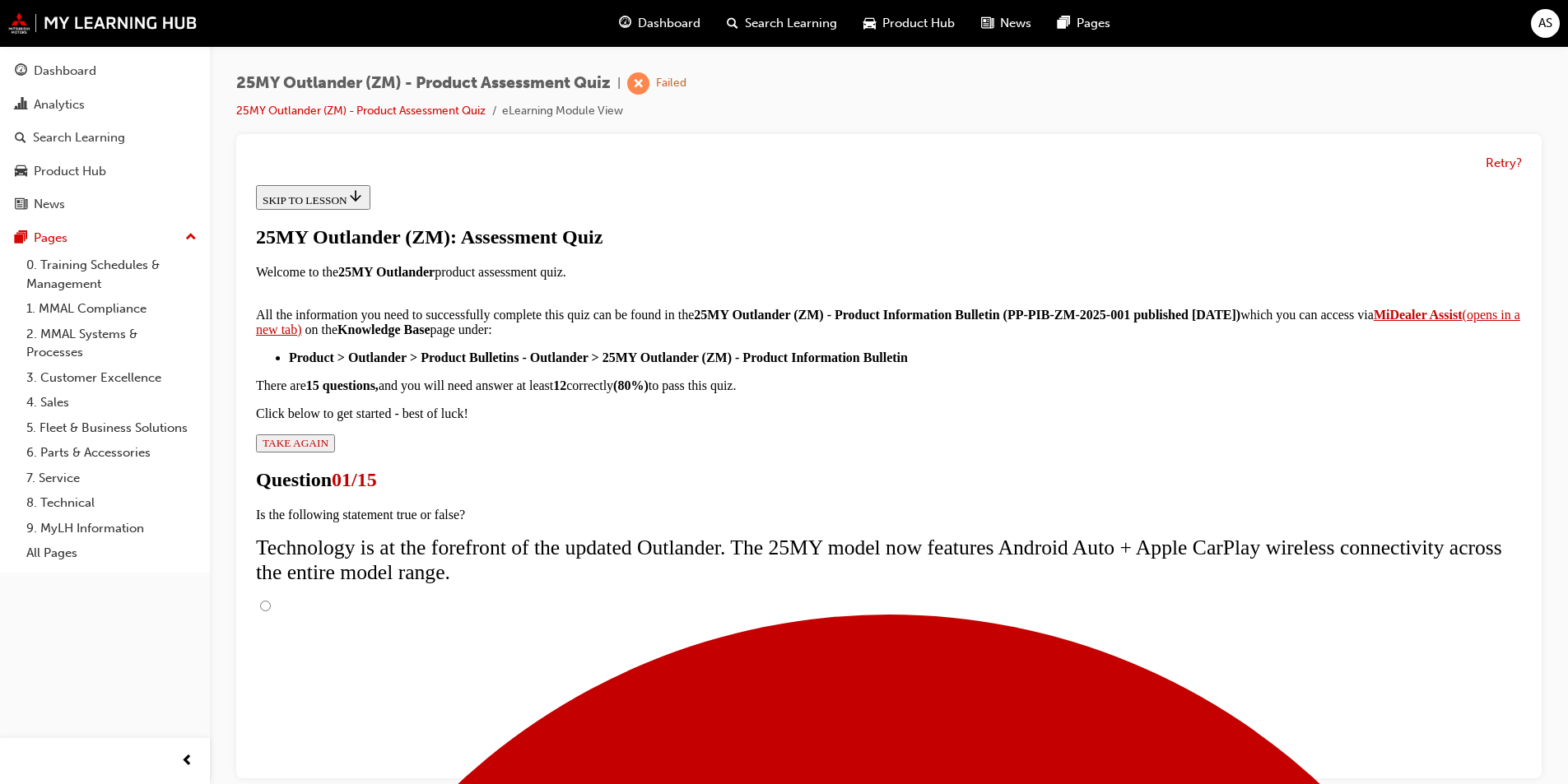
scroll to position [113, 0]
click at [271, 601] on input "True" at bounding box center [265, 606] width 11 height 11
radio input "true"
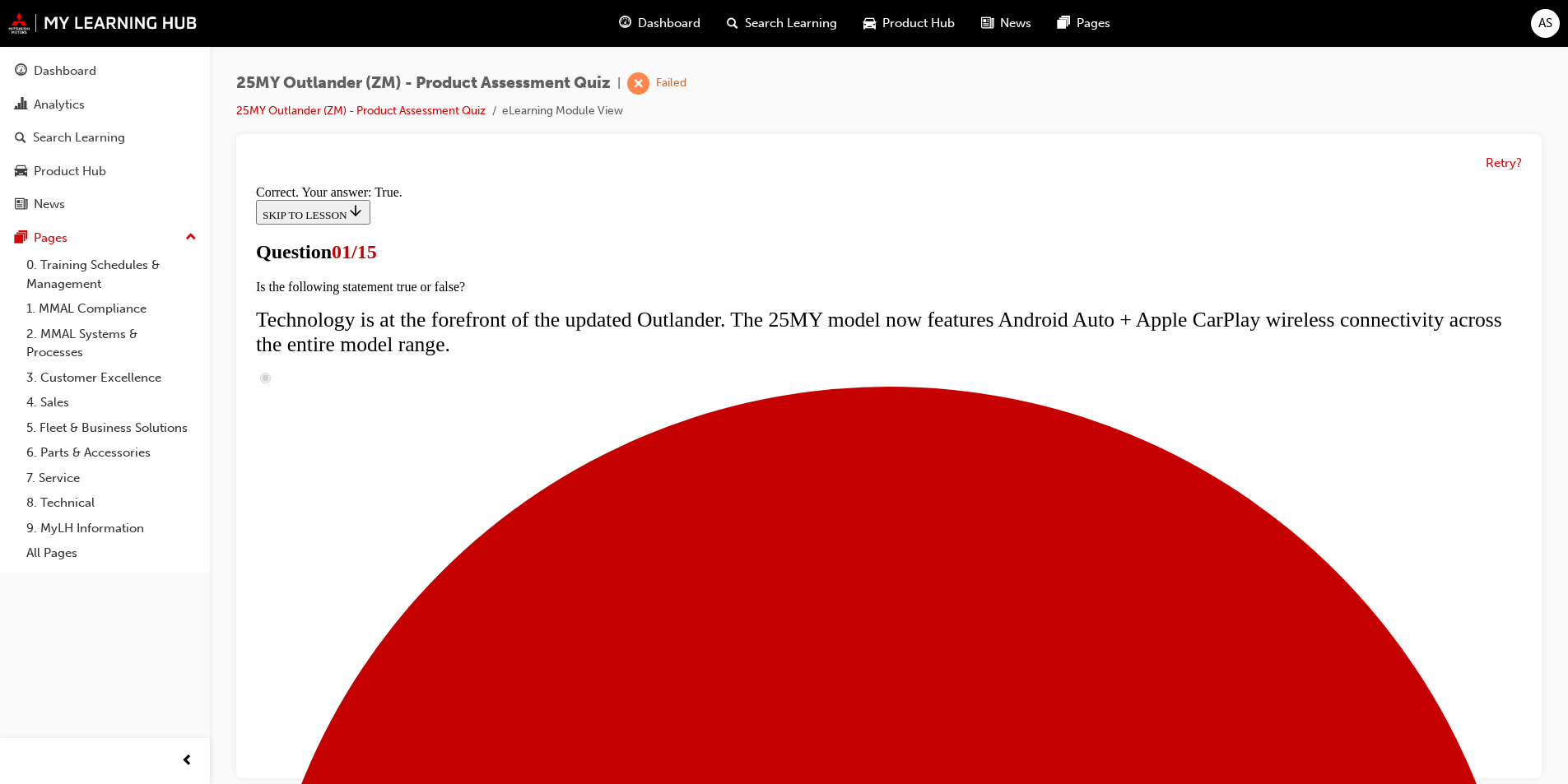
scroll to position [133, 0]
radio input "true"
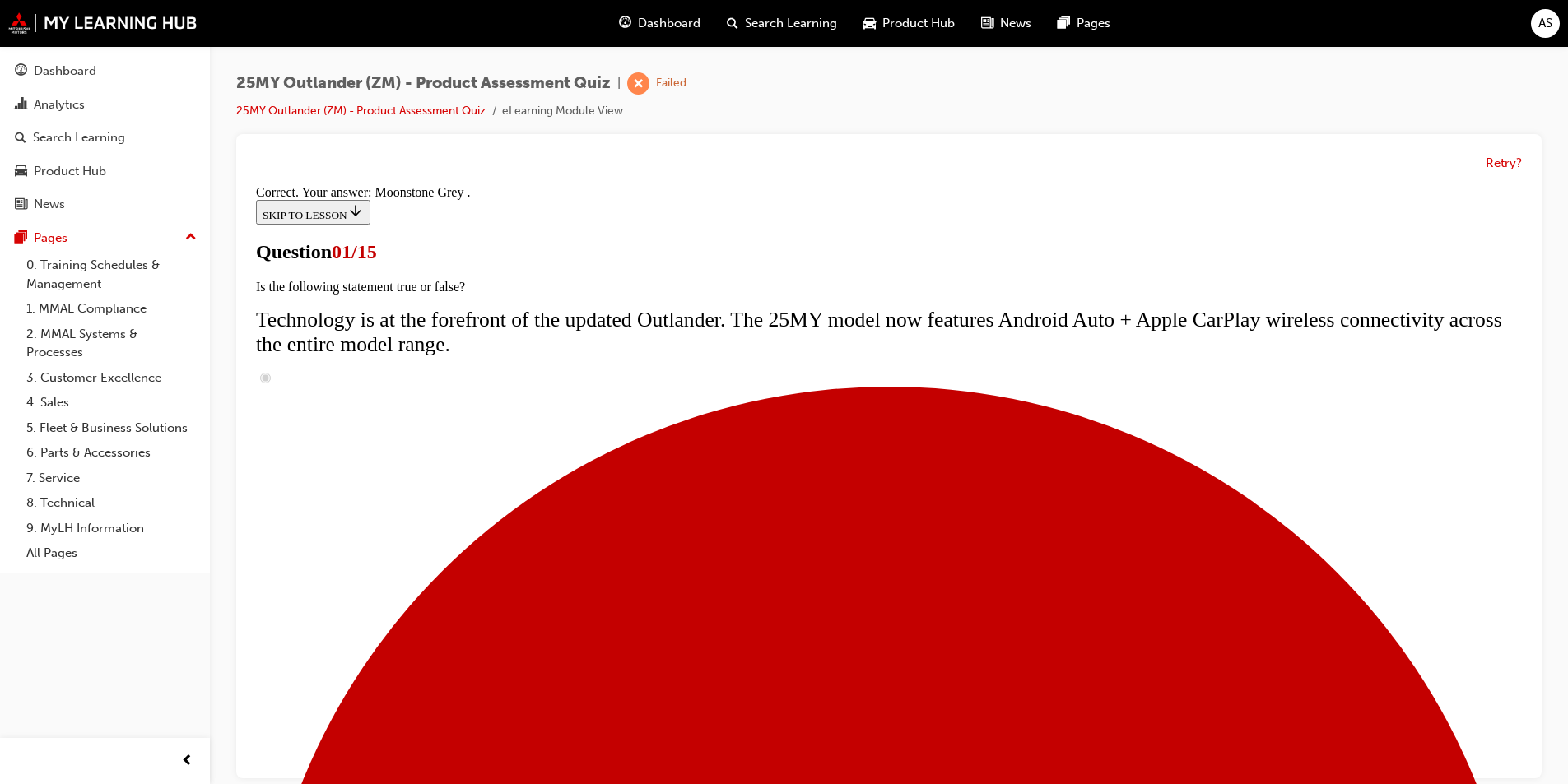
scroll to position [372, 0]
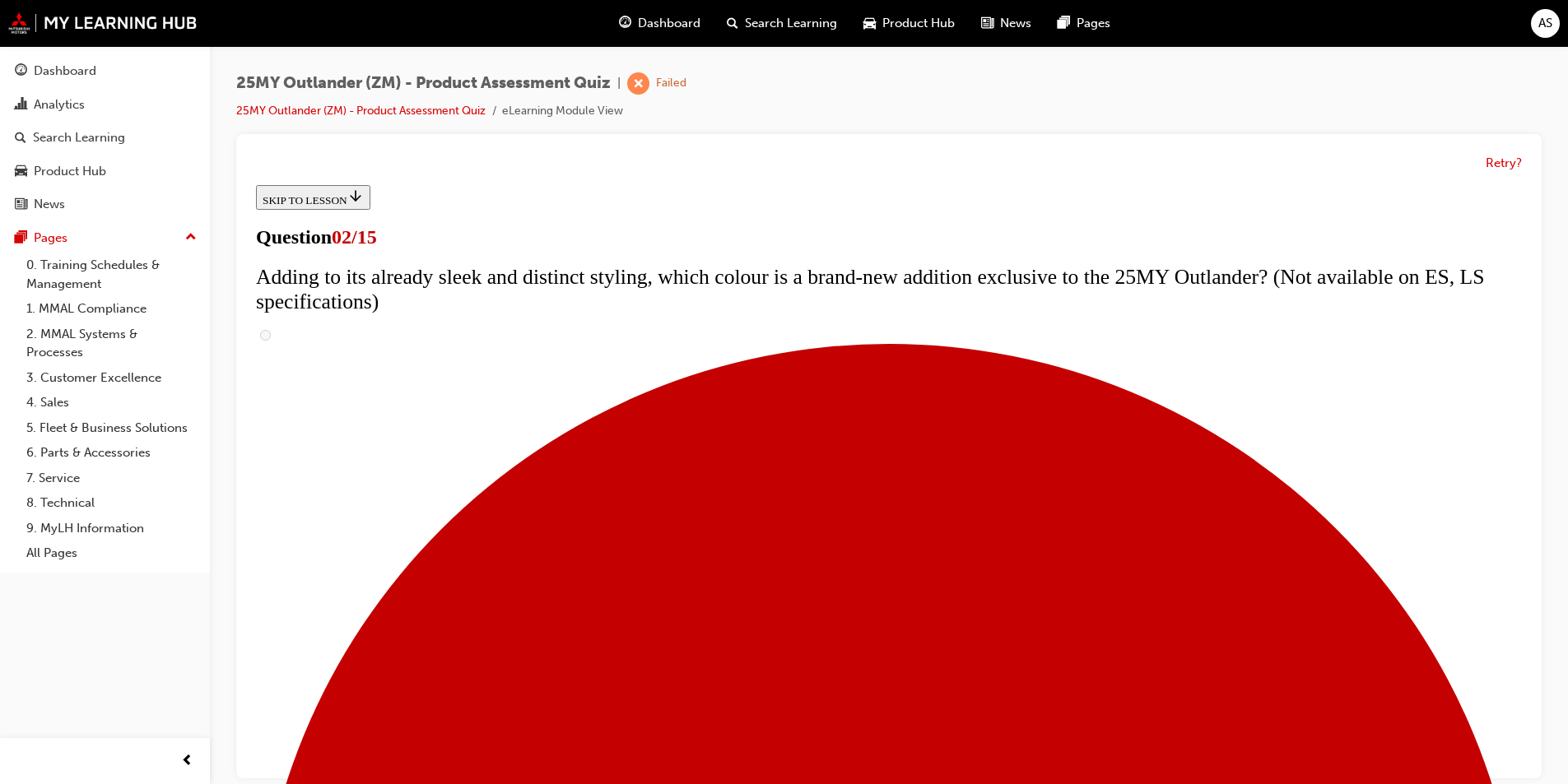
scroll to position [0, 0]
click at [30, 68] on div "Dashboard" at bounding box center [105, 70] width 180 height 20
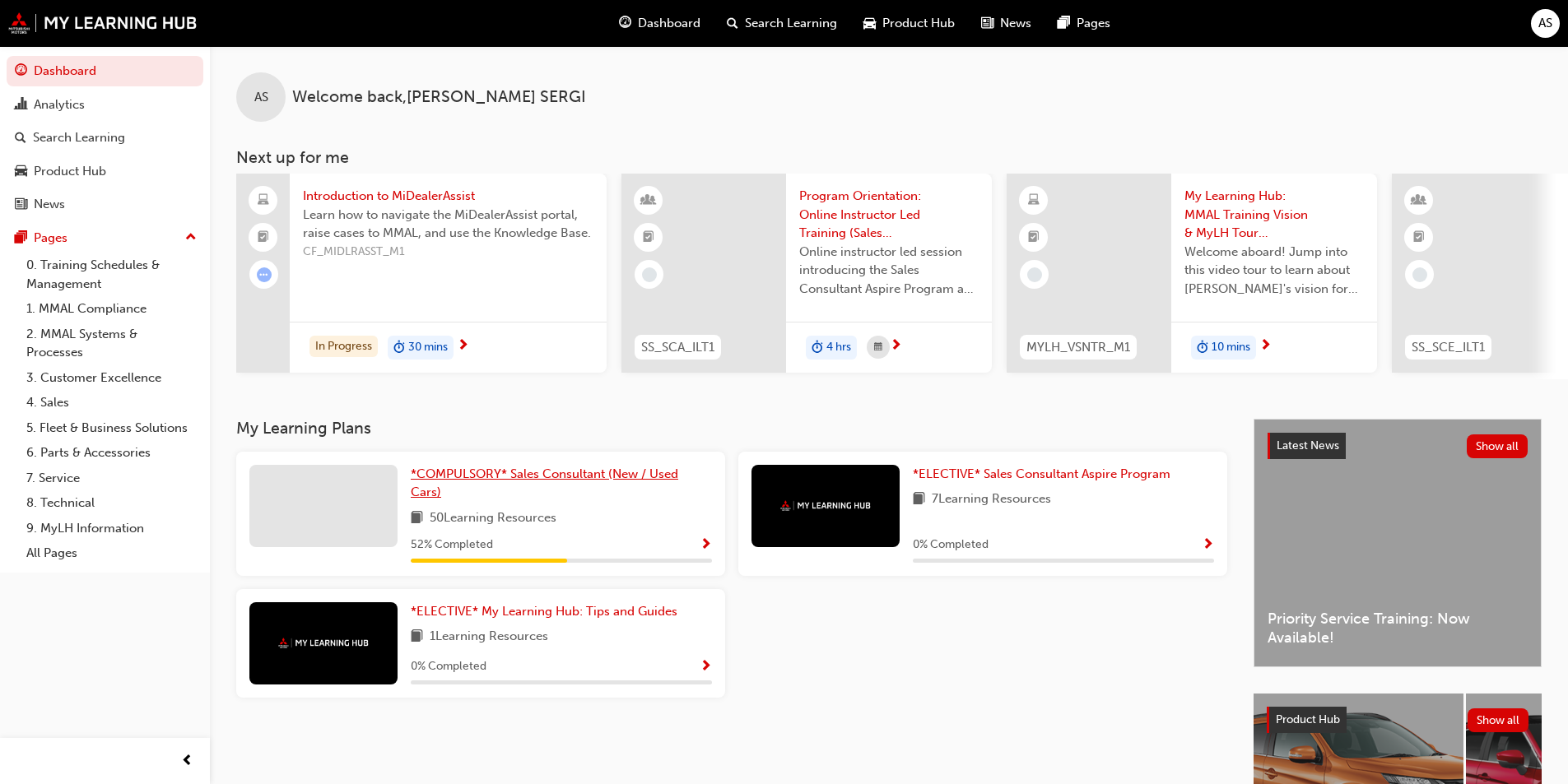
click at [491, 490] on link "*COMPULSORY* Sales Consultant (New / Used Cars)" at bounding box center [561, 483] width 301 height 37
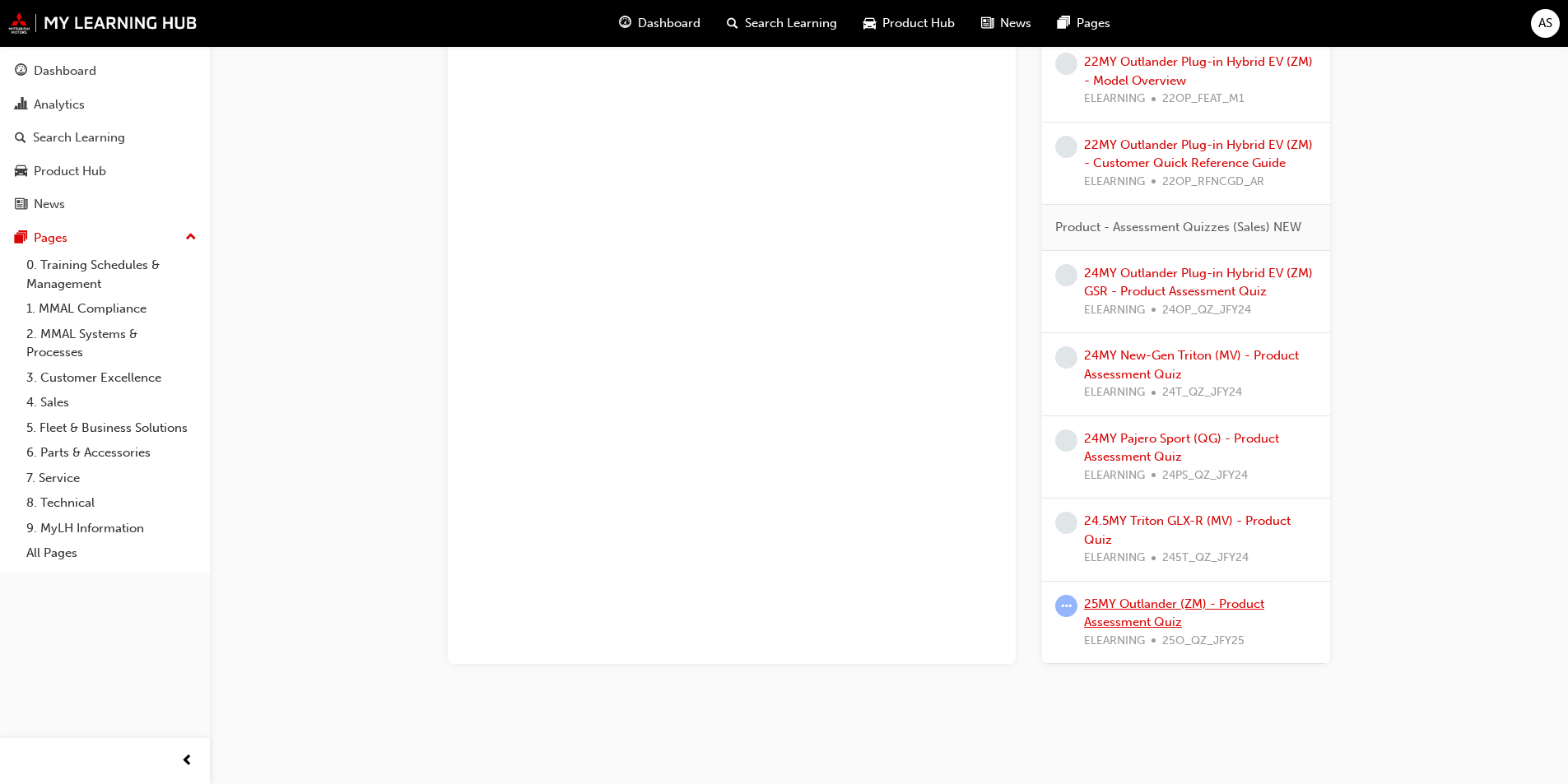
click at [1110, 601] on link "25MY Outlander (ZM) - Product Assessment Quiz" at bounding box center [1174, 613] width 180 height 34
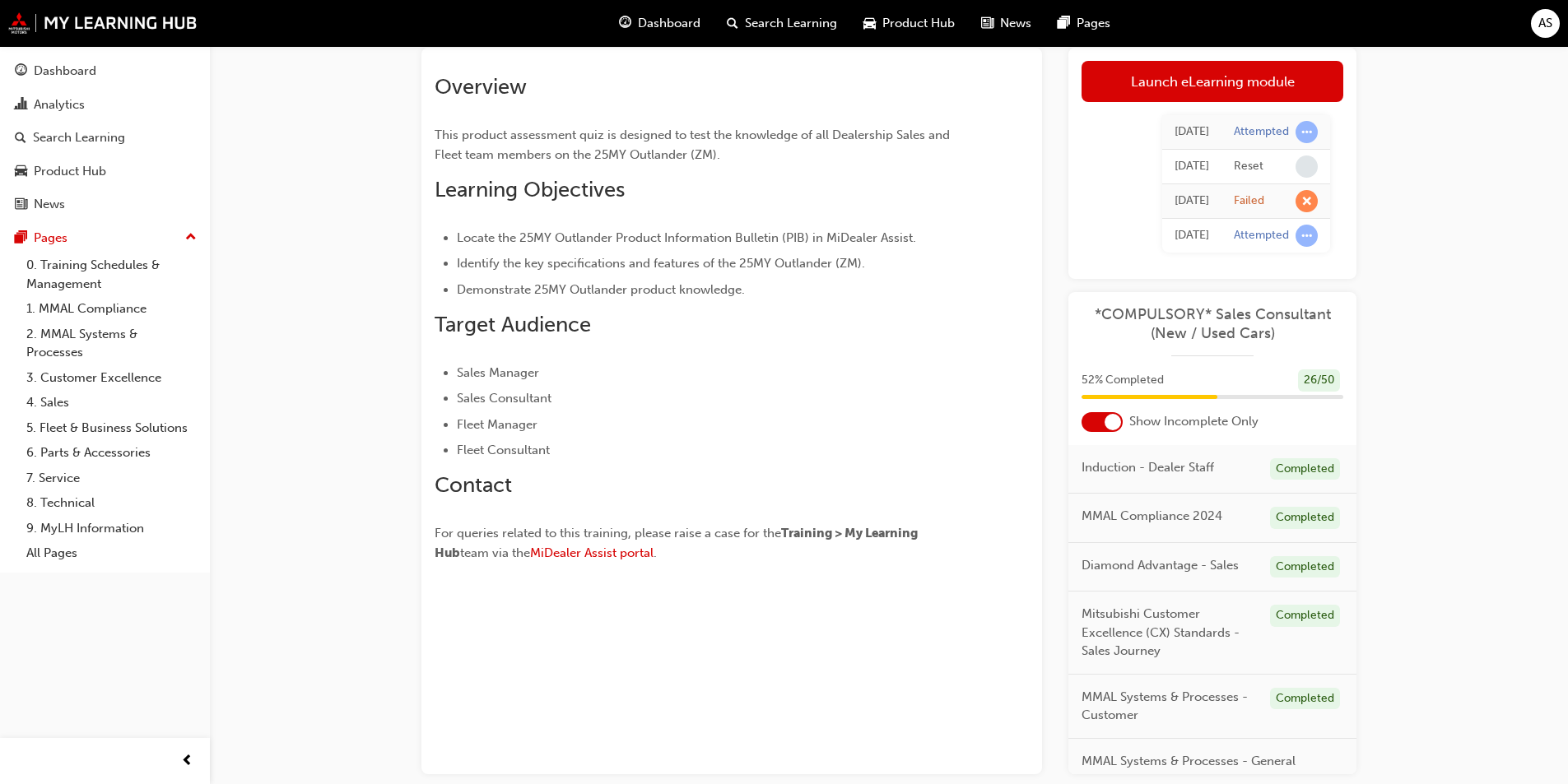
scroll to position [20, 0]
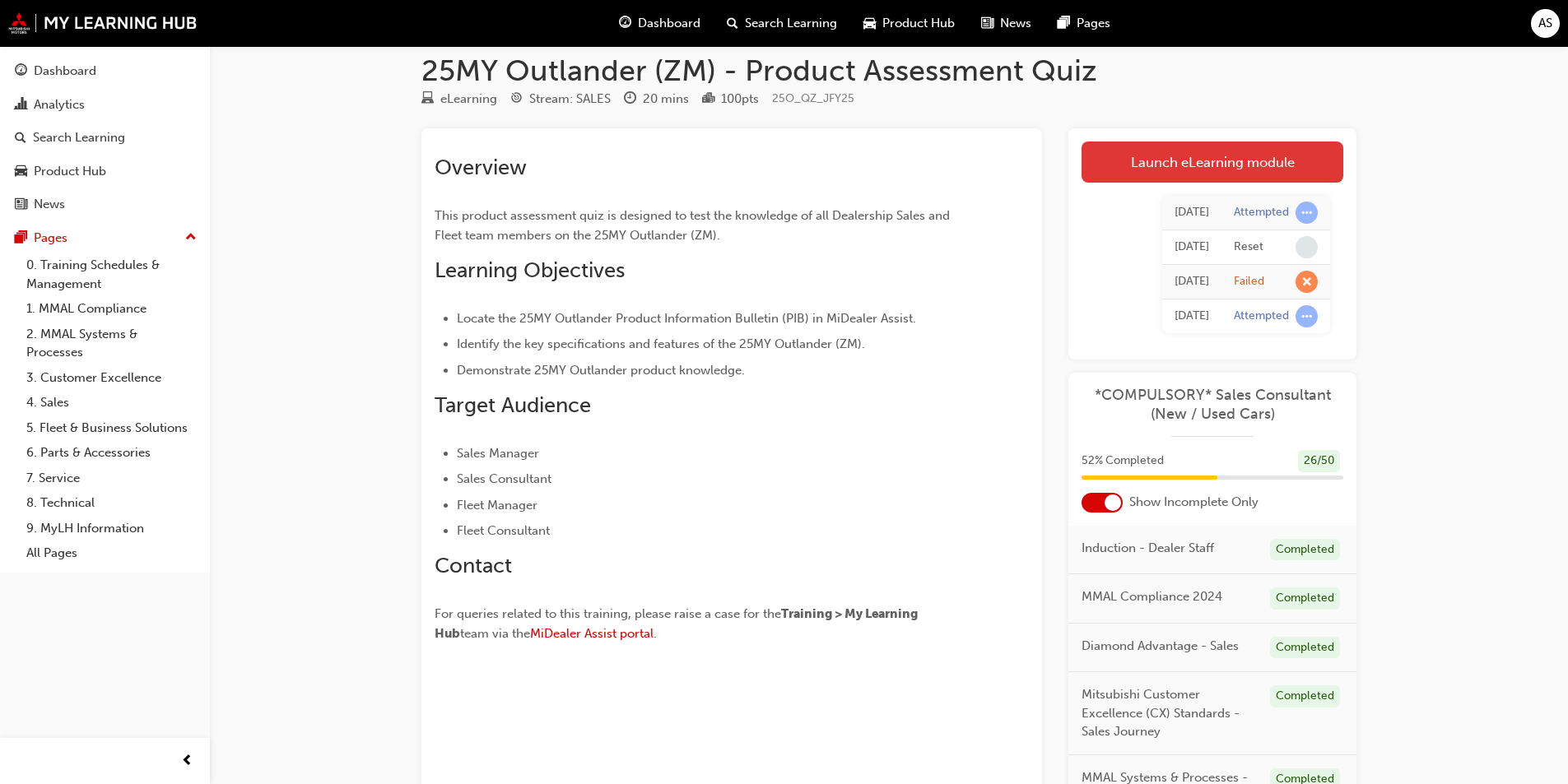
click at [1192, 173] on link "Launch eLearning module" at bounding box center [1213, 162] width 262 height 41
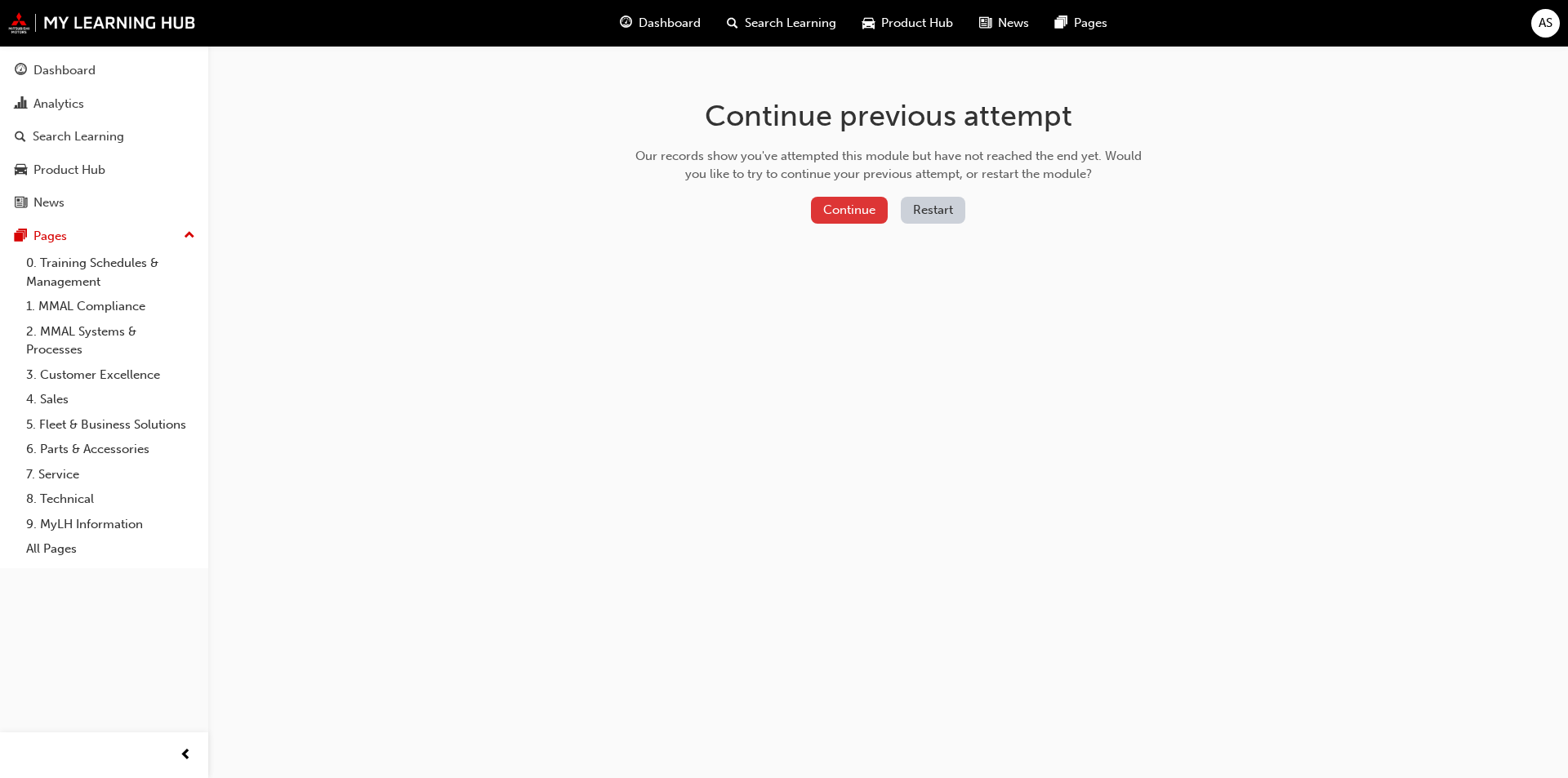
click at [846, 213] on button "Continue" at bounding box center [849, 210] width 77 height 27
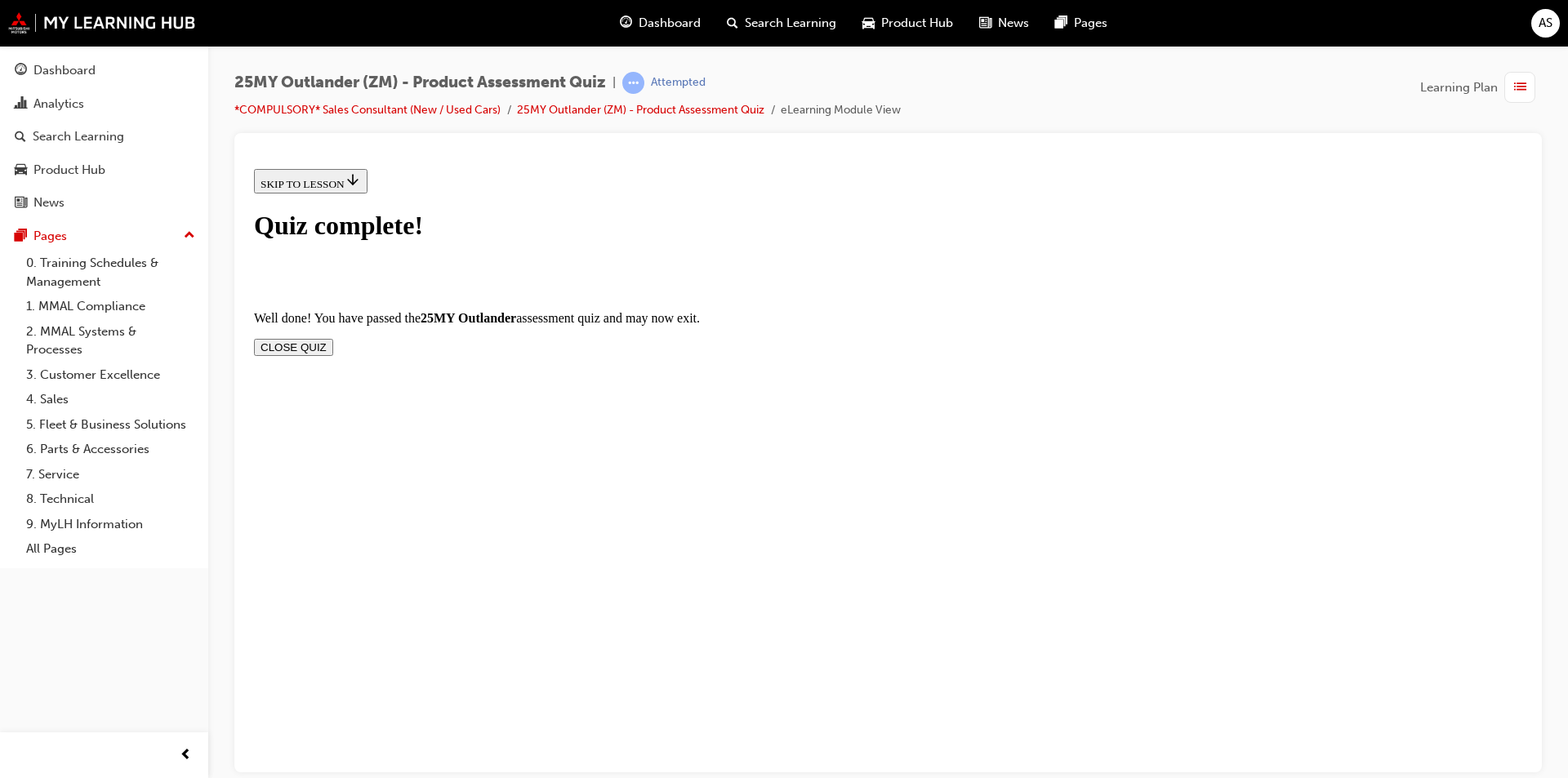
click at [333, 338] on button "CLOSE QUIZ" at bounding box center [294, 346] width 80 height 17
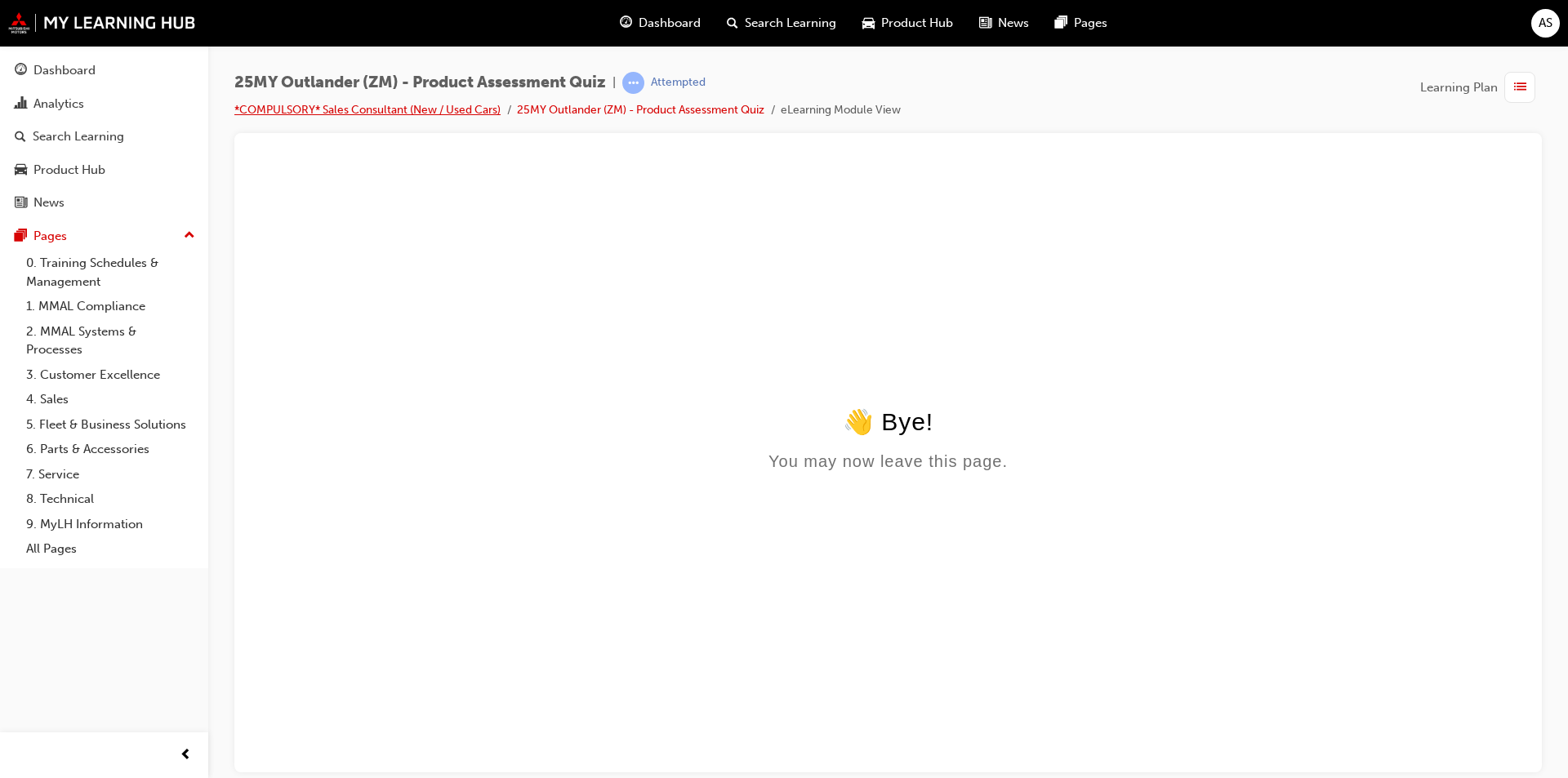
click at [501, 113] on link "*COMPULSORY* Sales Consultant (New / Used Cars)" at bounding box center [367, 110] width 266 height 14
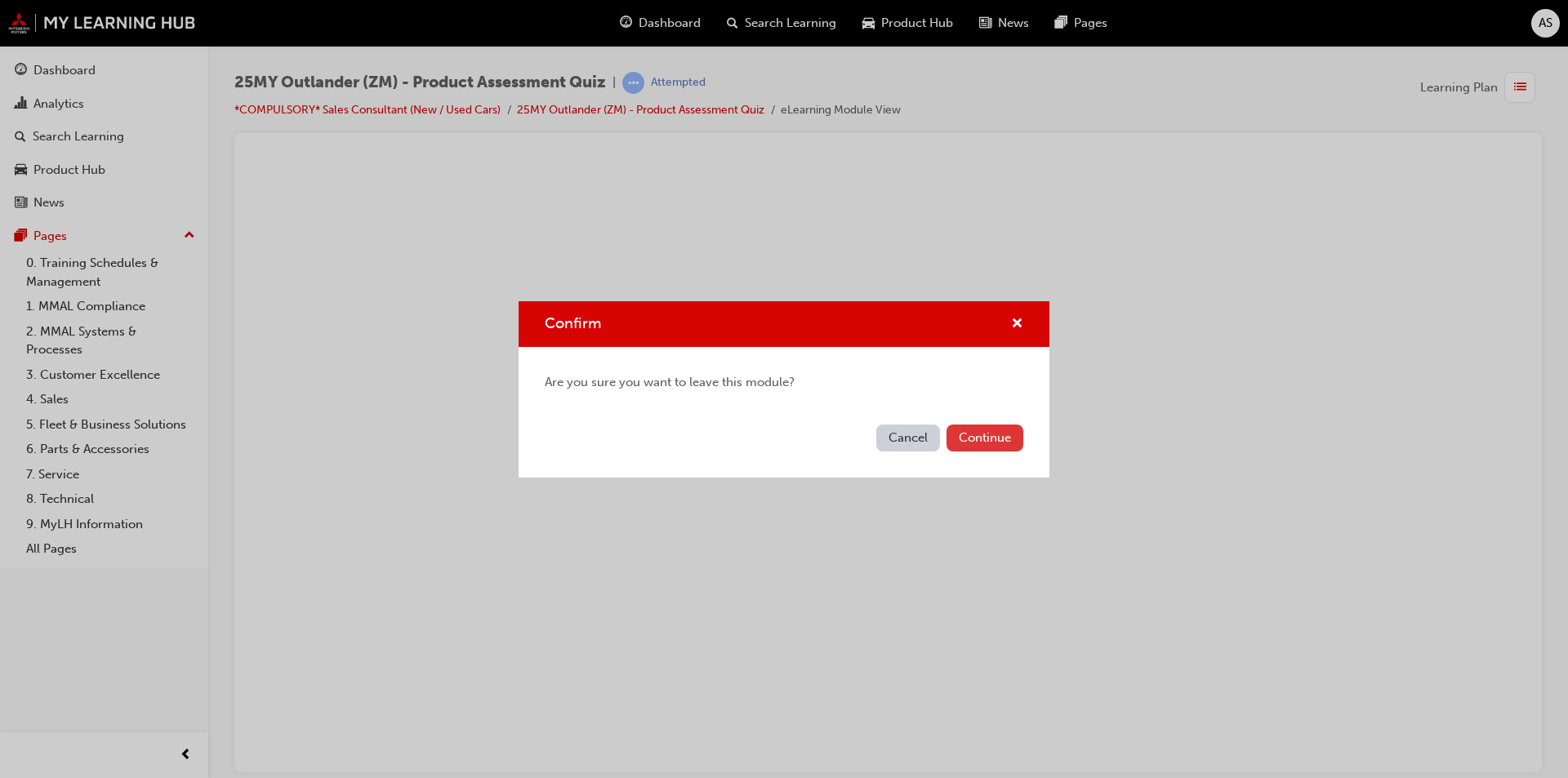
click at [970, 446] on button "Continue" at bounding box center [985, 438] width 77 height 27
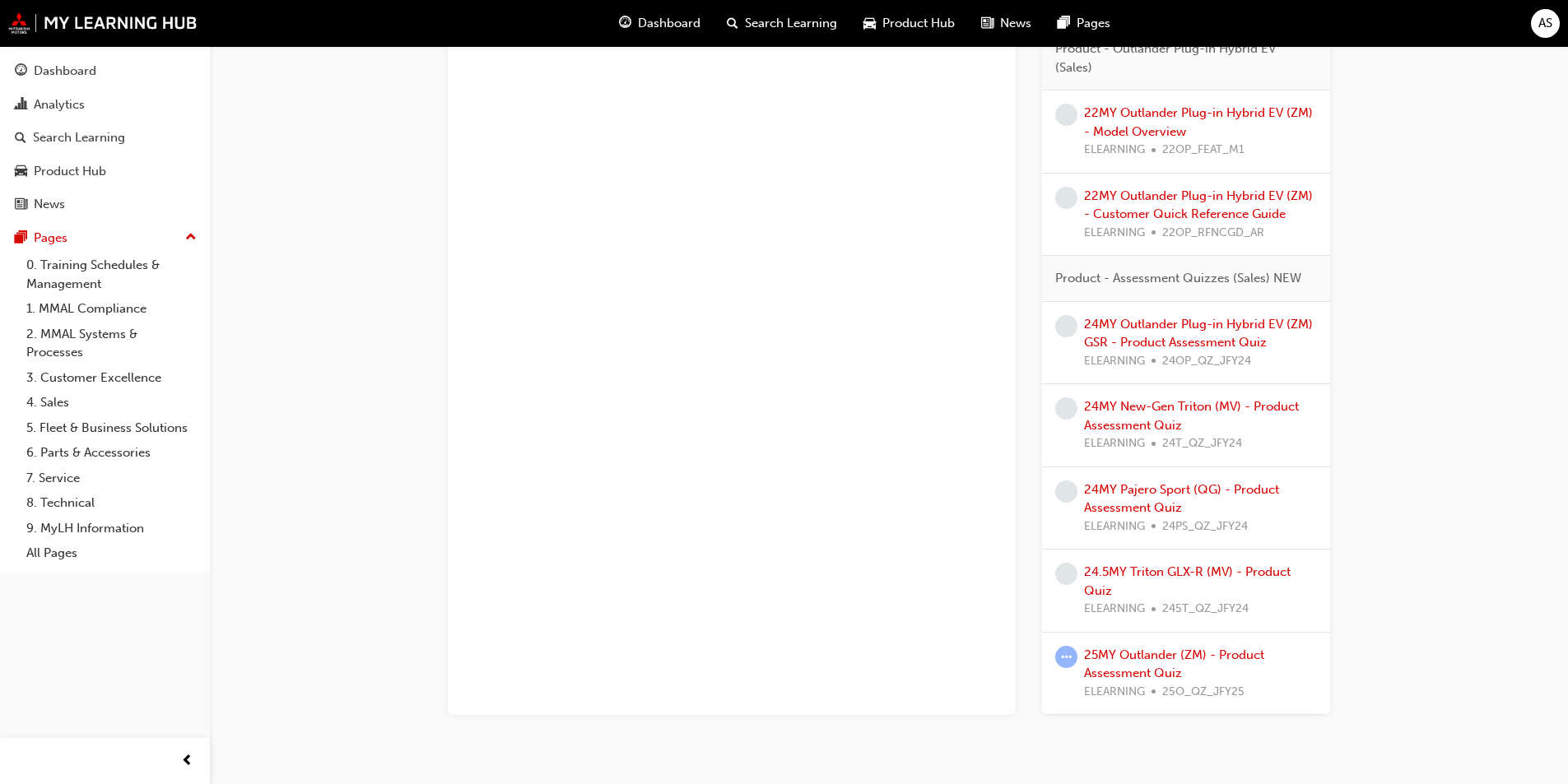
scroll to position [2324, 0]
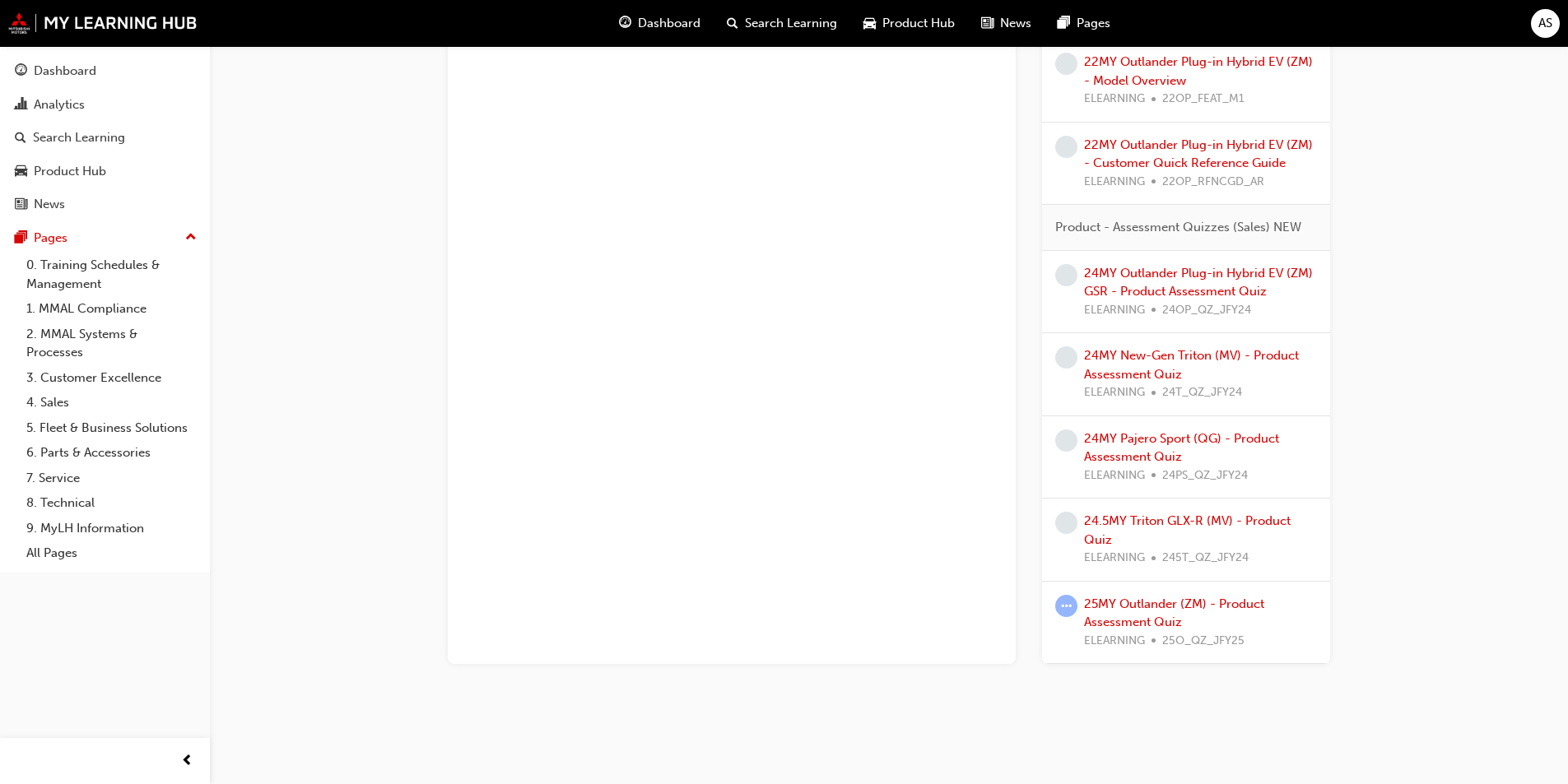
click at [1070, 617] on span "learningRecordVerb_ATTEMPT-icon" at bounding box center [1066, 605] width 22 height 22
click at [1119, 603] on link "25MY Outlander (ZM) - Product Assessment Quiz" at bounding box center [1174, 613] width 180 height 34
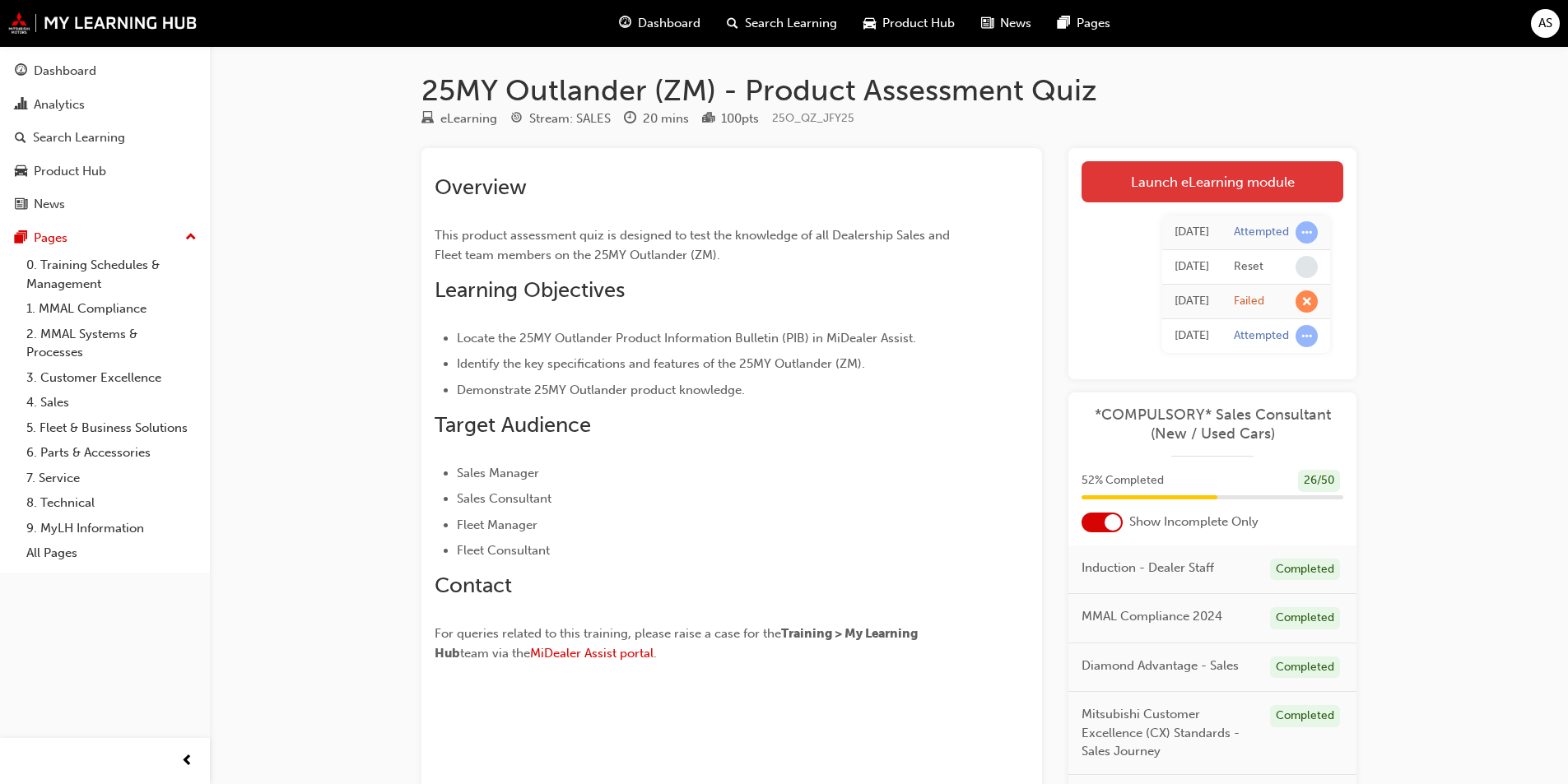
click at [1152, 174] on link "Launch eLearning module" at bounding box center [1213, 182] width 262 height 41
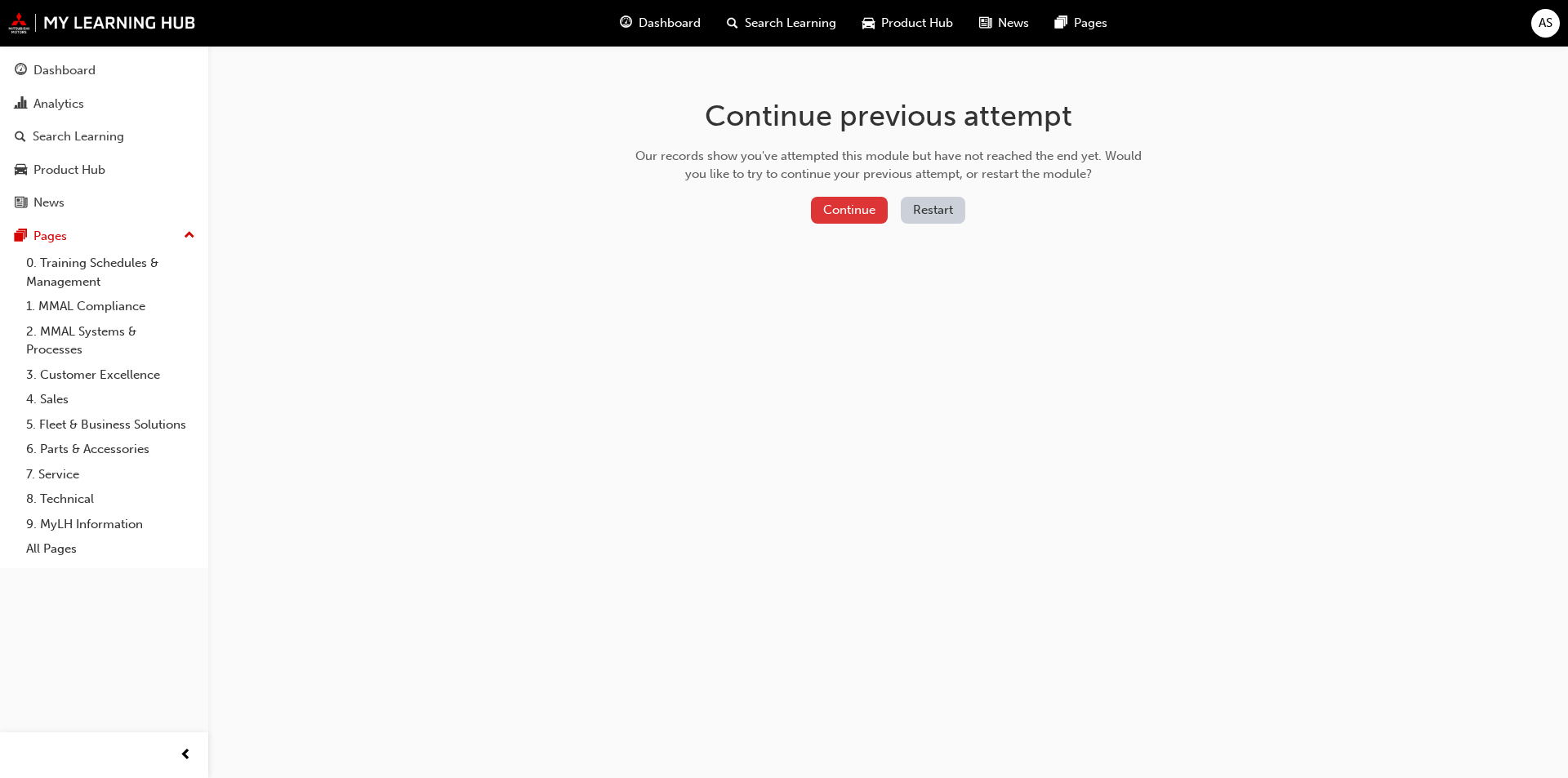
click at [845, 201] on button "Continue" at bounding box center [849, 210] width 77 height 27
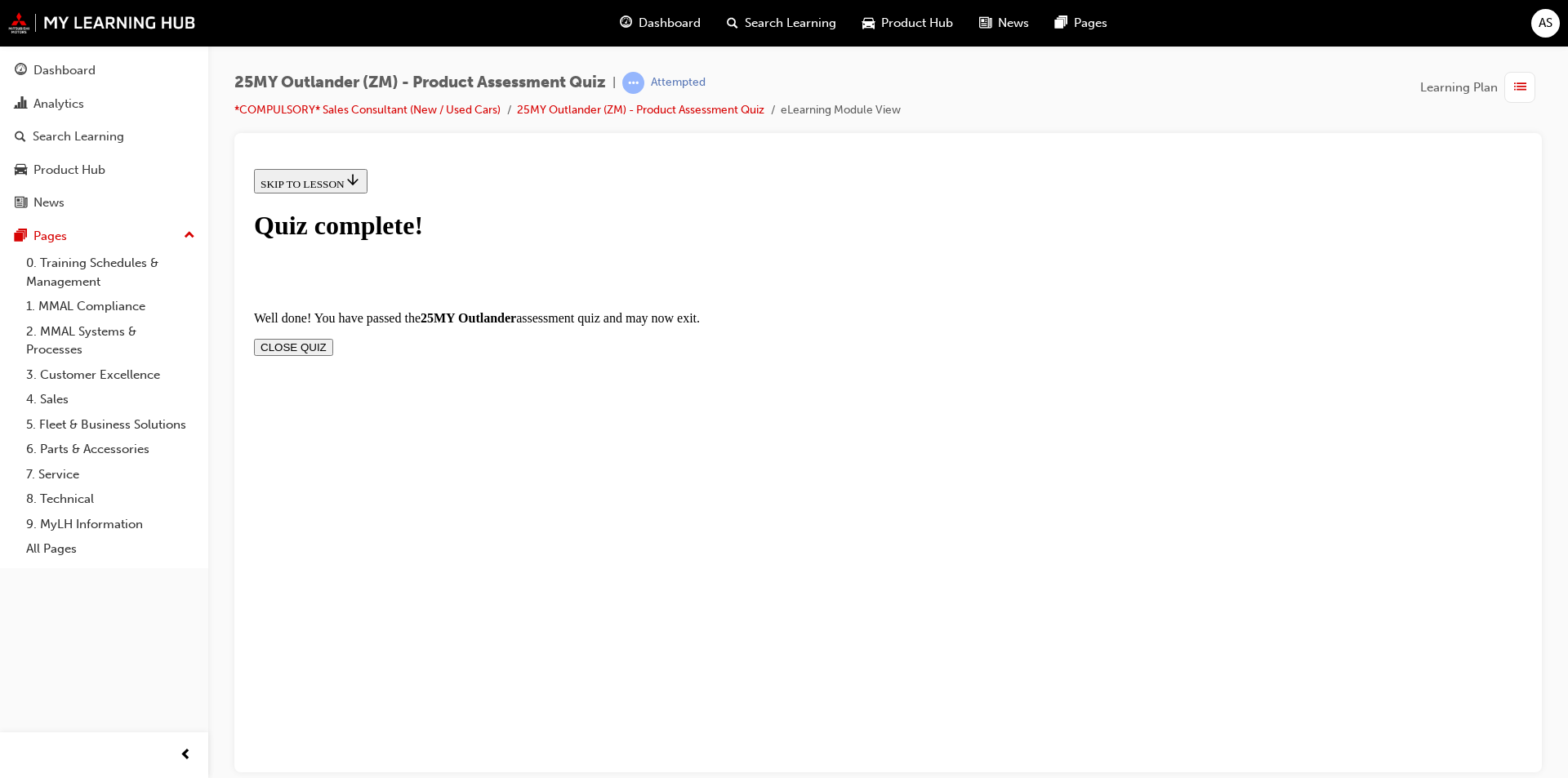
click at [333, 338] on button "CLOSE QUIZ" at bounding box center [294, 346] width 80 height 17
